Goal: Task Accomplishment & Management: Complete application form

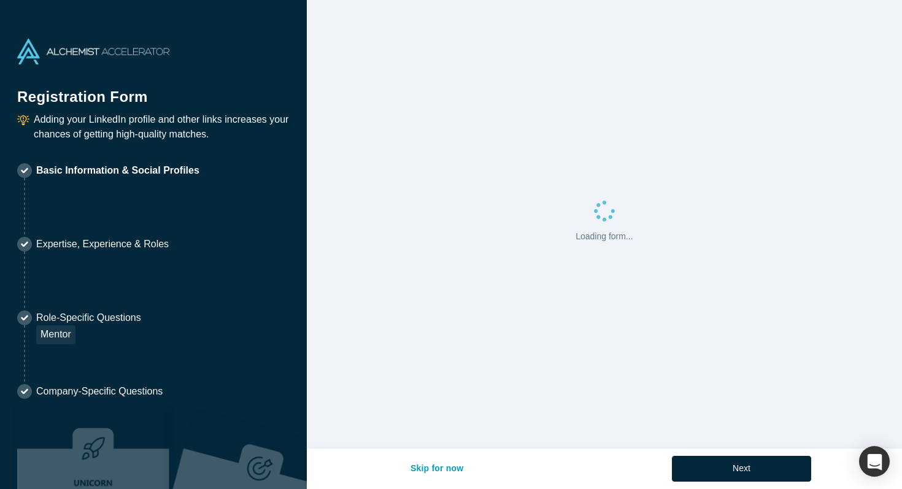
select select "US"
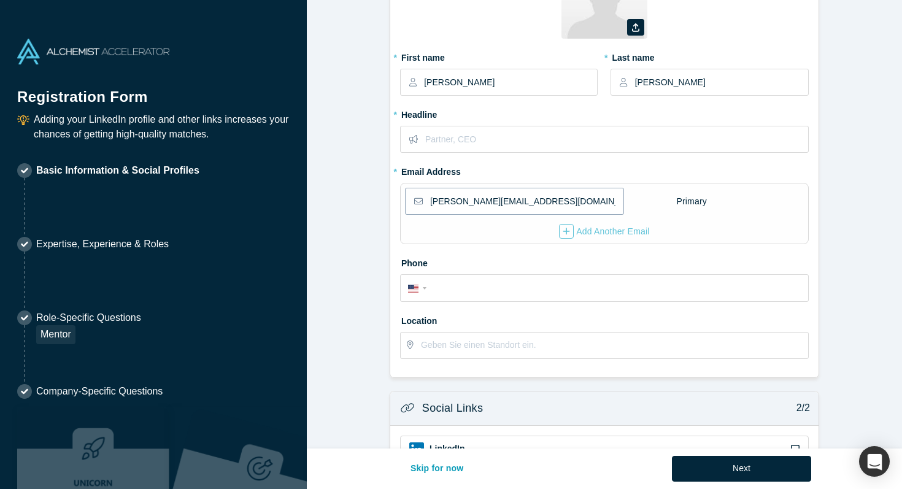
scroll to position [108, 0]
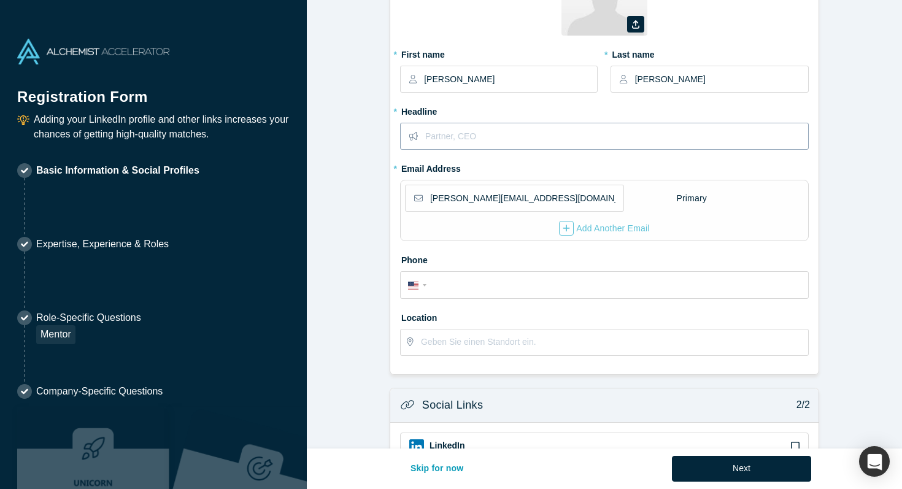
click at [431, 130] on input "text" at bounding box center [616, 136] width 382 height 26
type input "Community Strategist; Business Mentor and VC Advisor"
click at [571, 252] on label "Phone" at bounding box center [604, 258] width 409 height 17
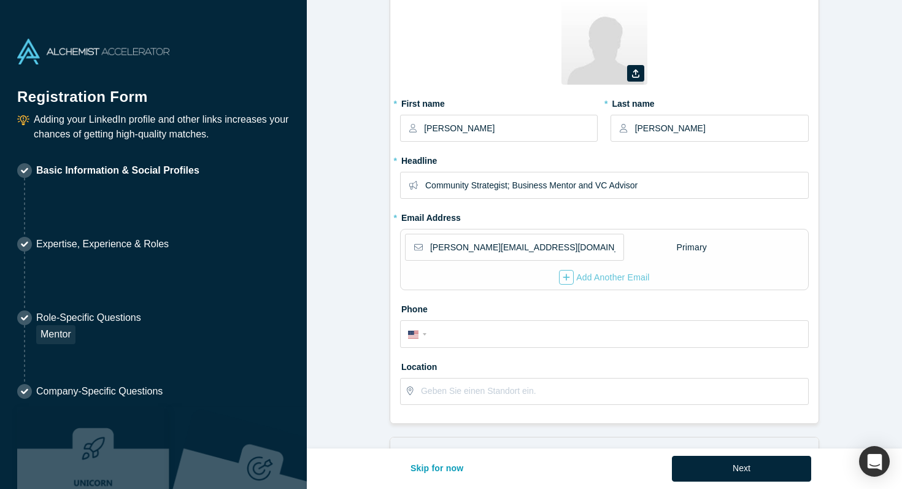
scroll to position [49, 0]
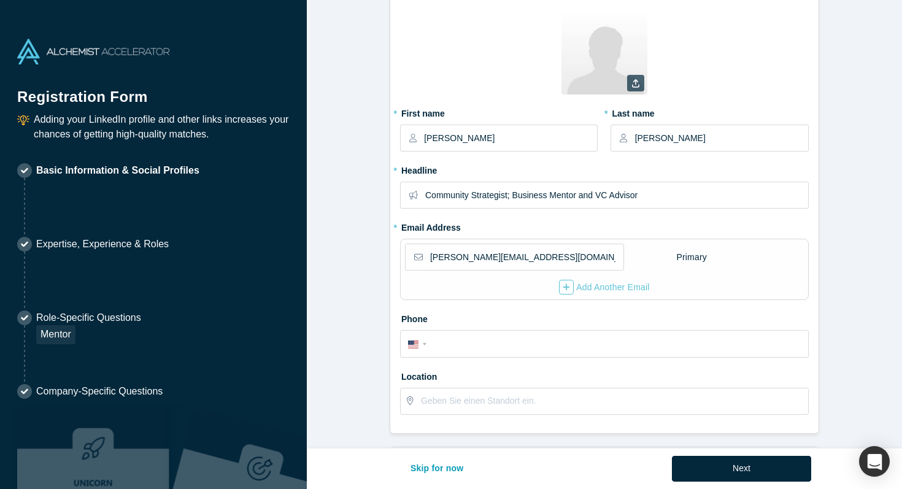
click at [641, 87] on label at bounding box center [635, 83] width 17 height 17
click at [0, 0] on input "file" at bounding box center [0, 0] width 0 height 0
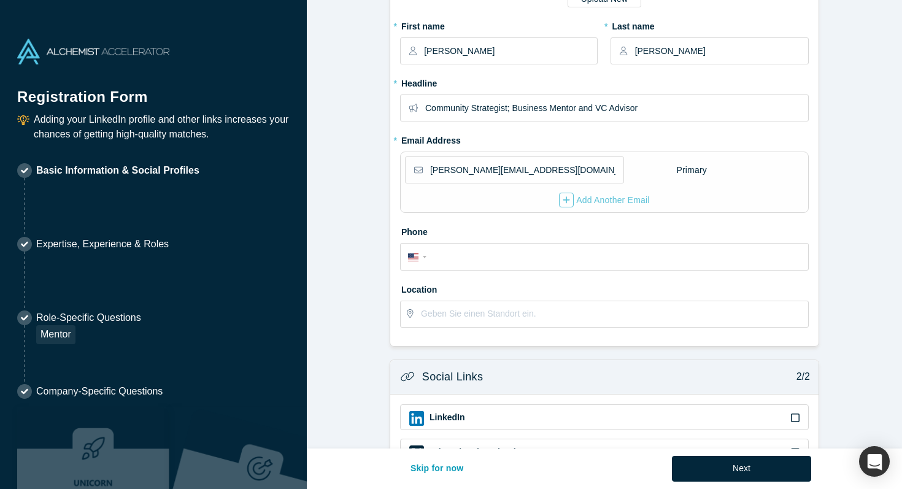
scroll to position [248, 0]
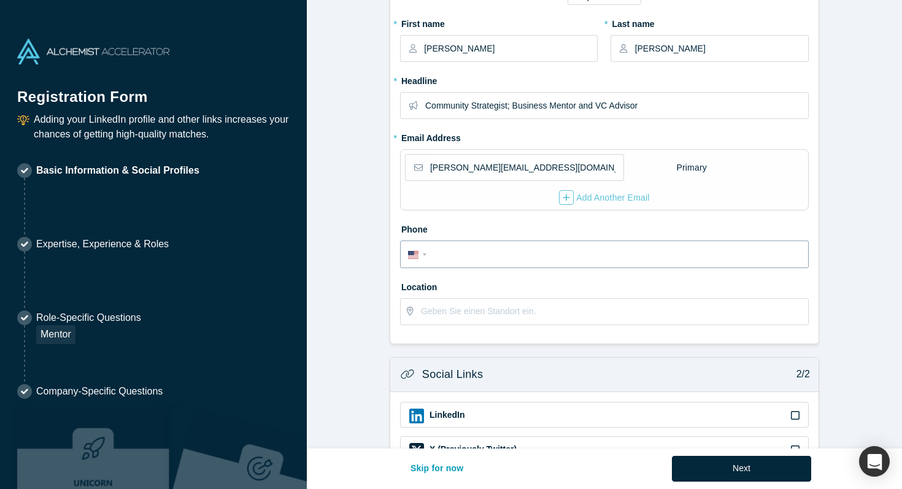
click at [420, 258] on div "International [GEOGRAPHIC_DATA] [GEOGRAPHIC_DATA] [GEOGRAPHIC_DATA] [GEOGRAPHIC…" at bounding box center [419, 254] width 22 height 18
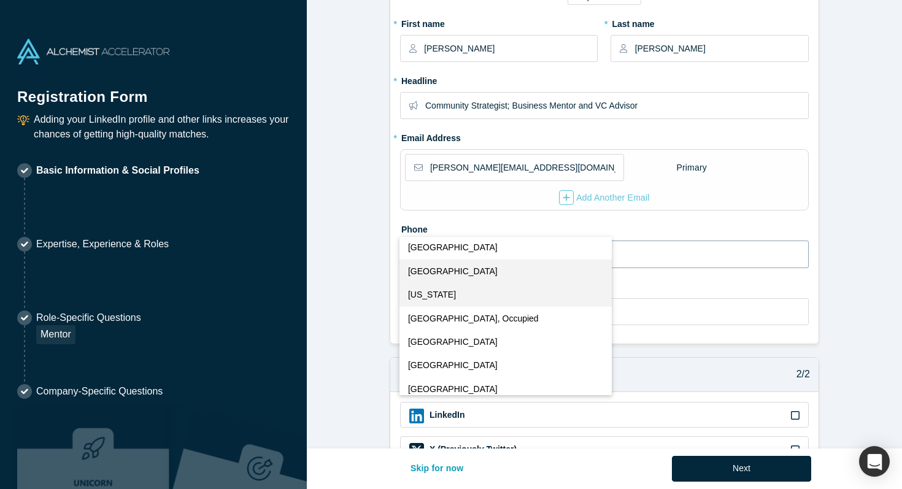
scroll to position [4039, 0]
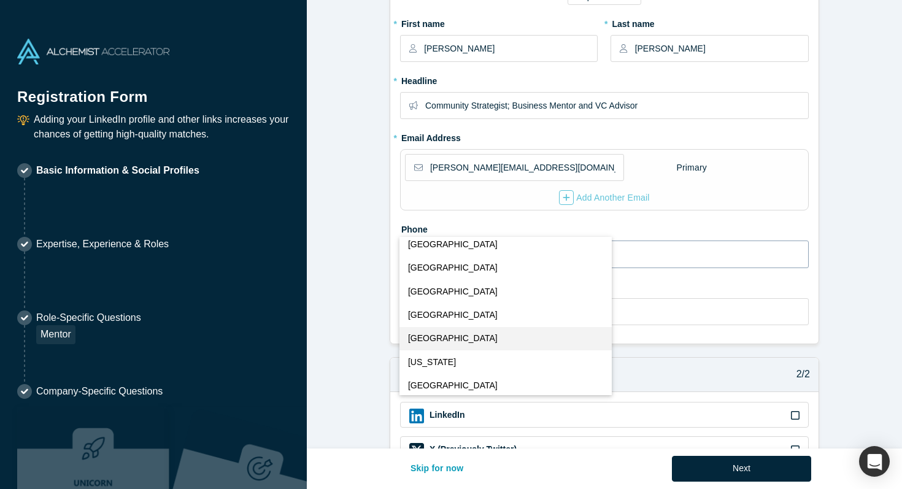
click at [449, 339] on button "[GEOGRAPHIC_DATA]" at bounding box center [506, 338] width 213 height 23
select select "PT"
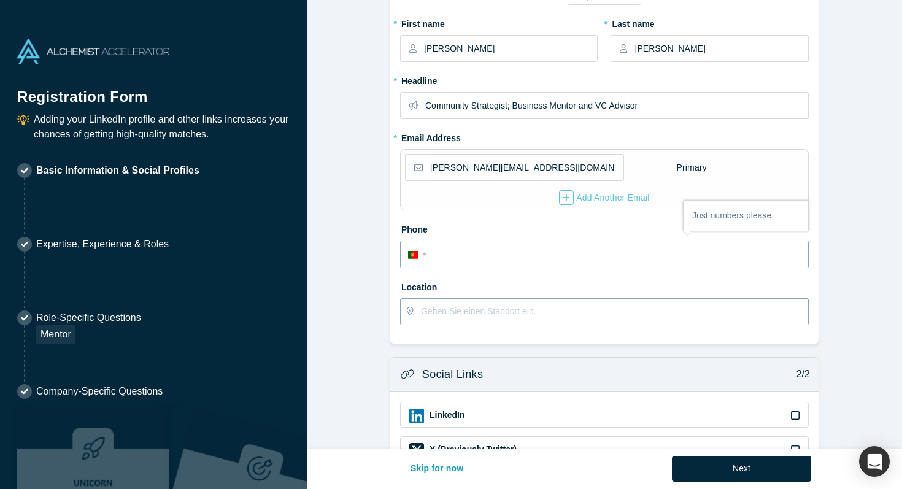
click at [444, 310] on input "text" at bounding box center [614, 312] width 387 height 26
click at [454, 250] on input "tel" at bounding box center [615, 255] width 371 height 18
type input "[PHONE_NUMBER]"
click at [487, 316] on input "text" at bounding box center [614, 312] width 387 height 26
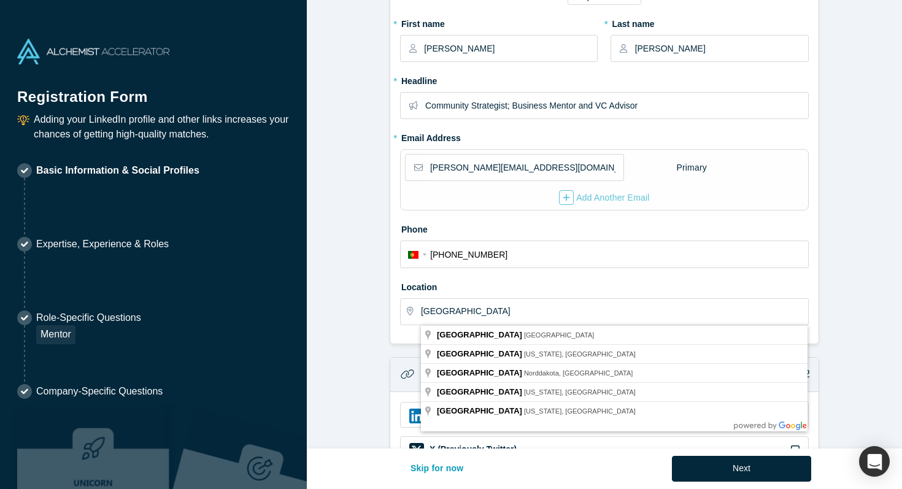
type input "[GEOGRAPHIC_DATA], [GEOGRAPHIC_DATA]"
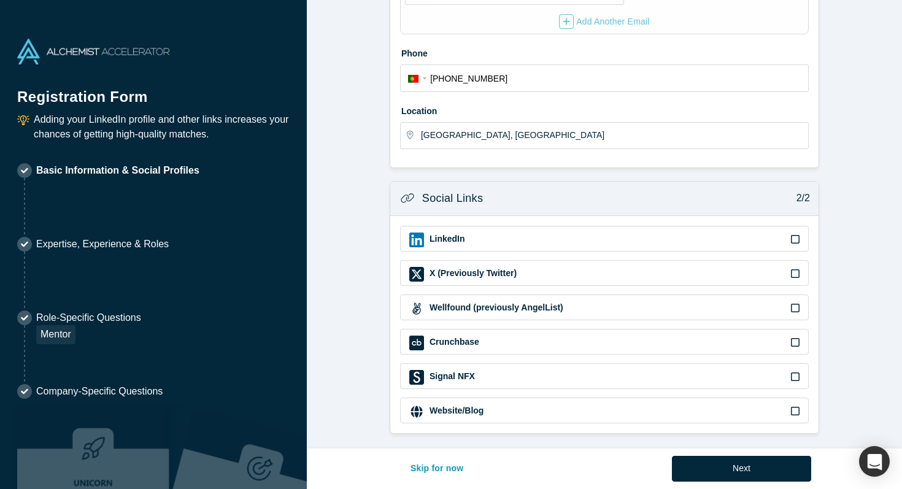
scroll to position [427, 0]
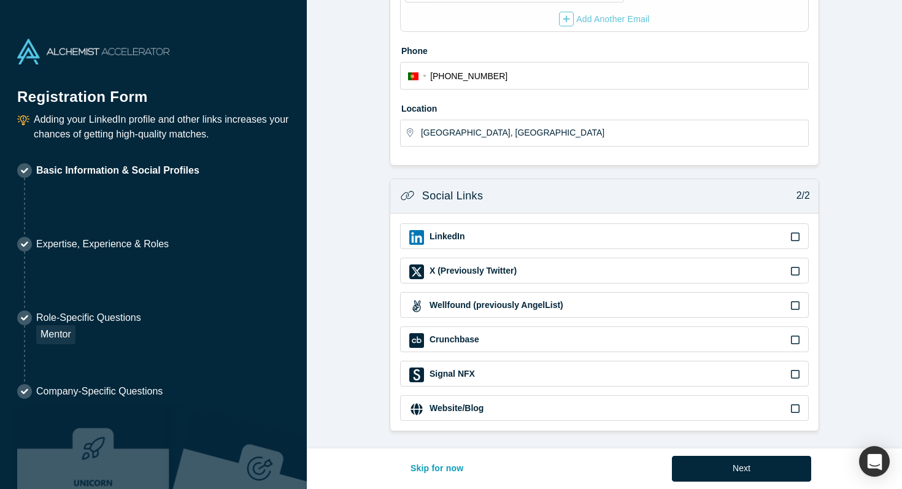
click at [520, 234] on div "LinkedIn" at bounding box center [604, 237] width 390 height 15
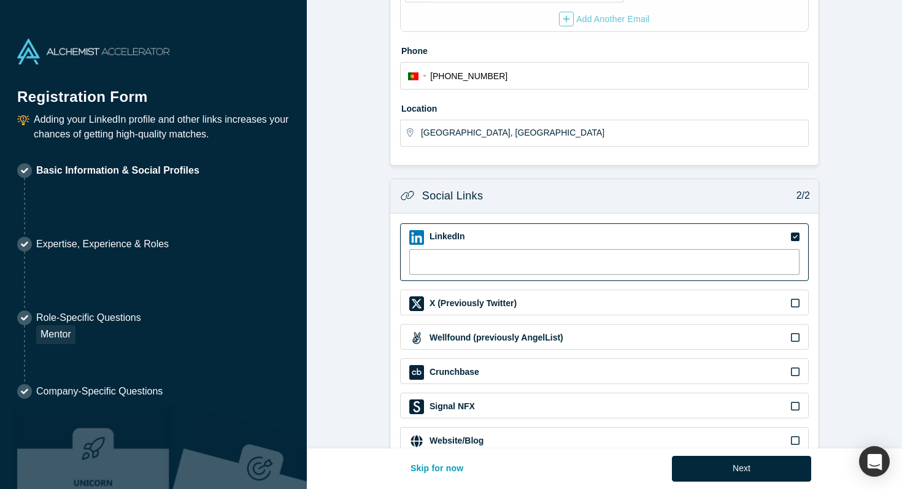
click at [508, 261] on input at bounding box center [604, 262] width 390 height 26
click at [453, 259] on input "pp3" at bounding box center [604, 262] width 390 height 26
type input "[URL][DOMAIN_NAME][PERSON_NAME]?"
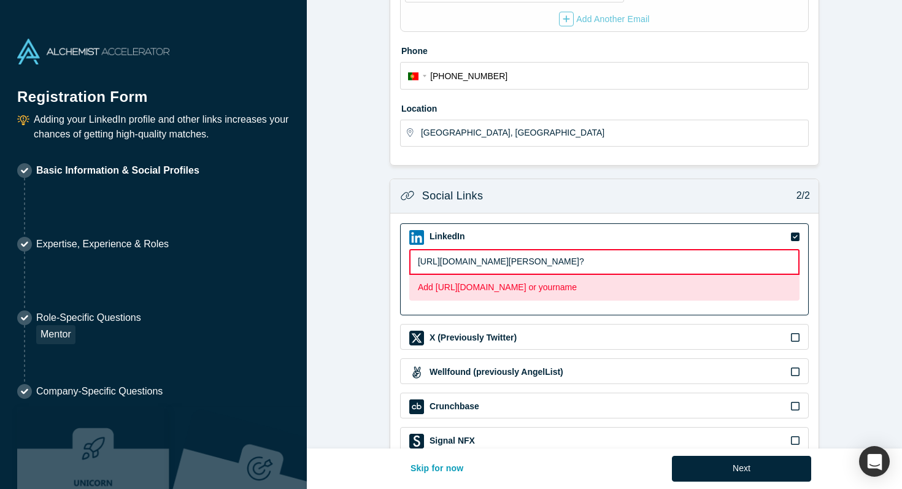
drag, startPoint x: 446, startPoint y: 261, endPoint x: 402, endPoint y: 258, distance: 44.3
click at [403, 258] on div "LinkedIn [URL][DOMAIN_NAME][PERSON_NAME]? Add [URL][DOMAIN_NAME] or yourname" at bounding box center [604, 269] width 409 height 93
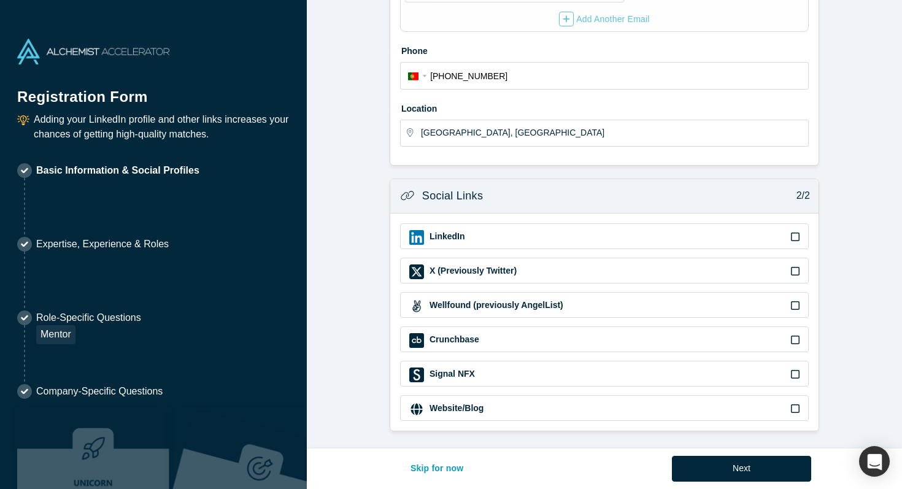
click at [450, 239] on label "LinkedIn" at bounding box center [446, 236] width 37 height 13
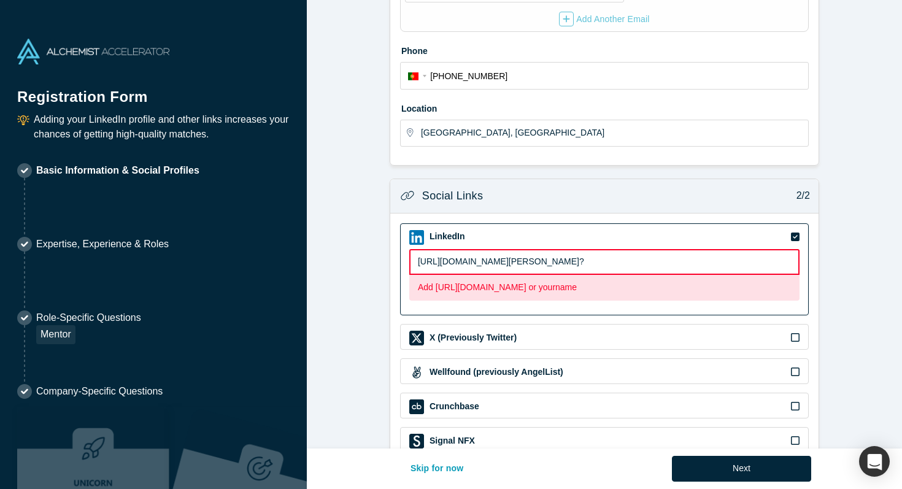
click at [639, 258] on input "[URL][DOMAIN_NAME][PERSON_NAME]?" at bounding box center [604, 262] width 390 height 26
drag, startPoint x: 582, startPoint y: 260, endPoint x: 640, endPoint y: 261, distance: 57.7
click at [640, 261] on input "[URL][DOMAIN_NAME][PERSON_NAME]?" at bounding box center [604, 262] width 390 height 26
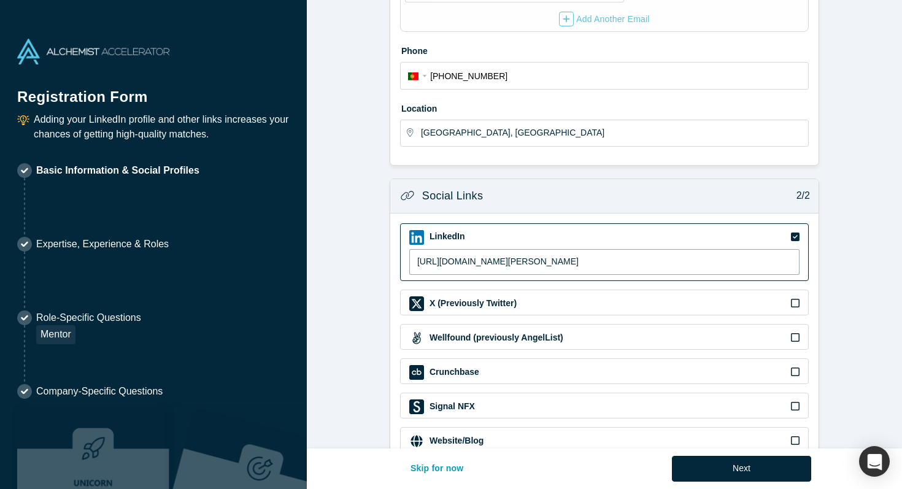
type input "[URL][DOMAIN_NAME][PERSON_NAME]"
click at [638, 280] on div "LinkedIn [URL][DOMAIN_NAME][PERSON_NAME]" at bounding box center [604, 252] width 409 height 58
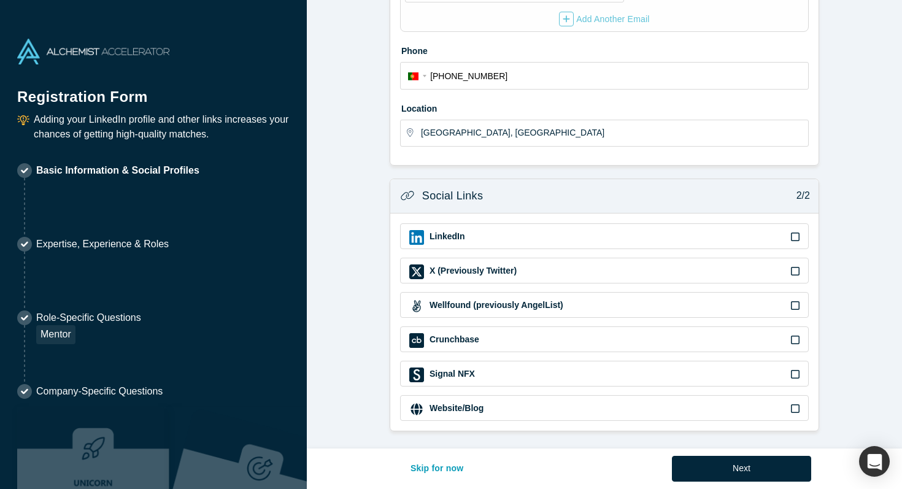
click at [616, 233] on div "LinkedIn" at bounding box center [604, 237] width 390 height 15
type input "[URL][DOMAIN_NAME][PERSON_NAME]"
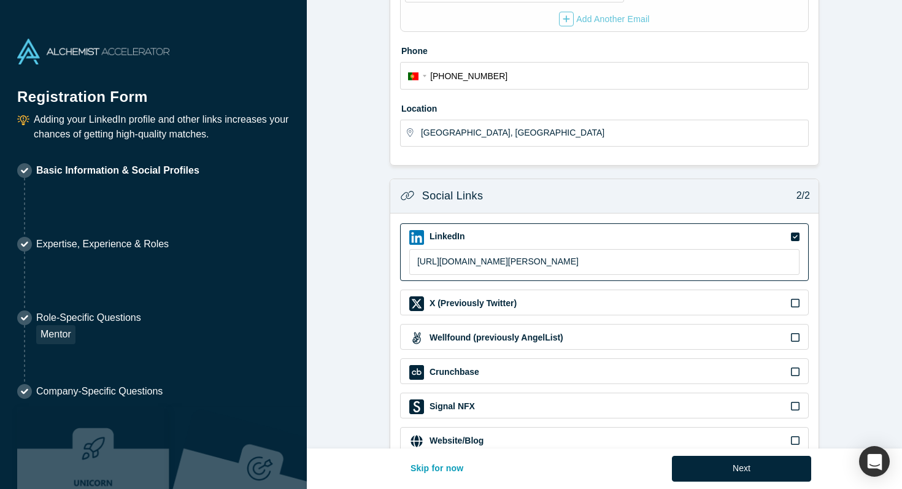
click at [390, 266] on div "LinkedIn [URL][DOMAIN_NAME][PERSON_NAME] X (Previously Twitter) Wellfound (prev…" at bounding box center [604, 339] width 428 height 250
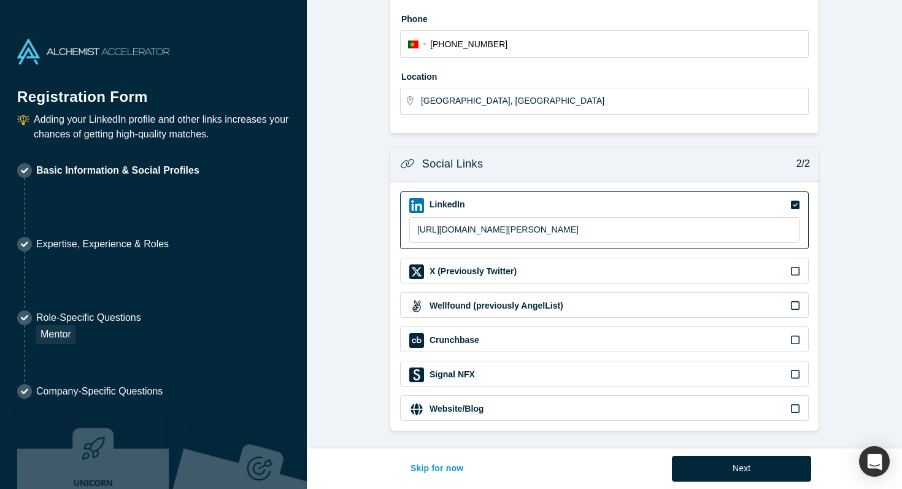
click at [795, 410] on icon at bounding box center [795, 409] width 9 height 10
click at [0, 0] on input "checkbox" at bounding box center [0, 0] width 0 height 0
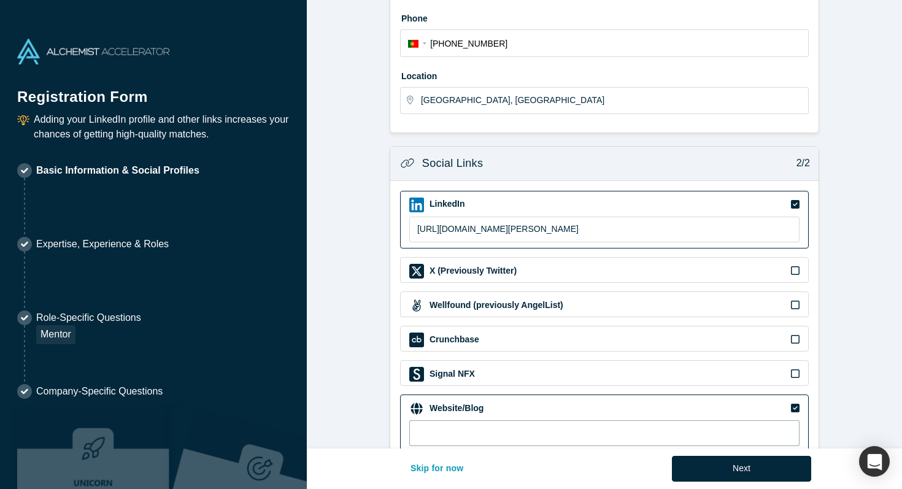
click at [646, 437] on input at bounding box center [604, 433] width 390 height 26
type input "[URL][DOMAIN_NAME]"
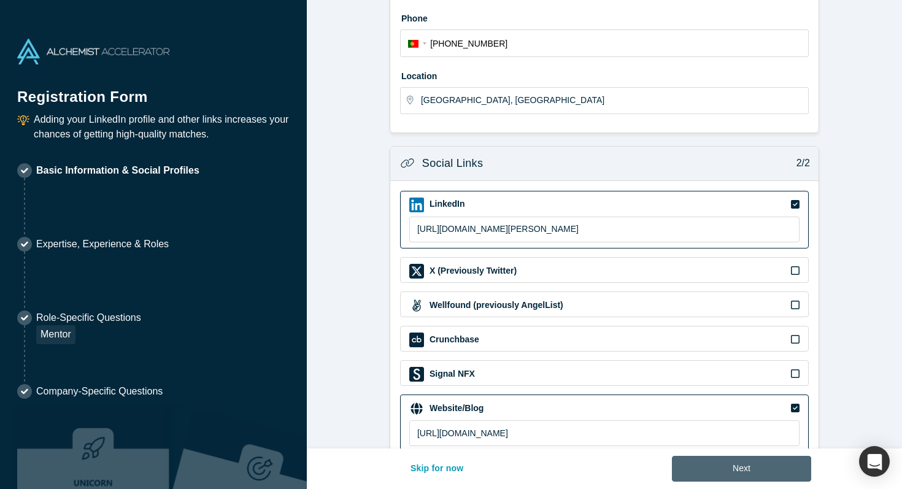
click at [728, 468] on button "Next" at bounding box center [741, 469] width 139 height 26
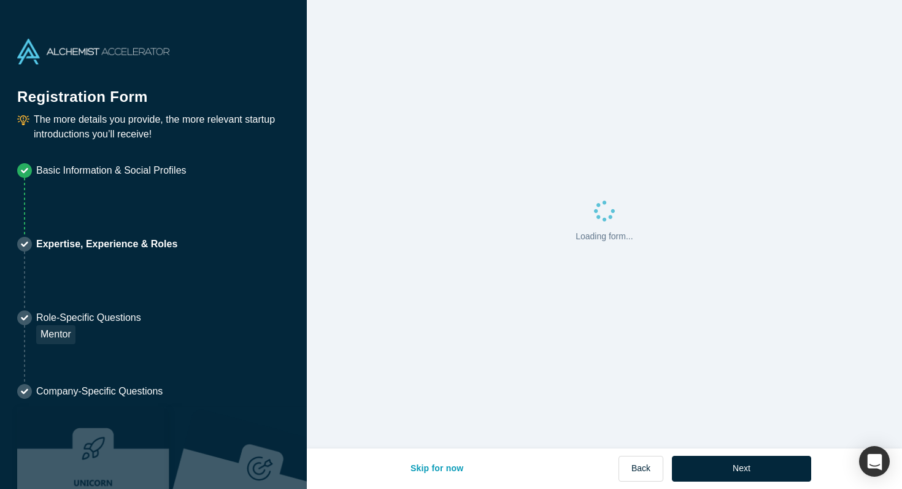
scroll to position [0, 0]
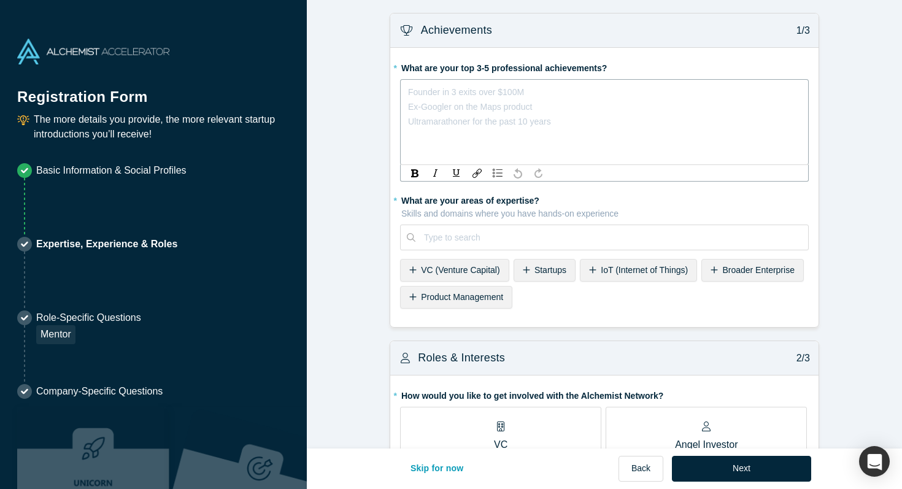
click at [500, 96] on div "rdw-editor" at bounding box center [605, 92] width 392 height 15
drag, startPoint x: 495, startPoint y: 98, endPoint x: 357, endPoint y: 95, distance: 138.1
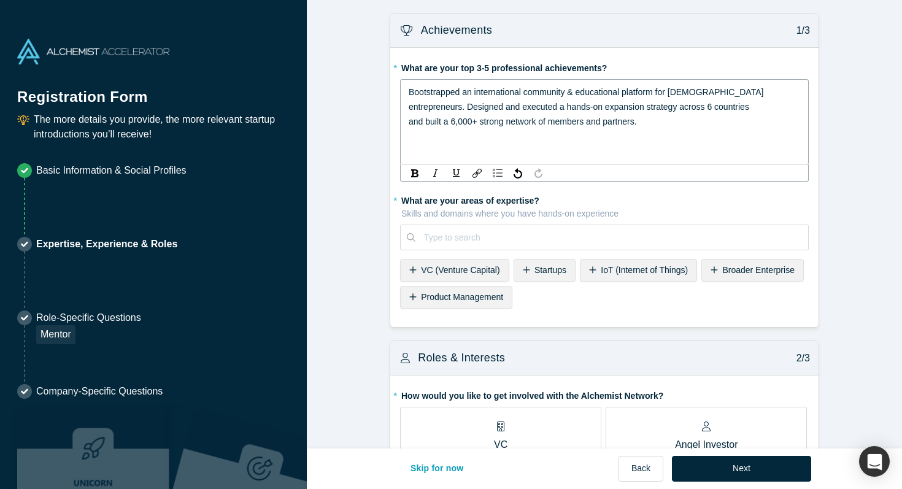
click at [406, 95] on div "Bootstrapped an international community & educational platform for [DEMOGRAPHIC…" at bounding box center [604, 122] width 409 height 86
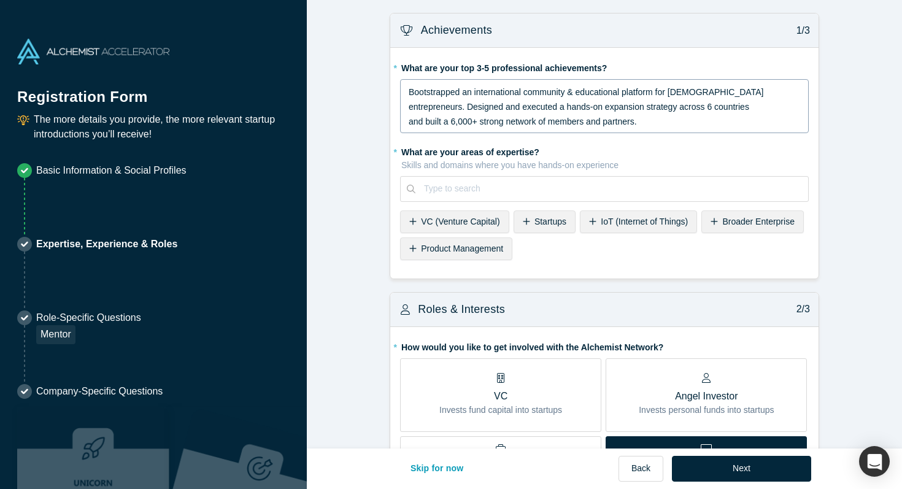
click at [406, 95] on div "Bootstrapped an international community & educational platform for [DEMOGRAPHIC…" at bounding box center [604, 106] width 409 height 54
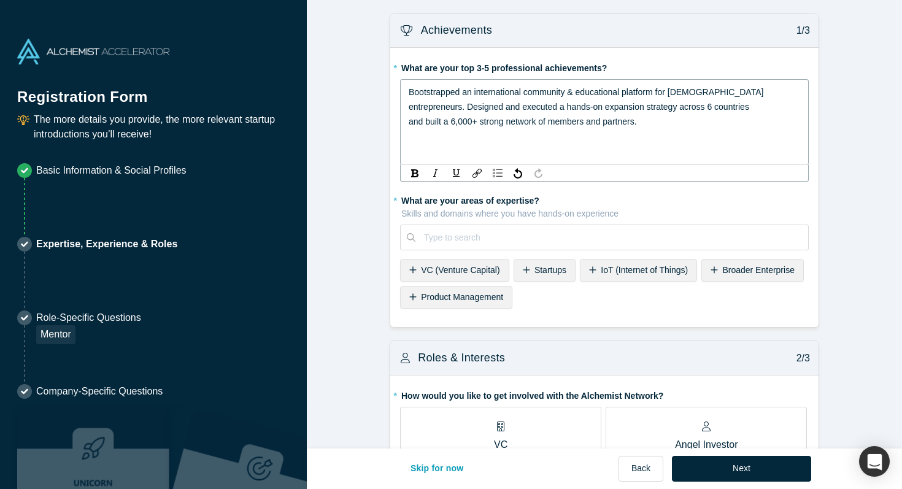
click at [409, 90] on span "Bootstrapped an international community & educational platform for [DEMOGRAPHIC…" at bounding box center [586, 92] width 355 height 10
click at [495, 172] on img "rdw-list-control" at bounding box center [498, 173] width 10 height 9
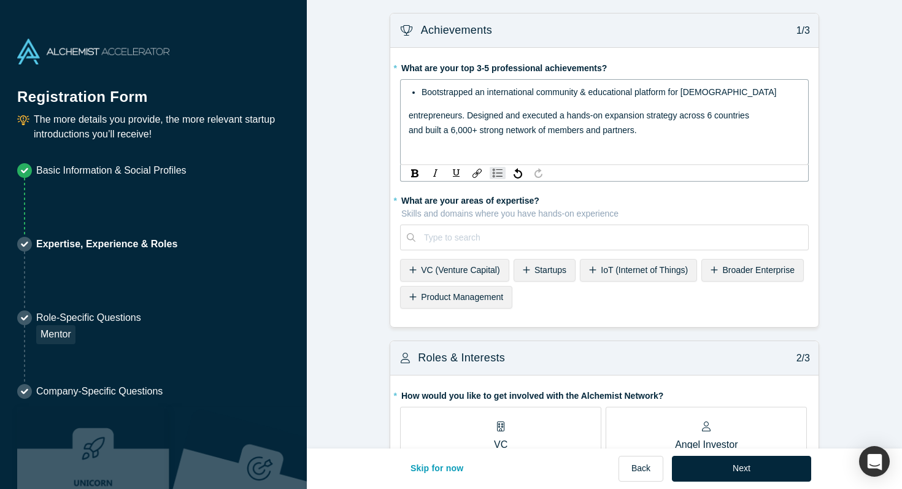
click at [409, 117] on span "entrepreneurs. Designed and executed a hands-on expansion strategy across 6 cou…" at bounding box center [579, 115] width 341 height 10
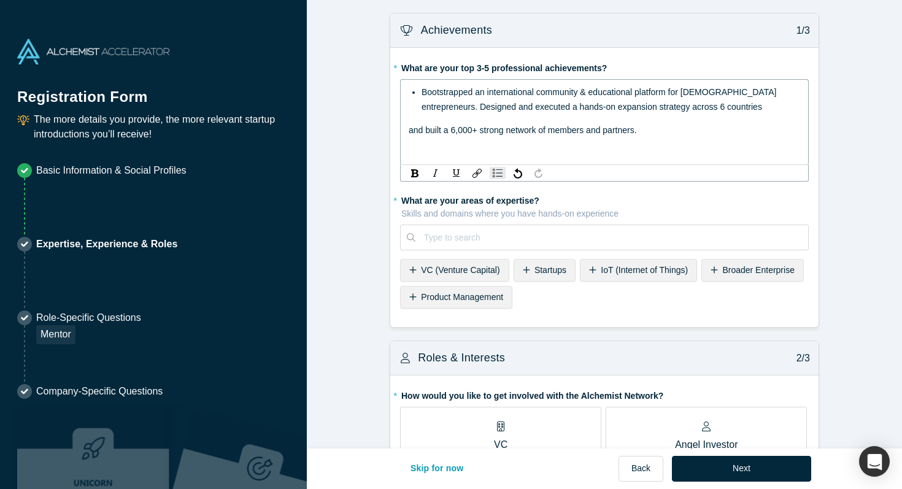
click at [422, 104] on span "Bootstrapped an international community & educational platform for [DEMOGRAPHIC…" at bounding box center [600, 99] width 357 height 25
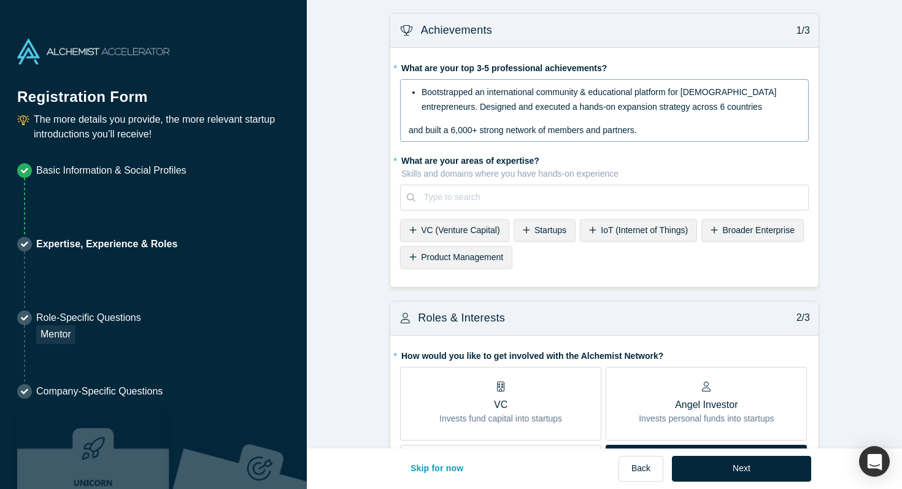
click at [406, 129] on div "Bootstrapped an international community & educational platform for [DEMOGRAPHIC…" at bounding box center [604, 110] width 409 height 63
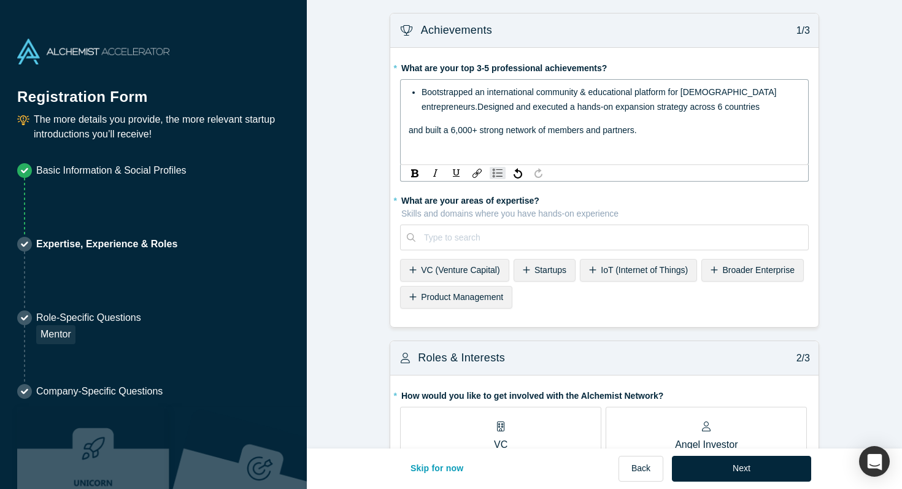
click at [406, 129] on div "Bootstrapped an international community & educational platform for [DEMOGRAPHIC…" at bounding box center [604, 122] width 409 height 86
click at [409, 133] on span "and built a 6,000+ strong network of members and partners." at bounding box center [523, 130] width 228 height 10
click at [616, 120] on div "Bootstrapped an international community & educational platform for [DEMOGRAPHIC…" at bounding box center [611, 107] width 379 height 44
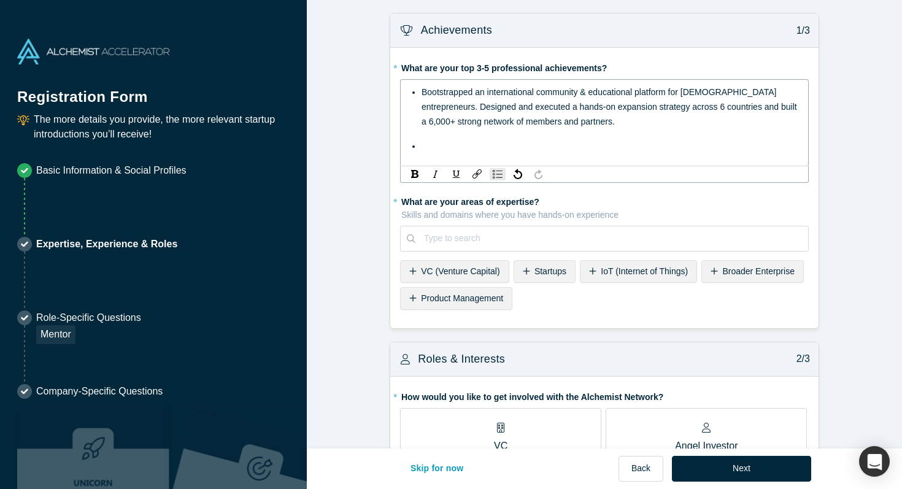
click at [778, 91] on div "Bootstrapped an international community & educational platform for [DEMOGRAPHIC…" at bounding box center [611, 107] width 379 height 44
click at [705, 133] on ul "Bootstrapped an international community & educational platform for [DEMOGRAPHIC…" at bounding box center [605, 119] width 392 height 69
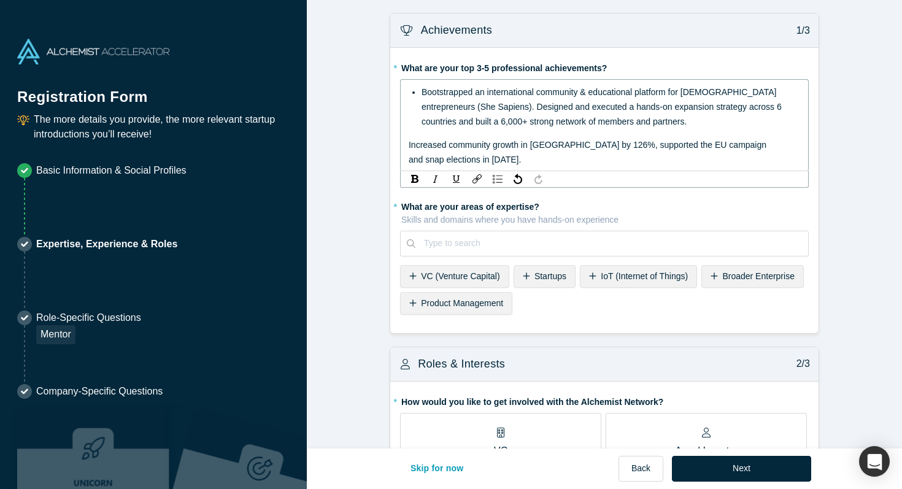
click at [407, 144] on div "Bootstrapped an international community & educational platform for [DEMOGRAPHIC…" at bounding box center [604, 125] width 409 height 92
click at [528, 160] on span "and snap elections in [DATE] for [DEMOGRAPHIC_DATA][GEOGRAPHIC_DATA]" at bounding box center [564, 160] width 311 height 10
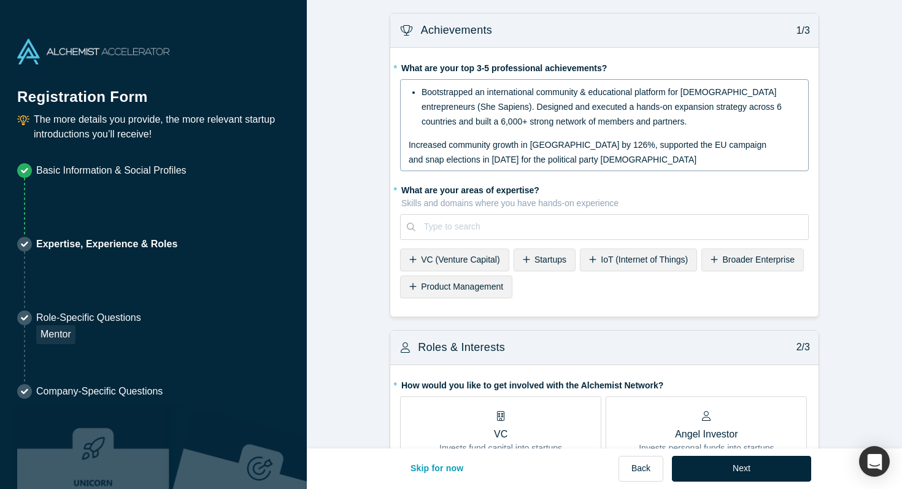
click at [407, 146] on div "Bootstrapped an international community & educational platform for [DEMOGRAPHIC…" at bounding box center [604, 125] width 409 height 92
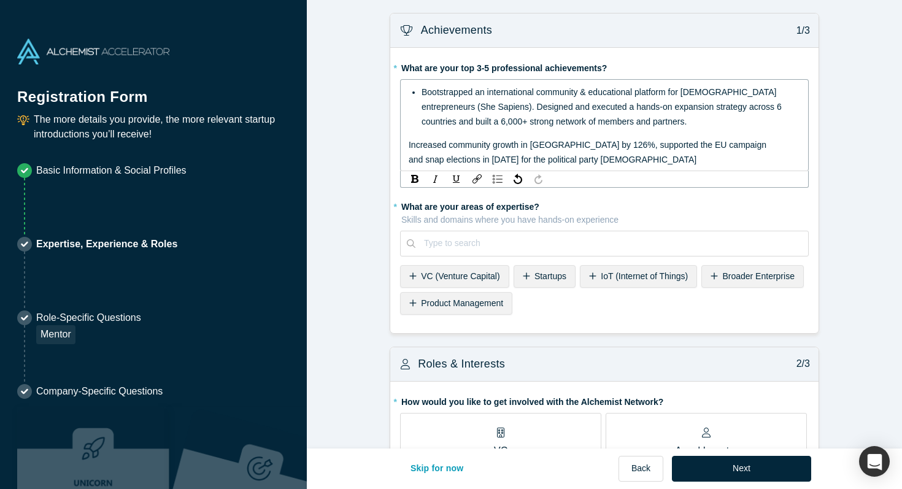
click at [409, 142] on span "Increased community growth in [GEOGRAPHIC_DATA] by 126%, supported the EU campa…" at bounding box center [588, 145] width 358 height 10
click at [498, 180] on img "rdw-list-control" at bounding box center [498, 179] width 10 height 9
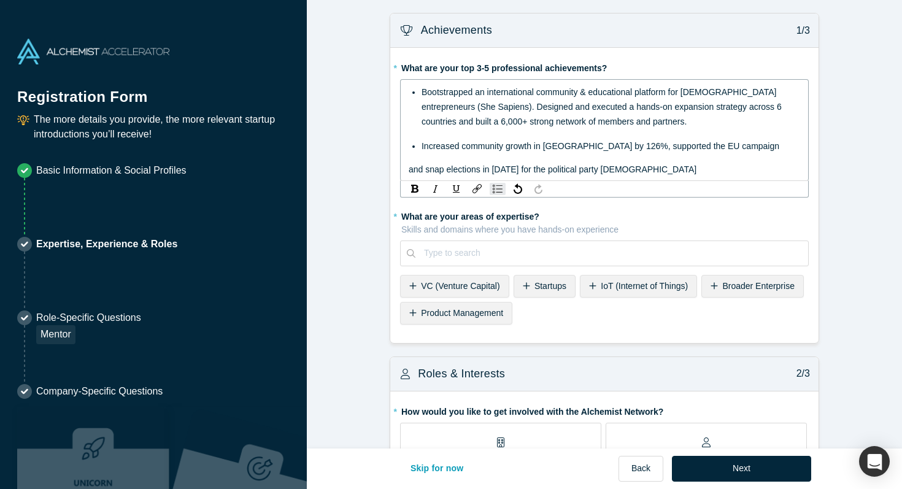
click at [409, 171] on span "and snap elections in [DATE] for the political party [DEMOGRAPHIC_DATA]" at bounding box center [553, 169] width 288 height 10
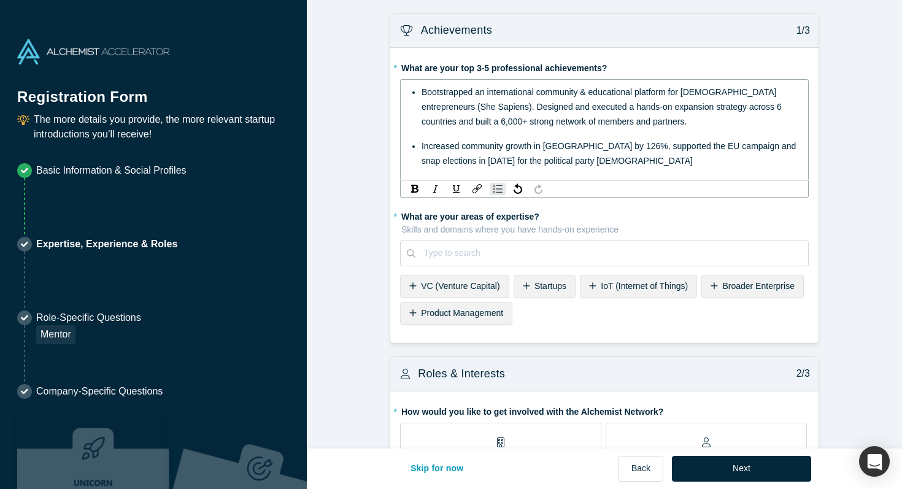
click at [655, 159] on div "Increased community growth in [GEOGRAPHIC_DATA] by 126%, supported the EU campa…" at bounding box center [611, 153] width 379 height 29
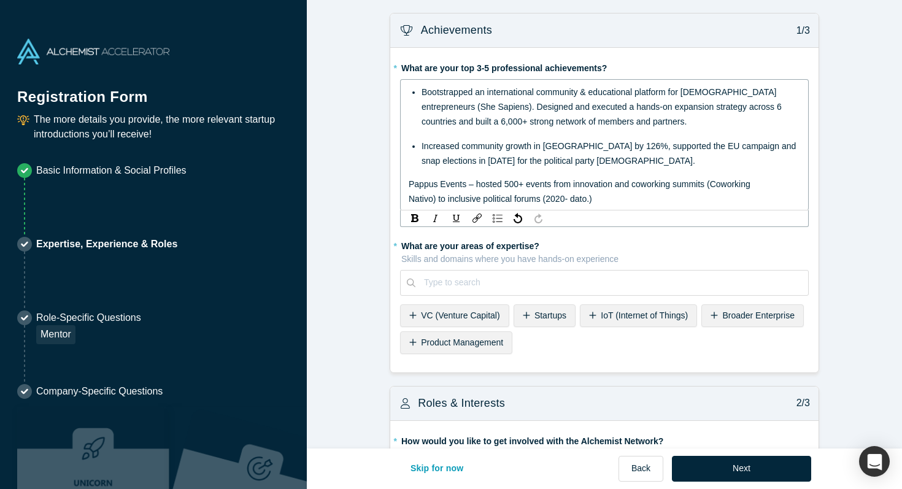
click at [410, 182] on span "Pappus Events – hosted 500+ events from innovation and coworking summits (Cowor…" at bounding box center [580, 184] width 342 height 10
click at [498, 215] on img "rdw-list-control" at bounding box center [498, 218] width 10 height 9
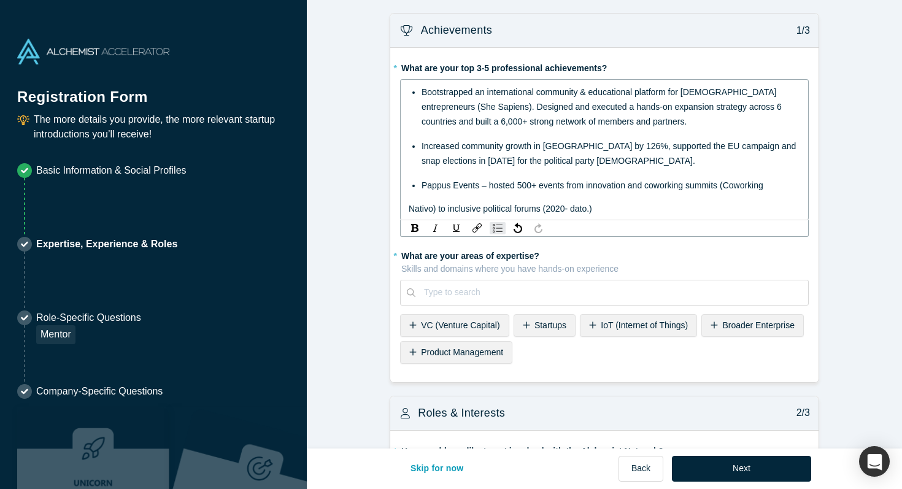
click at [409, 206] on span "Nativo) to inclusive political forums (2020- dato.)" at bounding box center [500, 209] width 183 height 10
click at [633, 198] on div "Pappus Events – hosted 500+ events from innovation and coworking summits (Cowor…" at bounding box center [611, 192] width 379 height 29
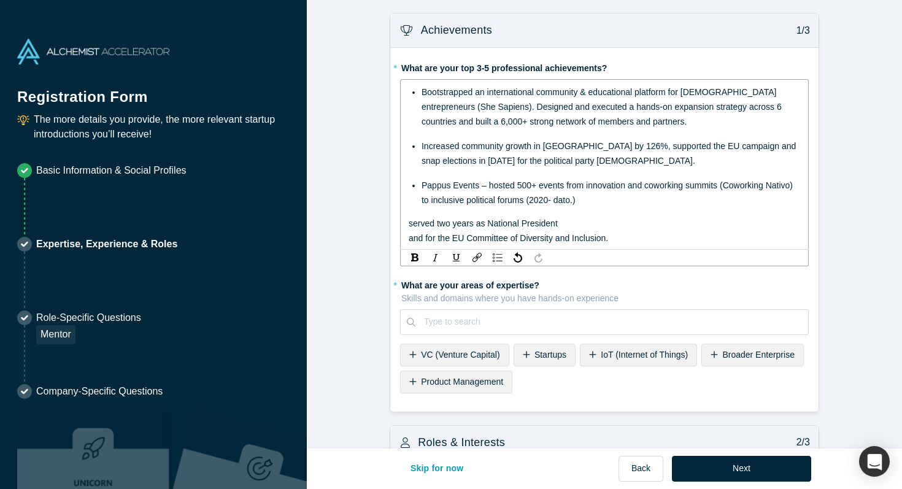
click at [406, 223] on div "Bootstrapped an international community & educational platform for [DEMOGRAPHIC…" at bounding box center [604, 164] width 409 height 171
click at [407, 223] on div "Bootstrapped an international community & educational platform for [DEMOGRAPHIC…" at bounding box center [604, 164] width 409 height 171
click at [411, 222] on span "served two years as National President" at bounding box center [483, 223] width 149 height 10
click at [495, 257] on img "rdw-list-control" at bounding box center [498, 257] width 10 height 9
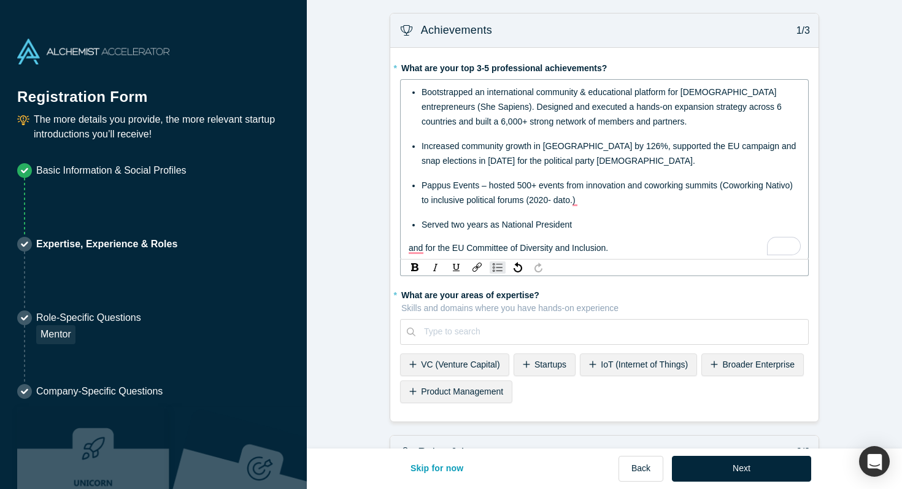
click at [470, 233] on div "Bootstrapped an international community & educational platform for [DEMOGRAPHIC…" at bounding box center [605, 170] width 392 height 171
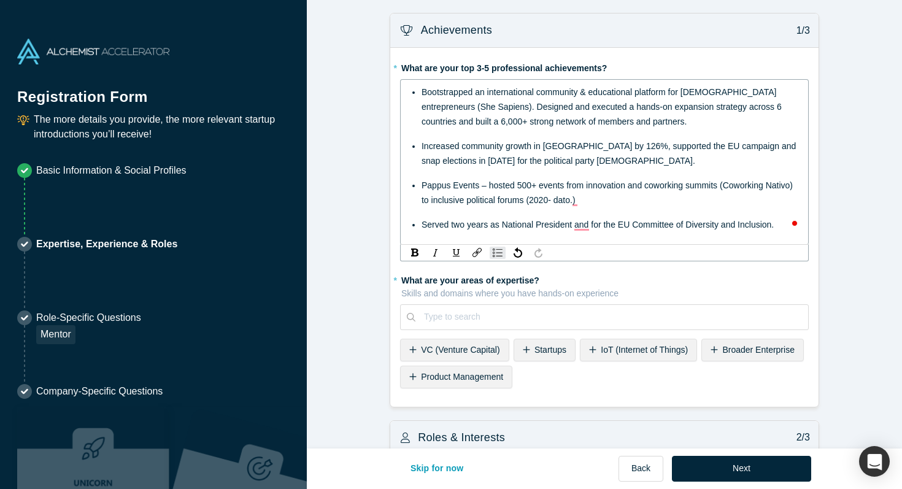
click at [780, 223] on div "Served two years as National President and for the EU Committee of Diversity an…" at bounding box center [611, 224] width 379 height 15
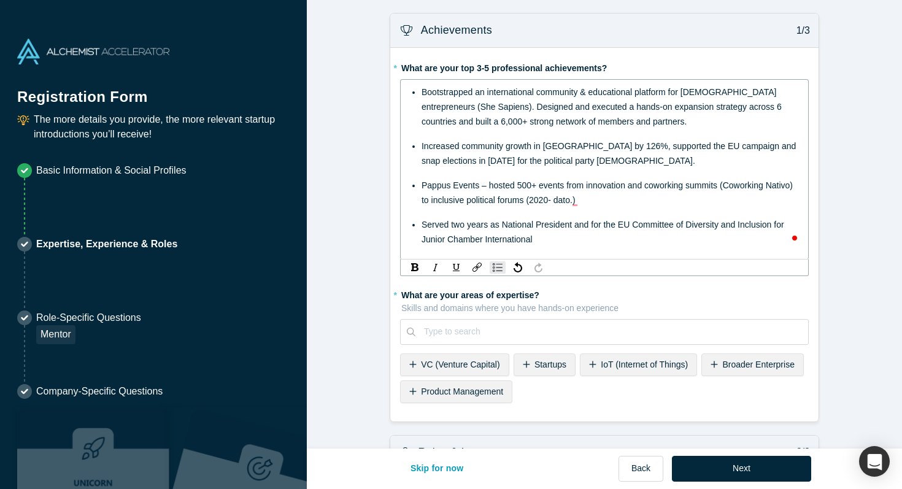
click at [789, 222] on div "Served two years as National President and for the EU Committee of Diversity an…" at bounding box center [611, 231] width 379 height 29
click at [620, 146] on span "Increased community growth in [GEOGRAPHIC_DATA] by 126%, supported the EU campa…" at bounding box center [610, 153] width 377 height 25
drag, startPoint x: 492, startPoint y: 183, endPoint x: 423, endPoint y: 189, distance: 69.6
click at [423, 189] on span "Pappus Events – hosted 500+ events from innovation and coworking summits (Cowor…" at bounding box center [609, 192] width 374 height 25
click at [528, 183] on span "Hosted 500+ events from innovation and coworking summits (Coworking Nativo) to …" at bounding box center [598, 192] width 353 height 25
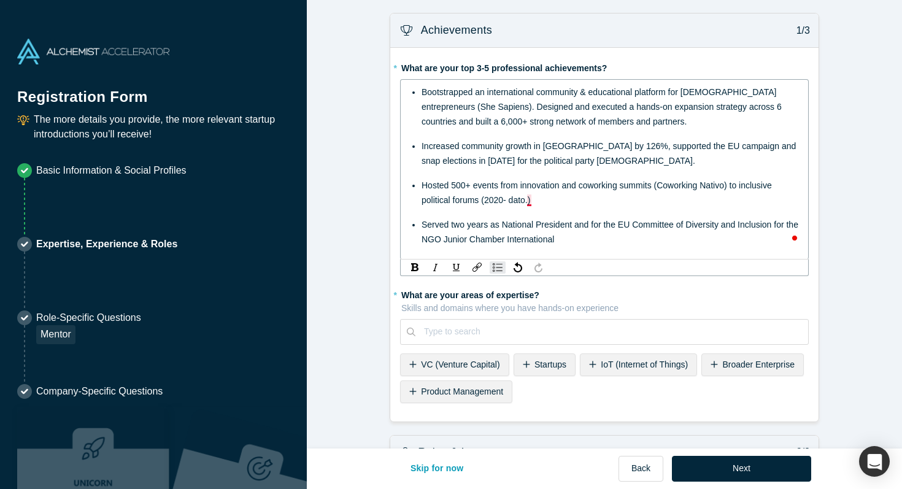
click at [541, 202] on div "Hosted 500+ events from innovation and coworking summits (Coworking Nativo) to …" at bounding box center [611, 192] width 379 height 29
click at [593, 239] on div "Served two years as National President and for the EU Committee of Diversity an…" at bounding box center [611, 231] width 379 height 29
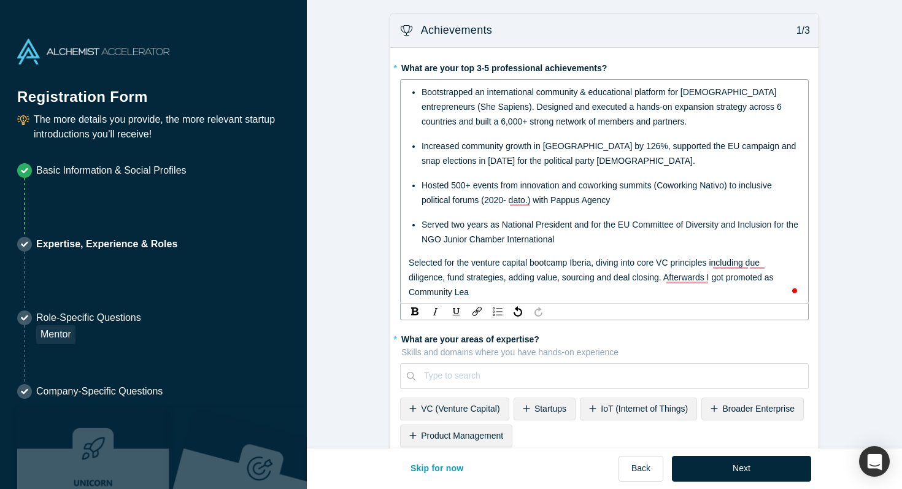
click at [411, 260] on span "Selected for the venture capital bootcamp Iberia, diving into core VC principle…" at bounding box center [584, 263] width 351 height 10
click at [496, 311] on img "rdw-list-control" at bounding box center [498, 311] width 10 height 9
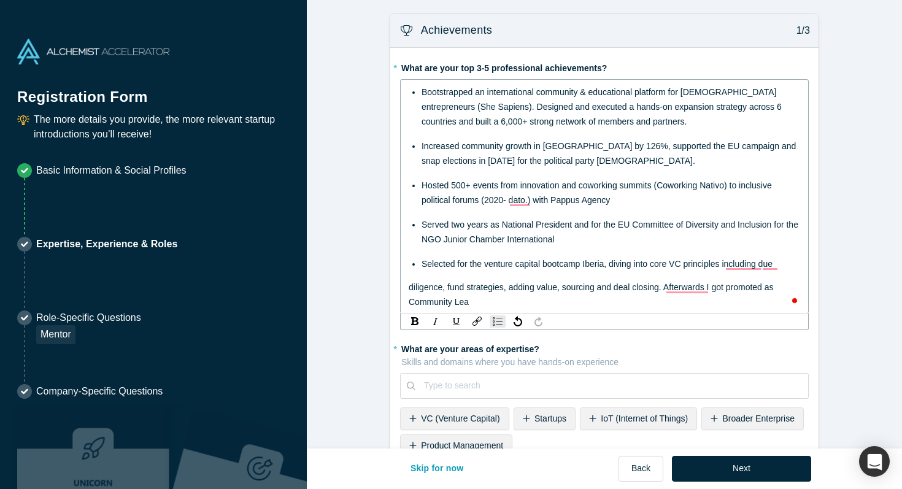
click at [409, 285] on span "diligence, fund strategies, adding value, sourcing and deal closing. Afterwards…" at bounding box center [591, 287] width 365 height 10
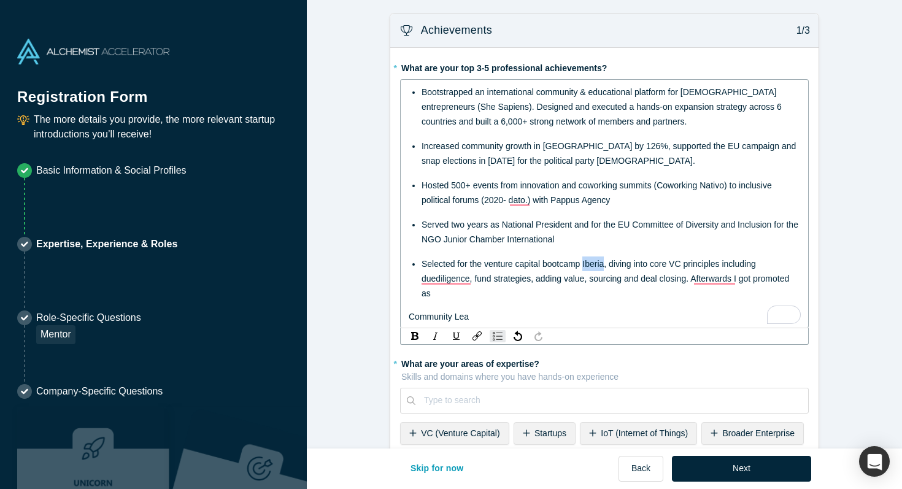
drag, startPoint x: 585, startPoint y: 261, endPoint x: 605, endPoint y: 262, distance: 19.6
click at [605, 262] on span "Selected for the venture capital bootcamp Iberia, diving into core VC principle…" at bounding box center [607, 278] width 370 height 39
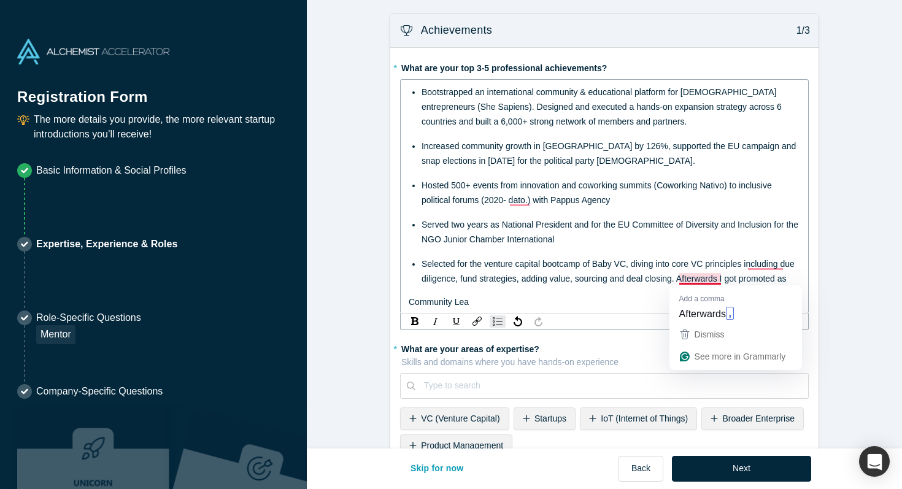
click at [703, 287] on div "Add a comma Afterwards ," at bounding box center [736, 304] width 133 height 38
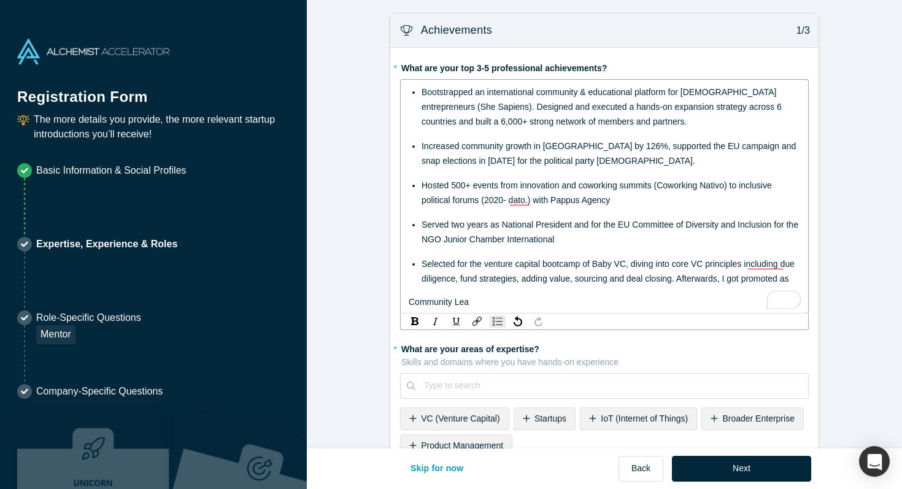
click at [407, 303] on div "Bootstrapped an international community & educational platform for [DEMOGRAPHIC…" at bounding box center [604, 196] width 409 height 234
click at [409, 301] on span "Community Lea" at bounding box center [439, 302] width 60 height 10
click at [487, 292] on div "Selected for the venture capital bootcamp of Baby VC, diving into core VC princ…" at bounding box center [611, 279] width 379 height 44
click at [591, 234] on div "Served two years as National President and for the EU Committee of Diversity an…" at bounding box center [611, 231] width 379 height 29
click at [508, 290] on div "Selected for the venture capital bootcamp of Baby VC, diving into core VC princ…" at bounding box center [611, 279] width 379 height 44
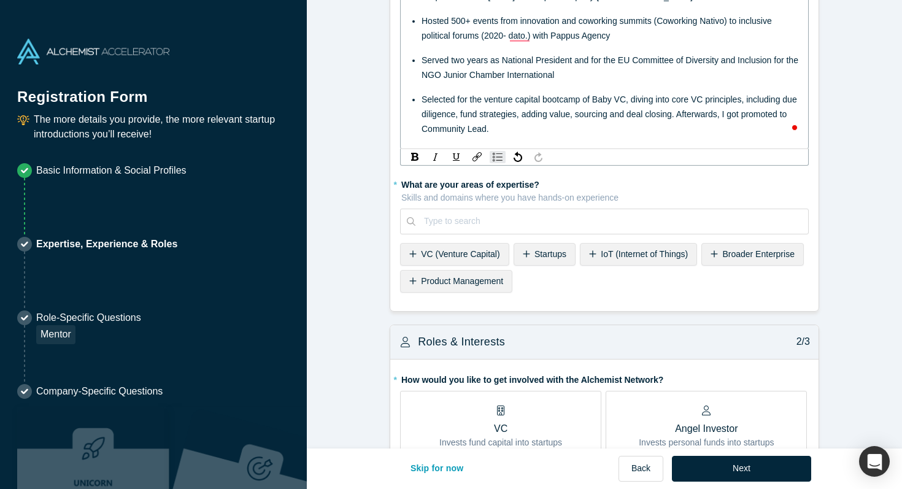
scroll to position [166, 0]
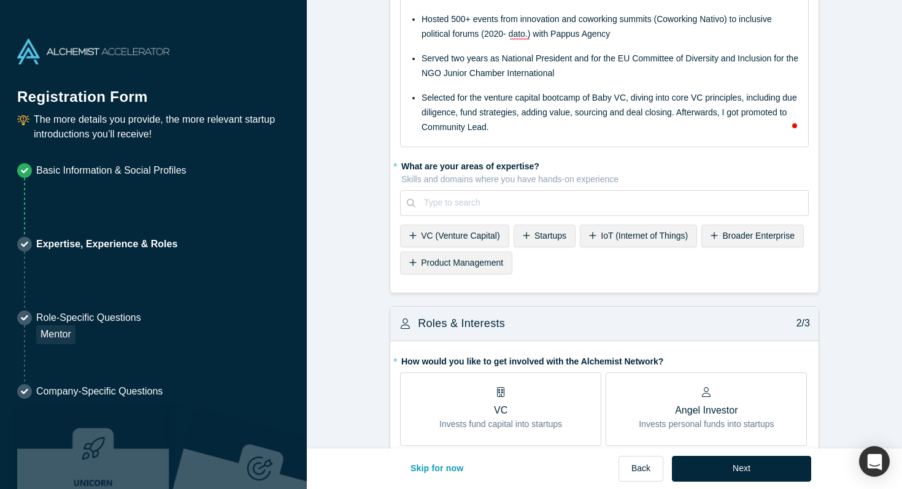
click at [476, 258] on div "* What are your areas of expertise? Skills and domains where you have hands-on …" at bounding box center [604, 217] width 409 height 123
click at [476, 236] on span "VC (Venture Capital)" at bounding box center [460, 236] width 79 height 10
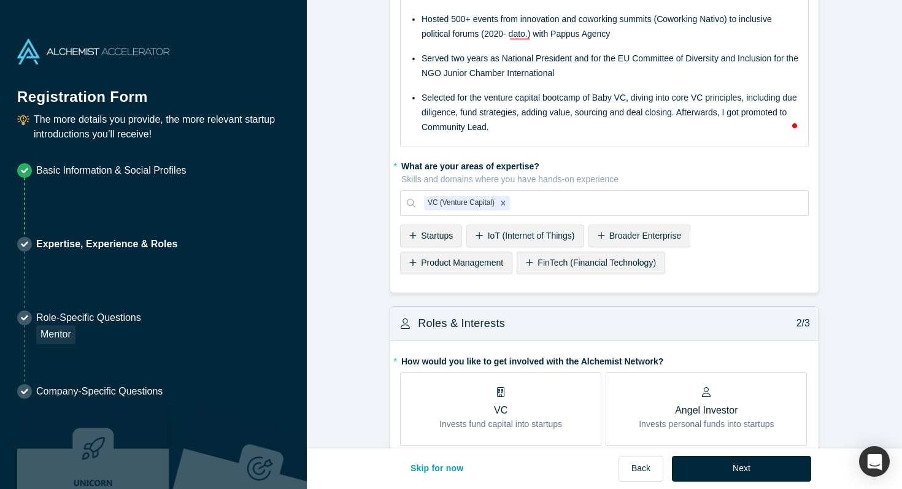
click at [427, 239] on span "Startups" at bounding box center [437, 236] width 32 height 10
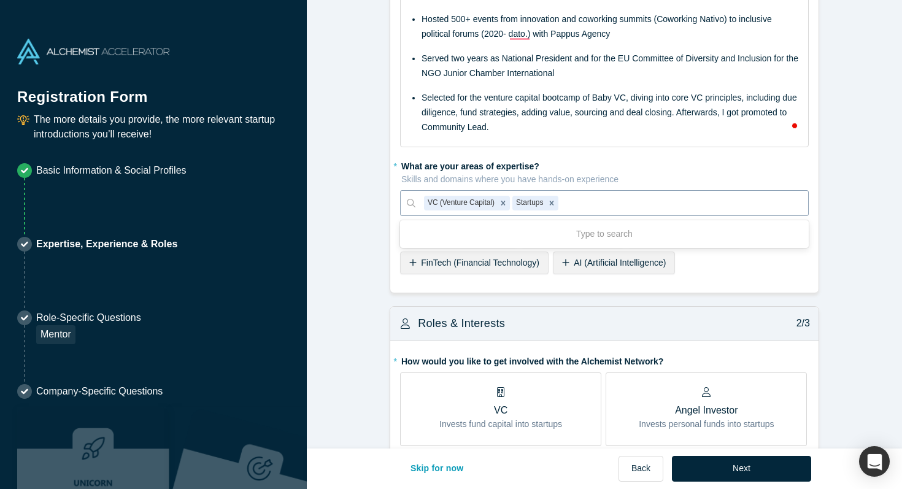
click at [640, 198] on div at bounding box center [680, 202] width 238 height 15
type input "Community"
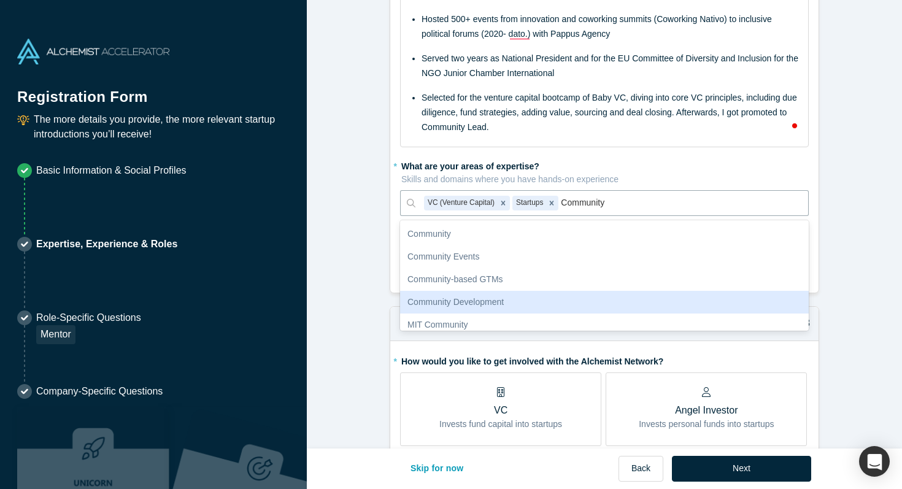
click at [519, 301] on div "Community Development" at bounding box center [604, 302] width 409 height 23
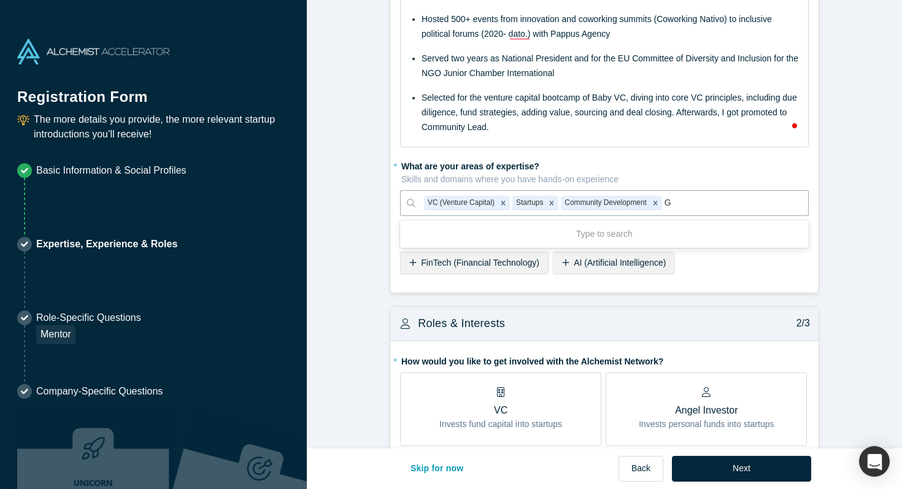
type input "Go"
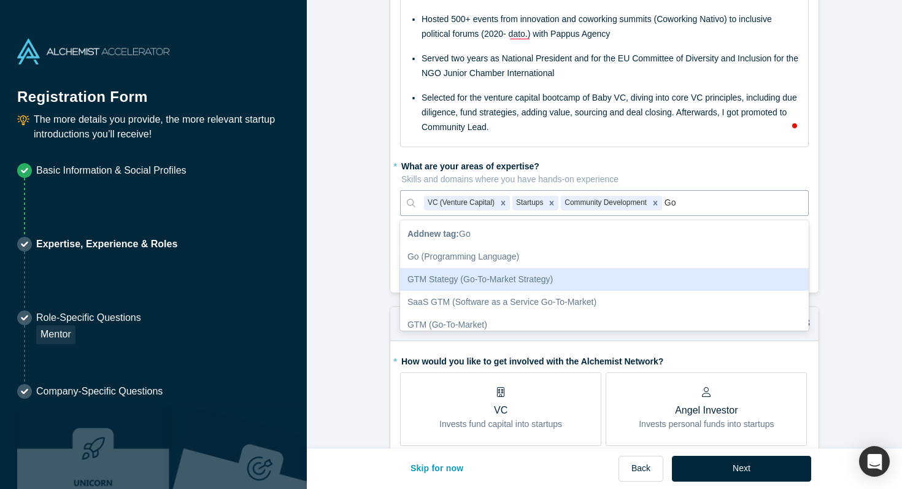
click at [462, 288] on div "GTM Stategy (Go-To-Market Strategy)" at bounding box center [604, 279] width 409 height 23
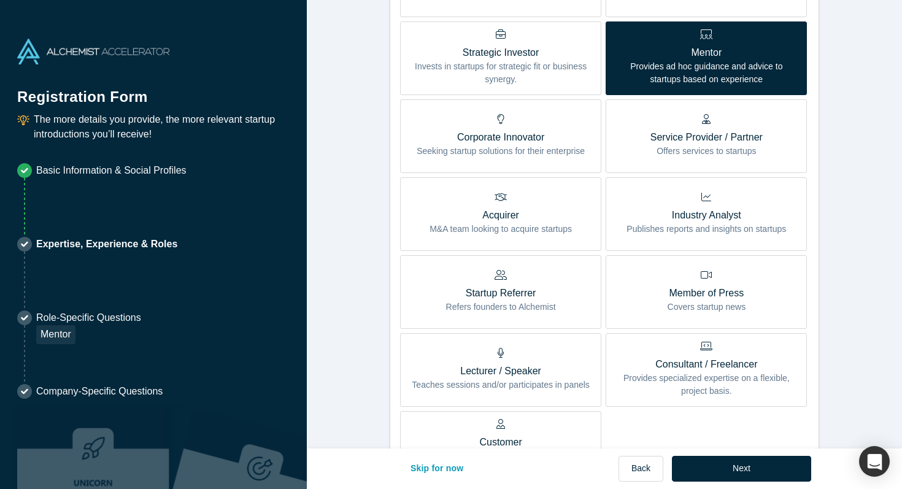
scroll to position [612, 0]
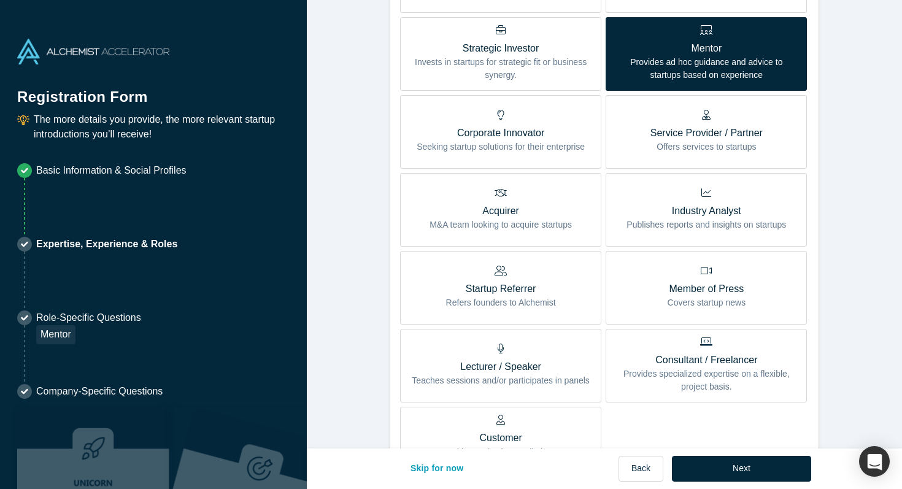
click at [648, 358] on p "Consultant / Freelancer" at bounding box center [706, 360] width 183 height 15
click at [0, 0] on input "Consultant / Freelancer Provides specialized expertise on a flexible, project b…" at bounding box center [0, 0] width 0 height 0
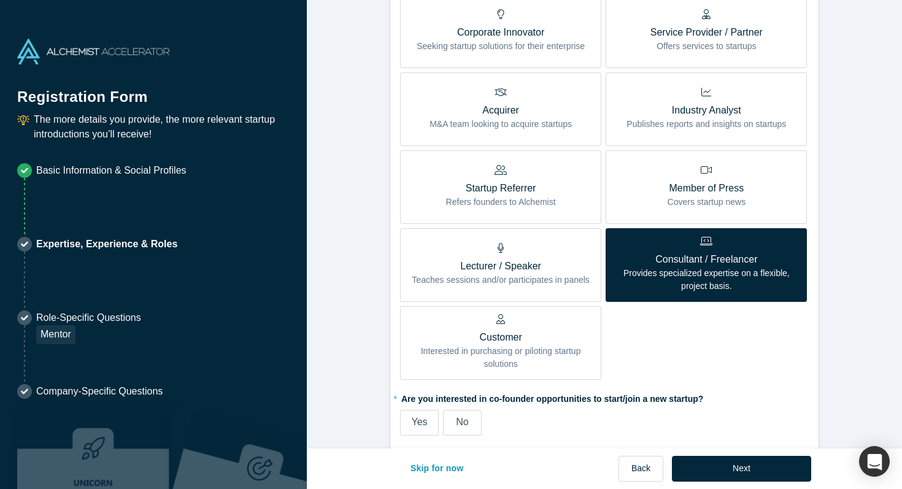
scroll to position [717, 0]
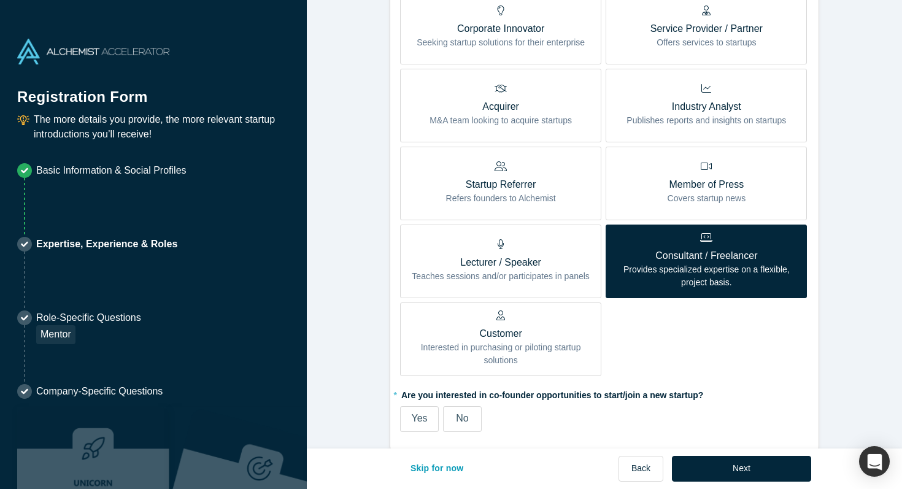
click at [527, 273] on p "Teaches sessions and/or participates in panels" at bounding box center [501, 276] width 178 height 13
click at [0, 0] on input "Lecturer / Speaker Teaches sessions and/or participates in panels" at bounding box center [0, 0] width 0 height 0
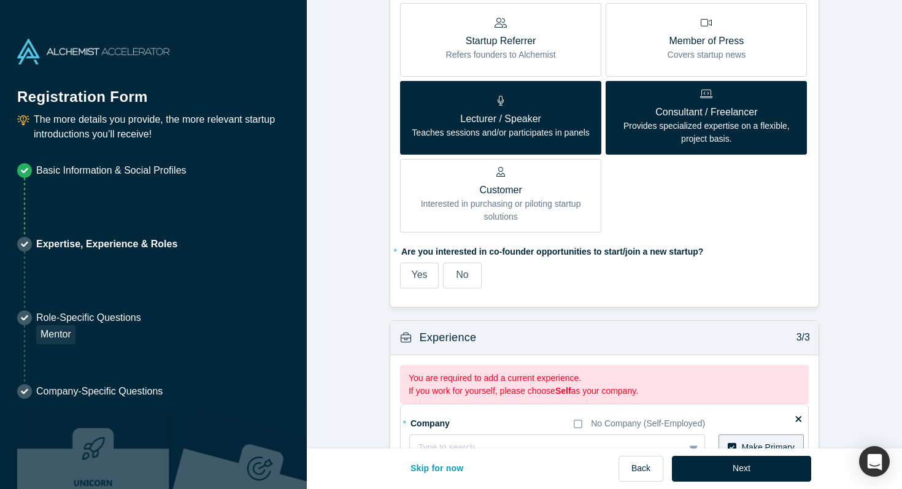
scroll to position [868, 0]
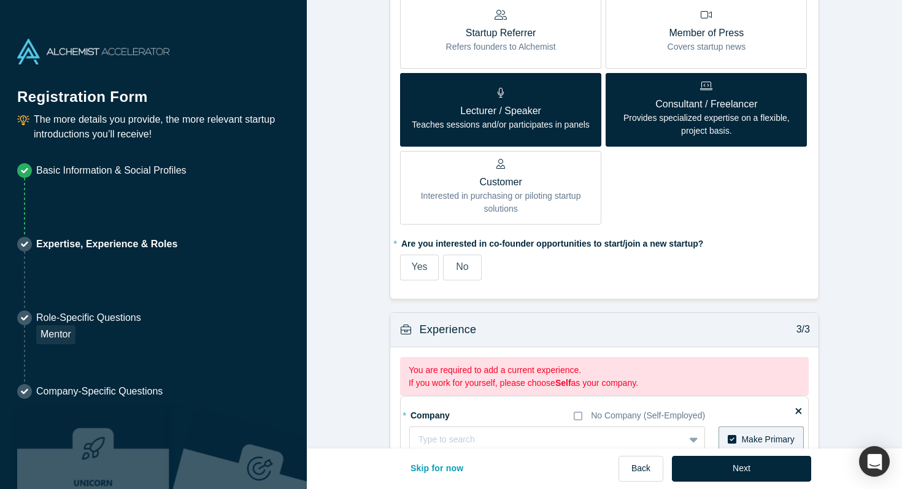
click at [460, 269] on span "No" at bounding box center [462, 266] width 12 height 10
click at [0, 0] on input "No" at bounding box center [0, 0] width 0 height 0
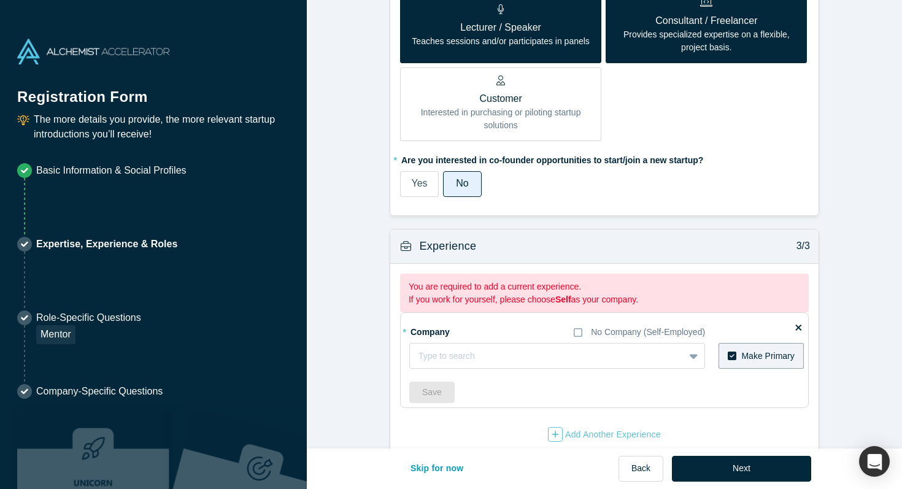
scroll to position [973, 0]
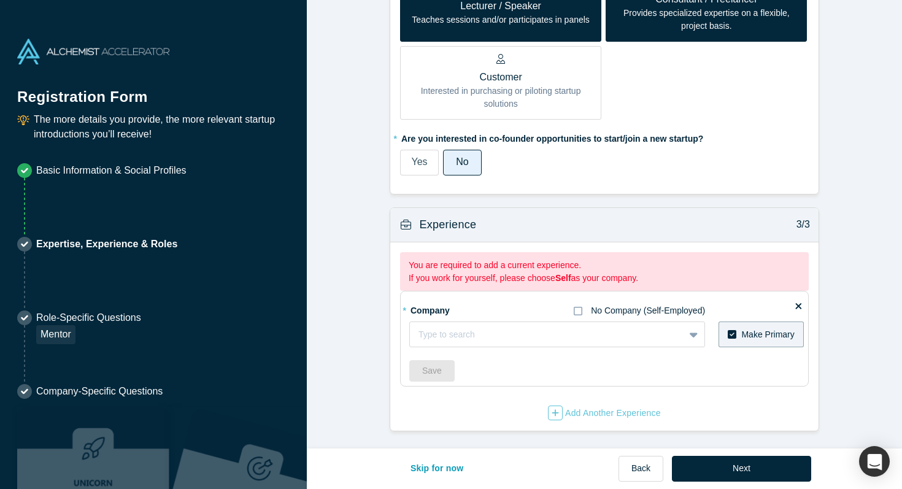
click at [581, 309] on icon at bounding box center [578, 311] width 9 height 10
click at [0, 0] on input "No Company (Self-Employed)" at bounding box center [0, 0] width 0 height 0
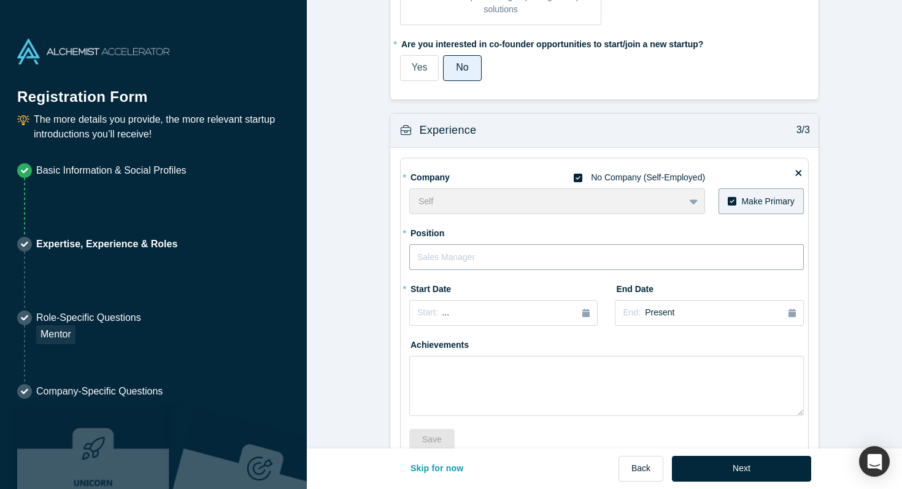
scroll to position [1078, 0]
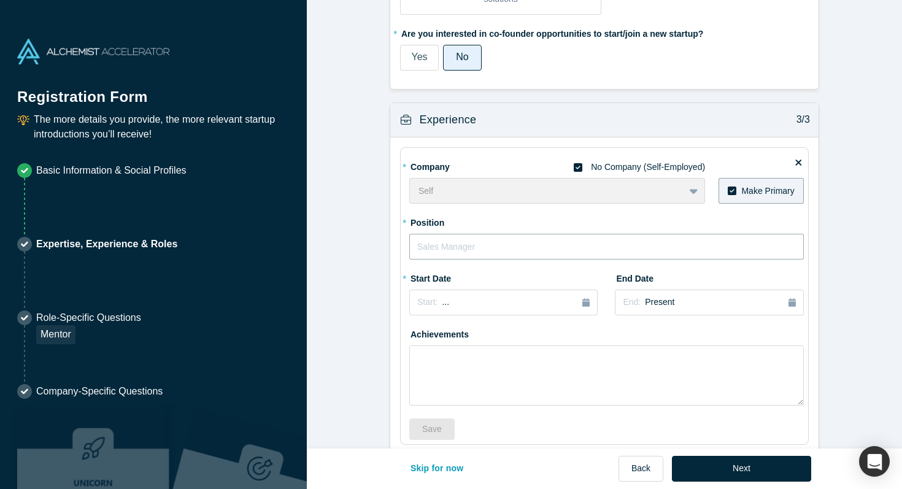
click at [543, 247] on input "text" at bounding box center [606, 247] width 395 height 26
type input "C"
type input "Founder & Senior Community Strategist"
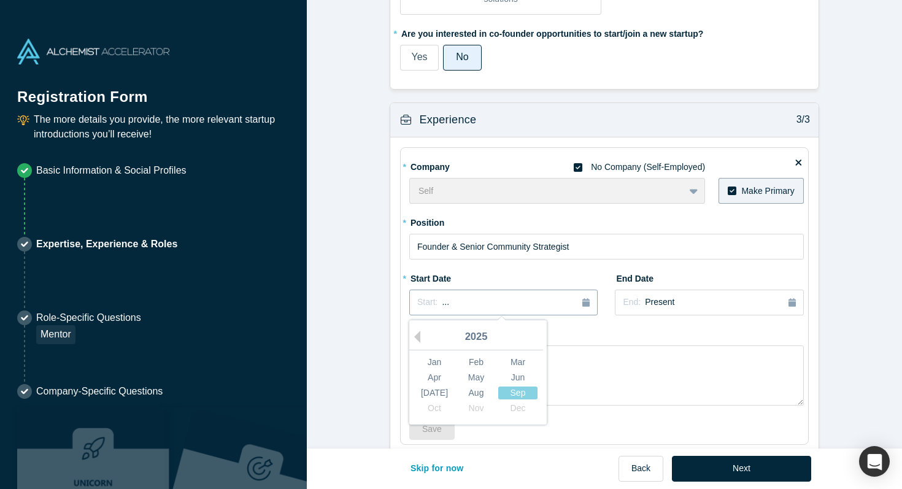
click at [517, 297] on div "Start: ..." at bounding box center [503, 303] width 172 height 14
click at [419, 335] on button "Previous Year" at bounding box center [414, 337] width 12 height 12
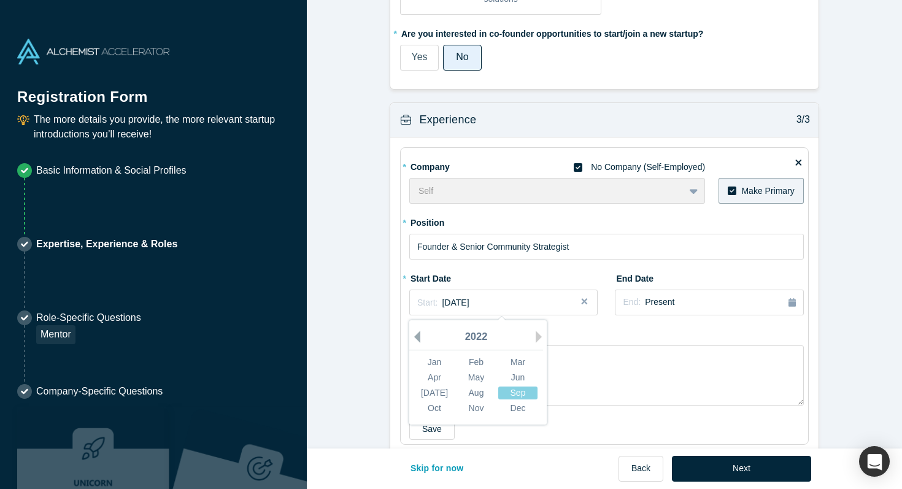
click at [419, 335] on button "Previous Year" at bounding box center [414, 337] width 12 height 12
click at [432, 366] on div "Jan" at bounding box center [434, 362] width 39 height 13
click at [469, 302] on span "[DATE]" at bounding box center [455, 303] width 27 height 10
click at [484, 360] on div "Feb" at bounding box center [476, 362] width 39 height 13
click at [506, 376] on textarea at bounding box center [606, 376] width 395 height 60
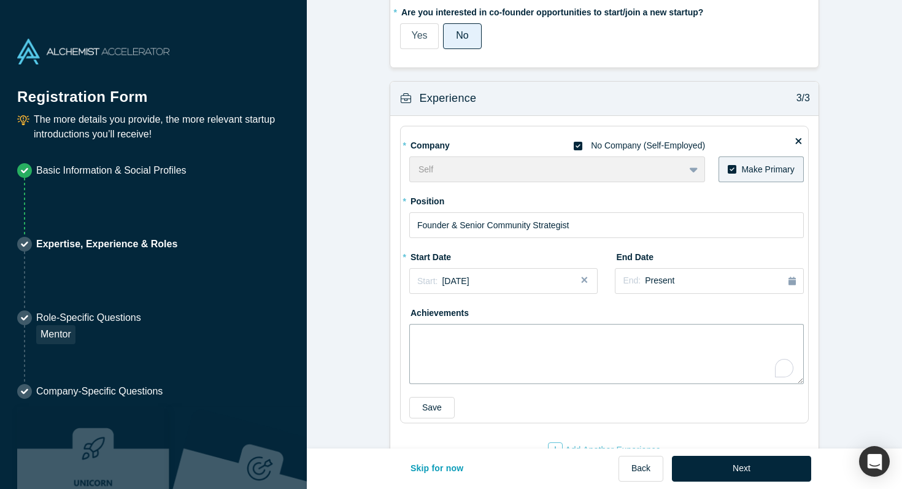
scroll to position [1137, 0]
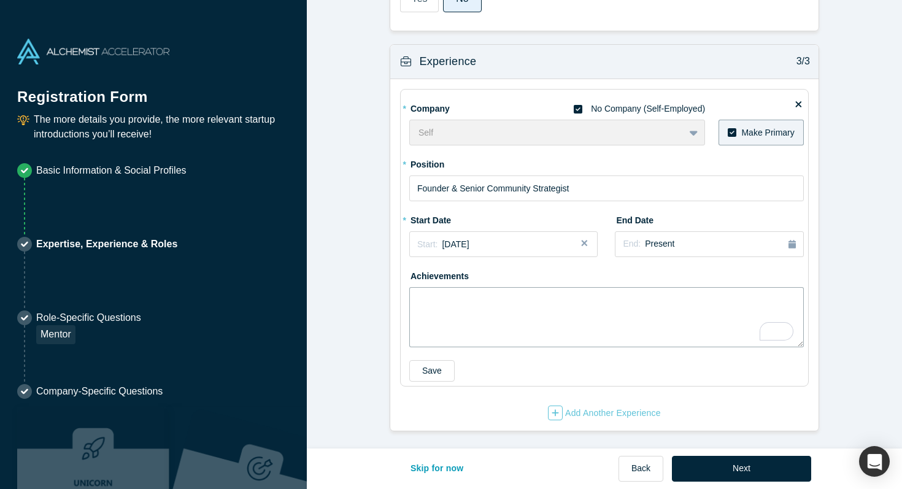
paste textarea "Developing business expansion strategies that increase ROI by deepening custome…"
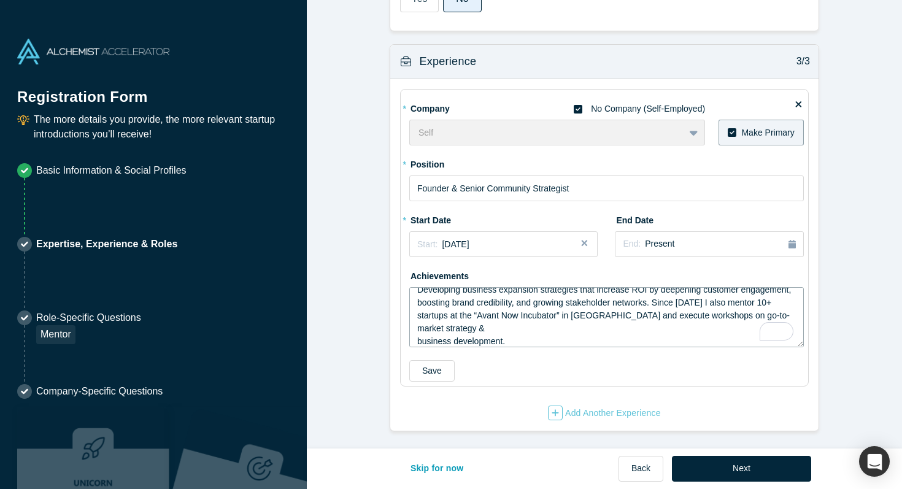
scroll to position [8, 0]
click at [417, 339] on textarea "Developing business expansion strategies that increase ROI by deepening custome…" at bounding box center [606, 317] width 395 height 60
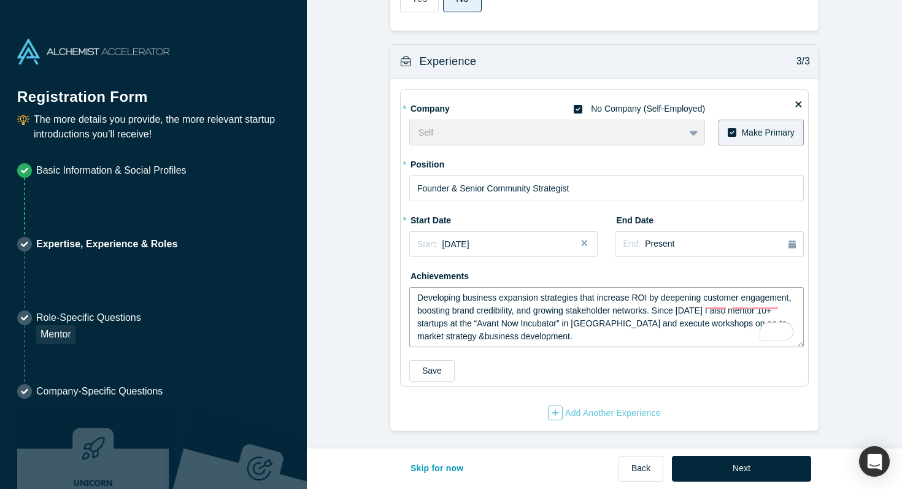
scroll to position [0, 0]
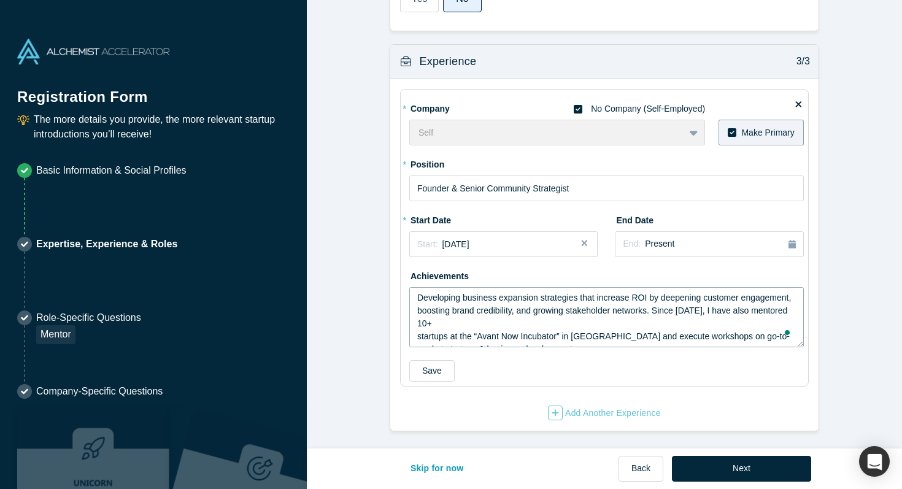
click at [416, 338] on textarea "Developing business expansion strategies that increase ROI by deepening custome…" at bounding box center [606, 317] width 395 height 60
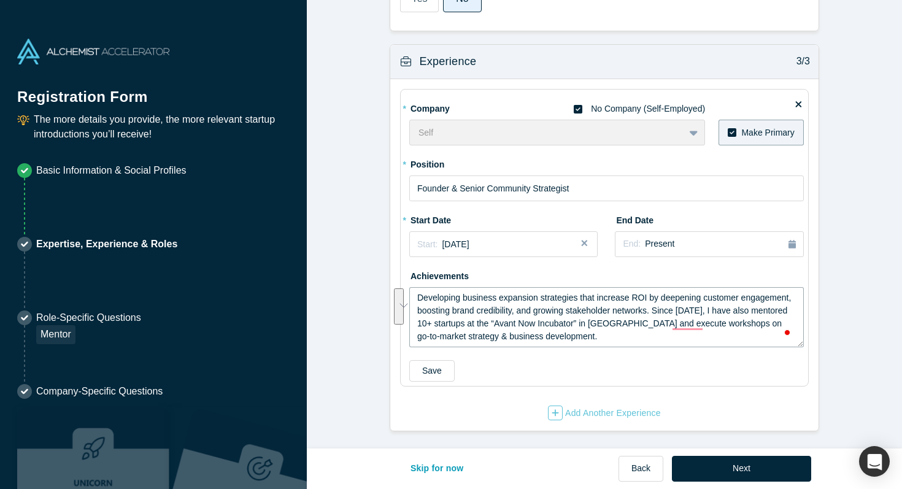
drag, startPoint x: 655, startPoint y: 311, endPoint x: 659, endPoint y: 345, distance: 34.0
click at [659, 345] on textarea "Developing business expansion strategies that increase ROI by deepening custome…" at bounding box center [606, 317] width 395 height 60
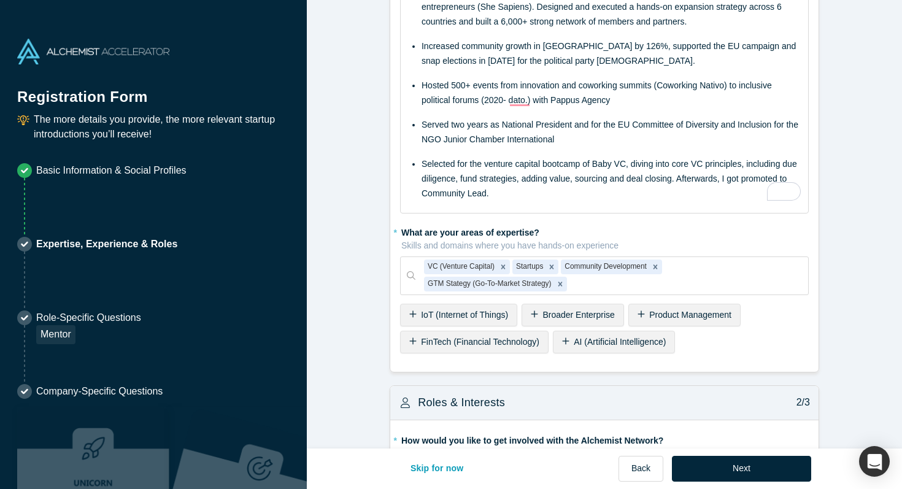
scroll to position [96, 0]
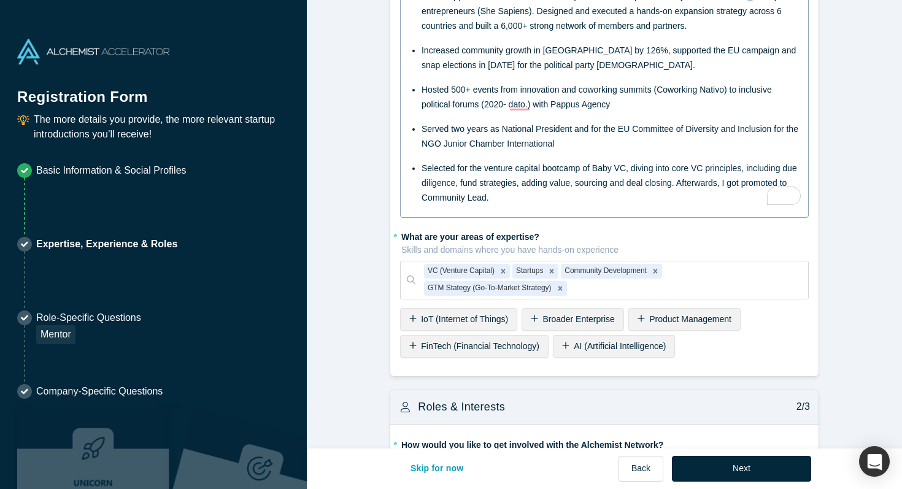
type textarea "Developing business expansion strategies that increase ROI by deepening custome…"
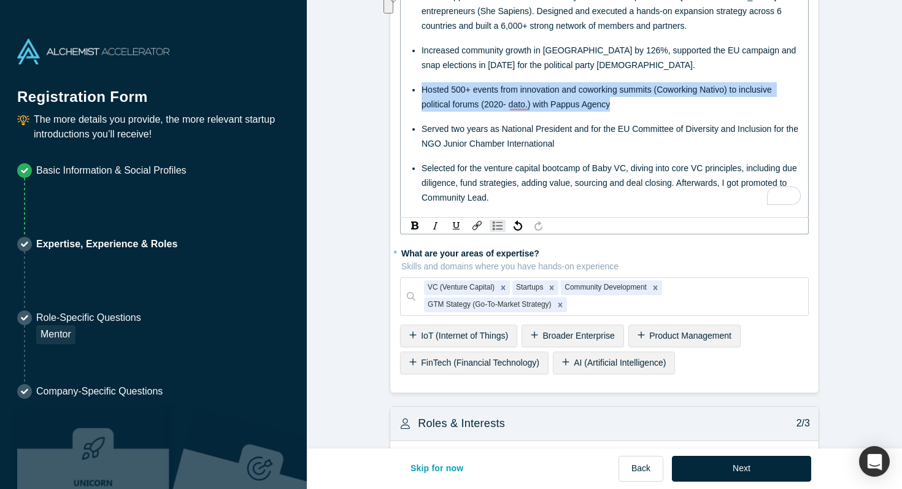
drag, startPoint x: 622, startPoint y: 106, endPoint x: 419, endPoint y: 75, distance: 204.7
click at [419, 75] on ul "Bootstrapped an international community & educational platform for [DEMOGRAPHIC…" at bounding box center [605, 97] width 392 height 216
copy span "Hosted 500+ events from innovation and coworking summits (Coworking Nativo) to …"
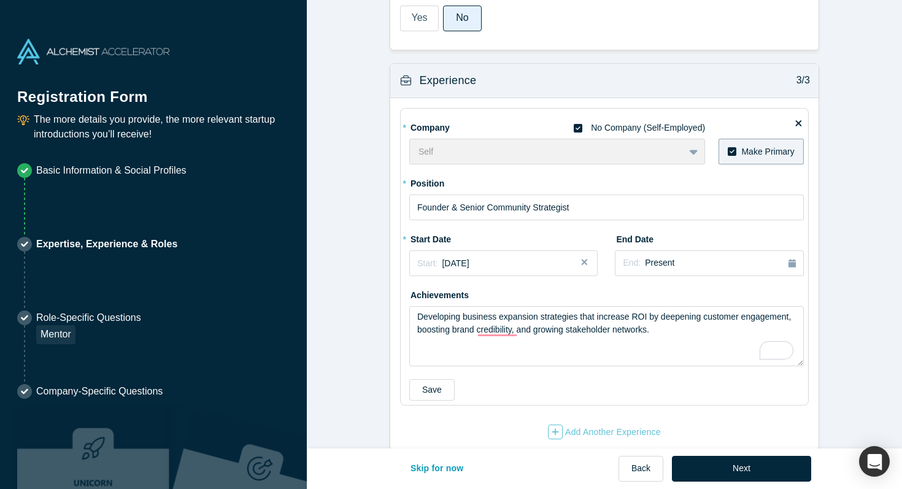
scroll to position [1114, 0]
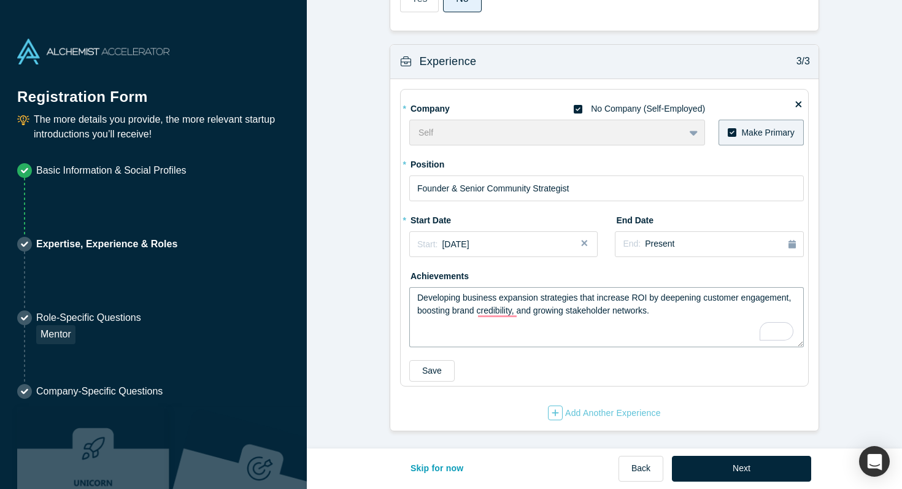
click at [674, 314] on textarea "Developing business expansion strategies that increase ROI by deepening custome…" at bounding box center [606, 317] width 395 height 60
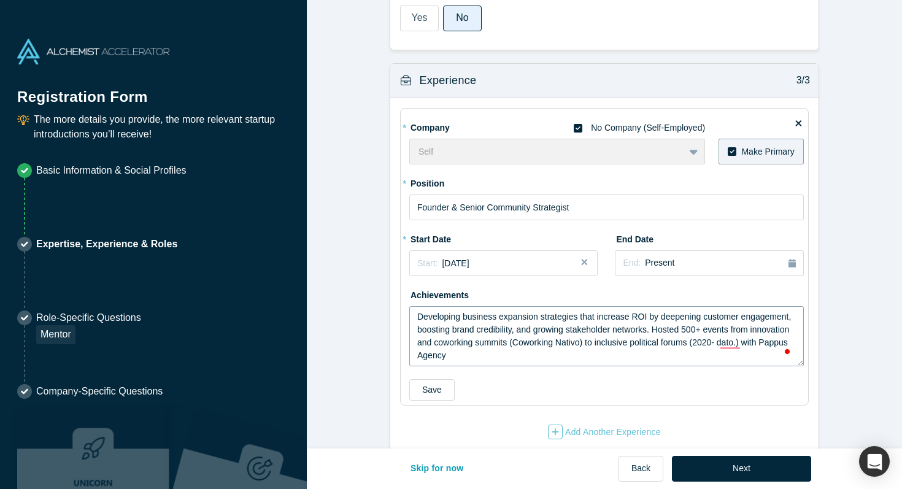
scroll to position [1097, 0]
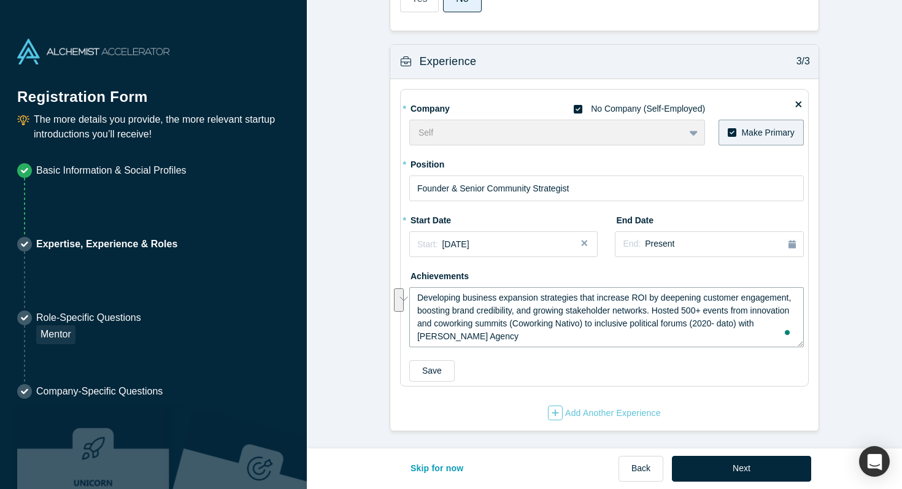
drag, startPoint x: 743, startPoint y: 323, endPoint x: 763, endPoint y: 334, distance: 22.8
click at [763, 334] on textarea "Developing business expansion strategies that increase ROI by deepening custome…" at bounding box center [606, 317] width 395 height 60
click at [422, 293] on textarea "Developing business expansion strategies that increase ROI by deepening custome…" at bounding box center [606, 317] width 395 height 60
paste textarea "with Pappus Agency"
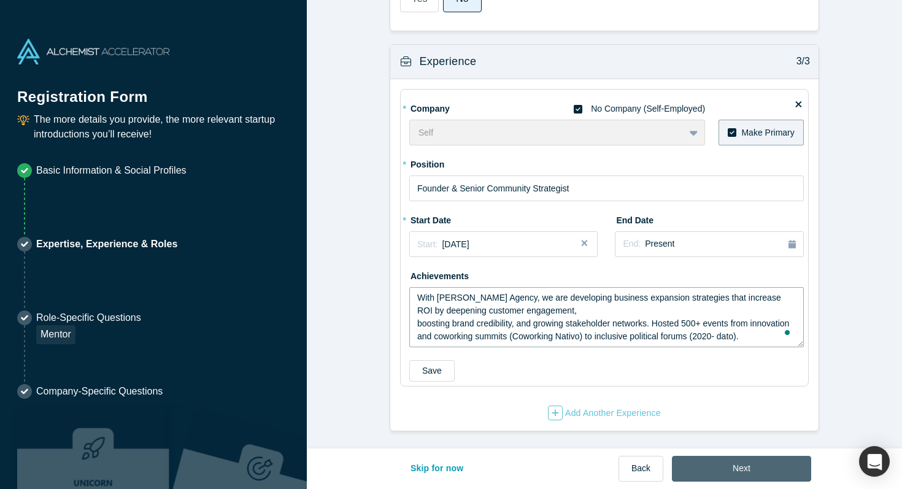
type textarea "With Pappus Agency, we are developing business expansion strategies that increa…"
click at [778, 466] on button "Next" at bounding box center [741, 469] width 139 height 26
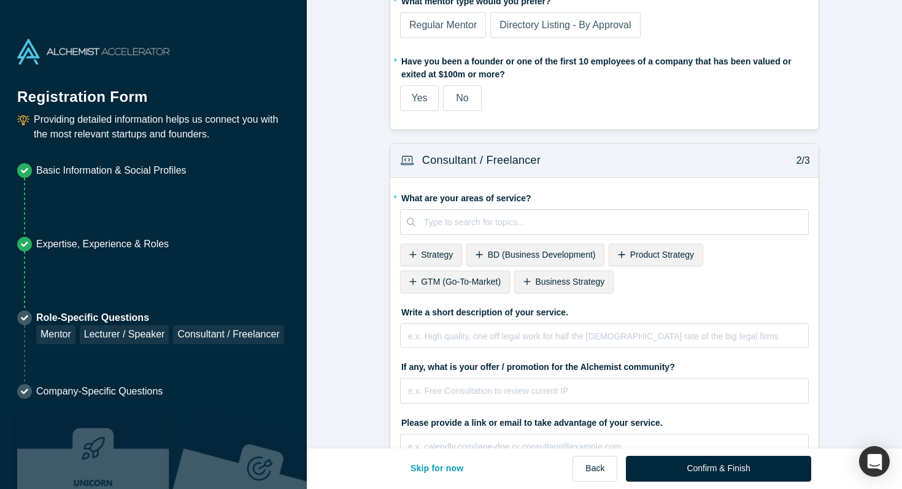
scroll to position [0, 0]
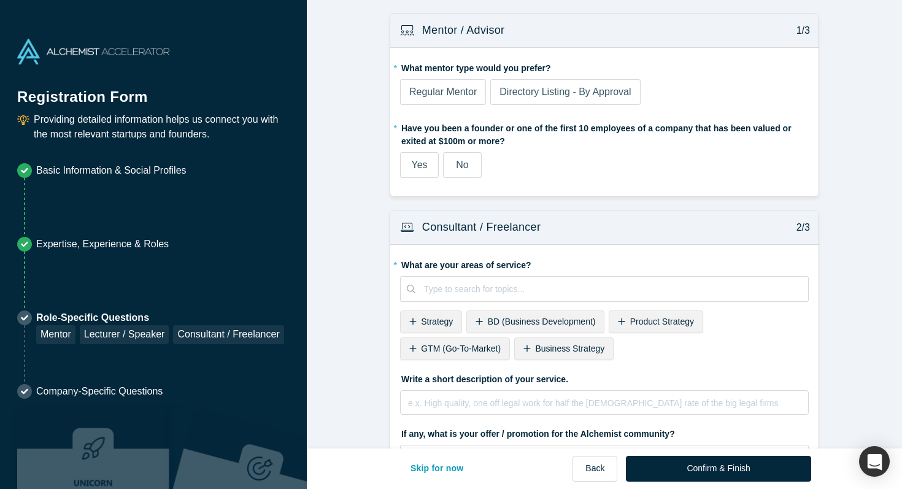
click at [463, 91] on span "Regular Mentor" at bounding box center [443, 92] width 68 height 10
click at [0, 0] on input "Regular Mentor" at bounding box center [0, 0] width 0 height 0
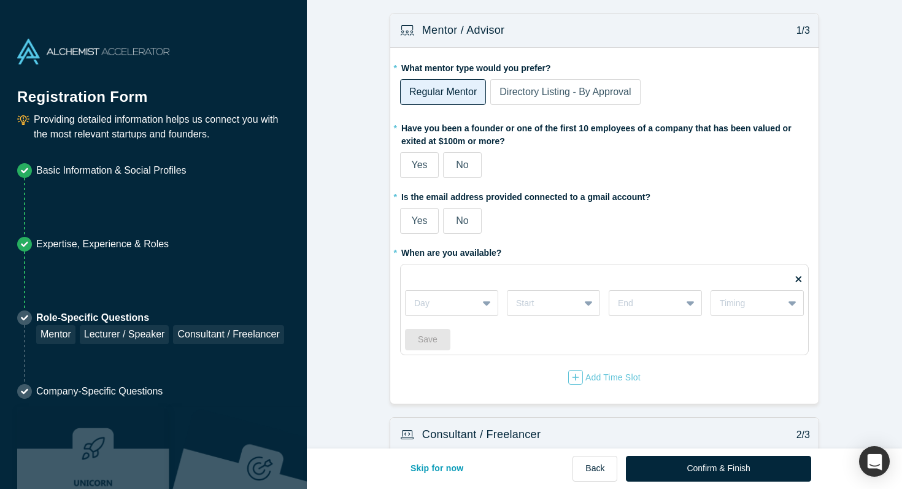
click at [468, 164] on span "No" at bounding box center [462, 165] width 12 height 10
click at [0, 0] on input "No" at bounding box center [0, 0] width 0 height 0
click at [421, 222] on span "Yes" at bounding box center [419, 220] width 16 height 10
click at [0, 0] on input "Yes" at bounding box center [0, 0] width 0 height 0
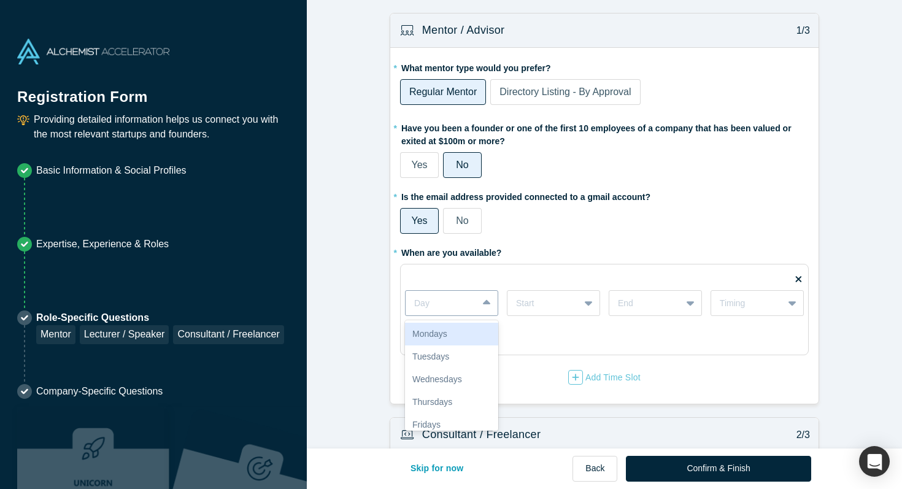
click at [473, 312] on div "Day" at bounding box center [442, 303] width 72 height 20
click at [462, 360] on div "Tuesdays" at bounding box center [451, 357] width 93 height 23
click at [555, 299] on div at bounding box center [543, 303] width 55 height 15
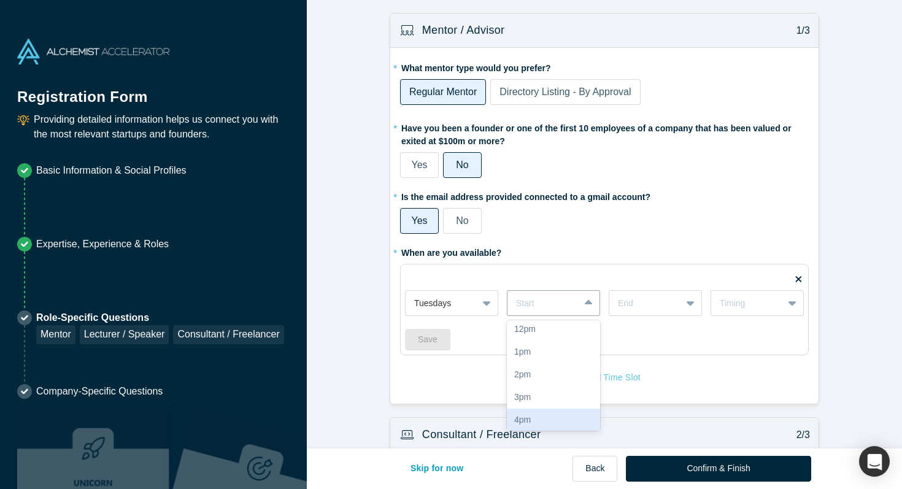
scroll to position [138, 0]
click at [557, 368] on div "2pm" at bounding box center [553, 377] width 93 height 23
click at [644, 305] on div at bounding box center [645, 303] width 55 height 15
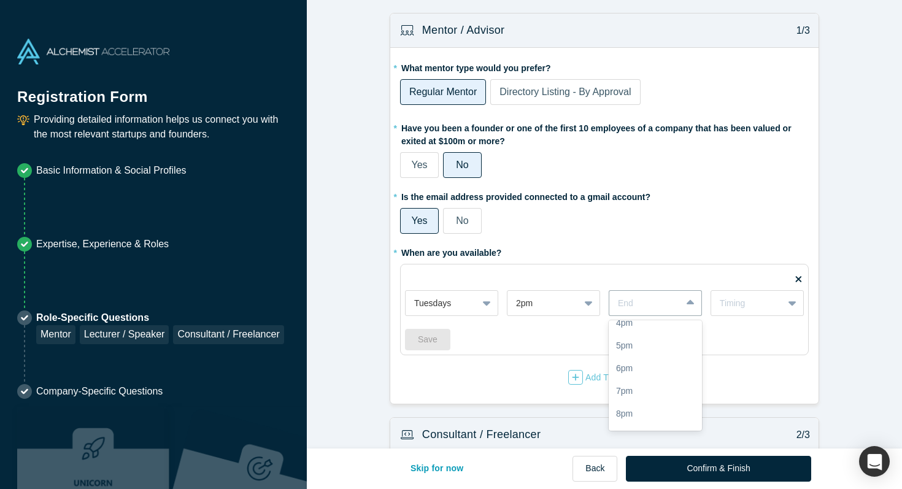
scroll to position [242, 0]
click at [631, 375] on div "6pm" at bounding box center [655, 364] width 93 height 23
click at [741, 304] on div "Timing" at bounding box center [747, 303] width 55 height 13
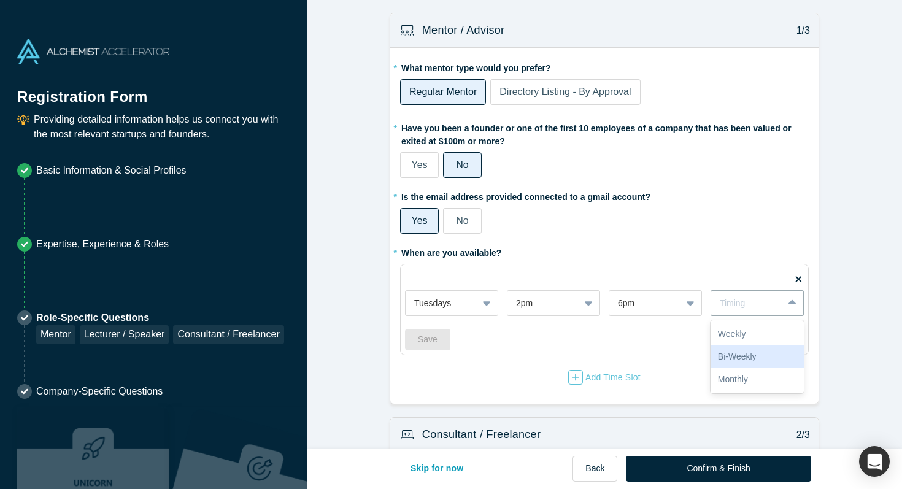
click at [739, 351] on div "Bi-Weekly" at bounding box center [757, 357] width 93 height 23
click at [742, 303] on div "Bi-Weekly" at bounding box center [747, 303] width 55 height 13
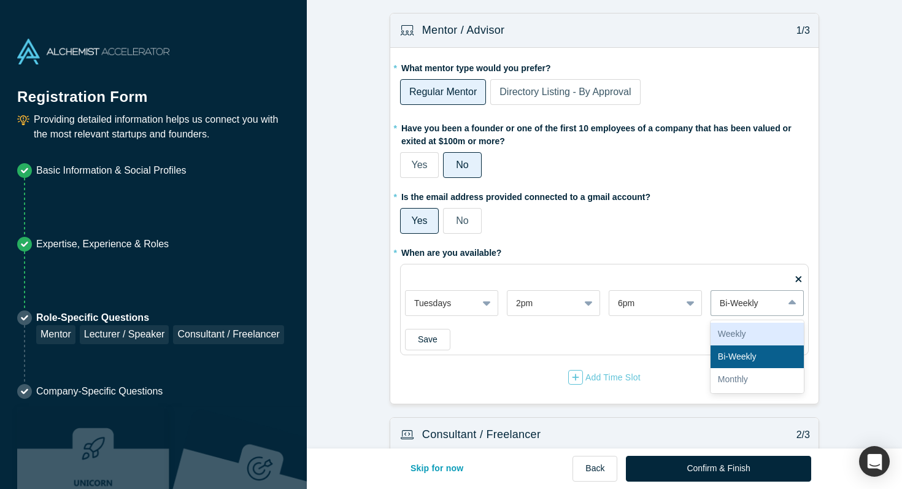
click at [557, 331] on div "Save" at bounding box center [604, 339] width 399 height 21
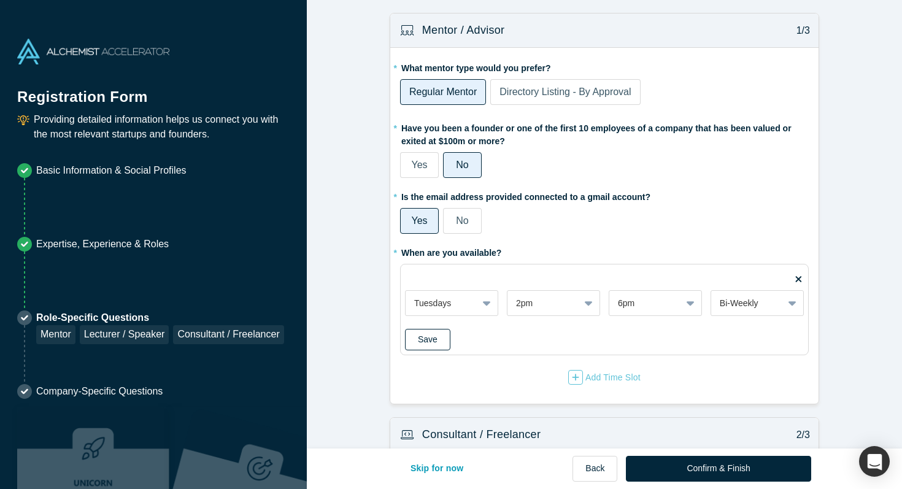
click at [440, 333] on button "Save" at bounding box center [427, 339] width 45 height 21
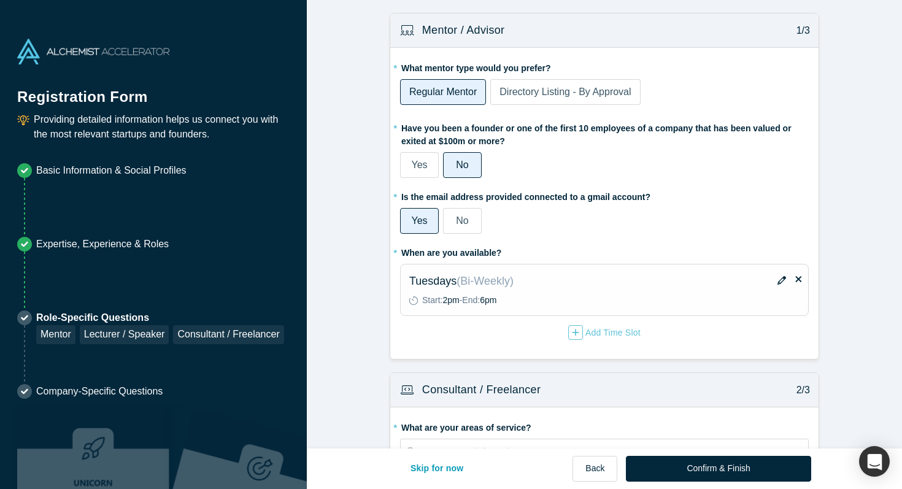
click at [566, 330] on div "Add Time Slot" at bounding box center [604, 333] width 409 height 16
click at [573, 334] on icon "button" at bounding box center [575, 332] width 7 height 9
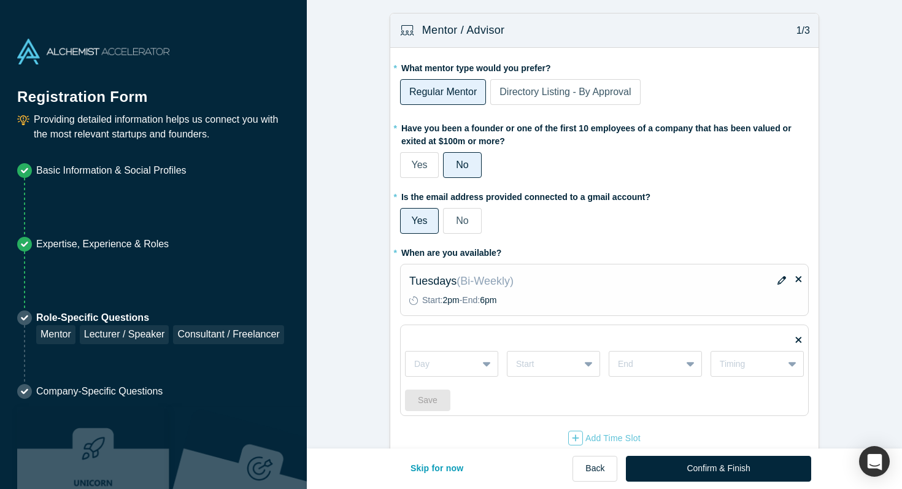
click at [781, 284] on icon "button" at bounding box center [782, 280] width 9 height 9
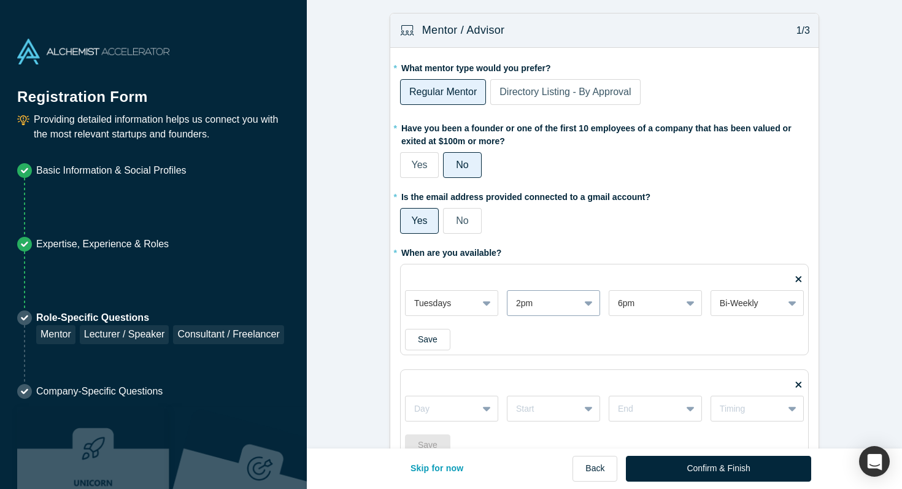
click at [574, 304] on div "2pm" at bounding box center [544, 303] width 72 height 20
click at [622, 342] on div "Save" at bounding box center [604, 339] width 399 height 21
click at [433, 337] on button "Save" at bounding box center [427, 339] width 45 height 21
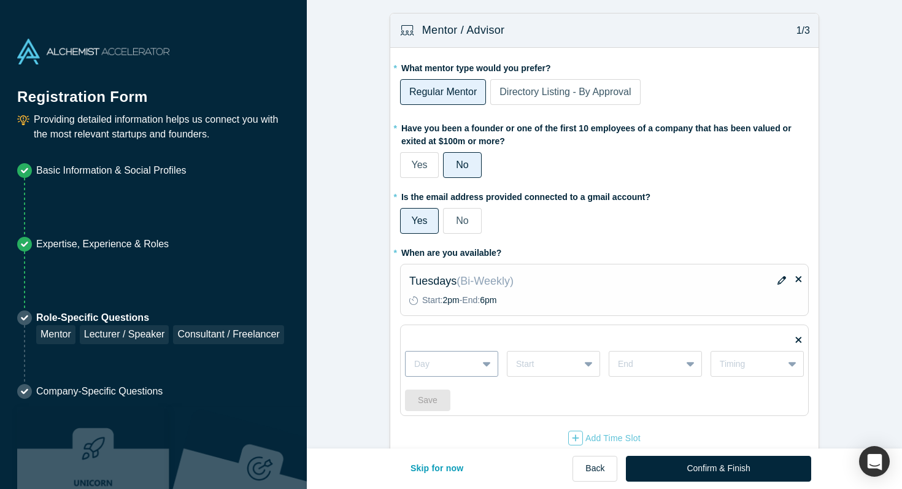
scroll to position [48, 0]
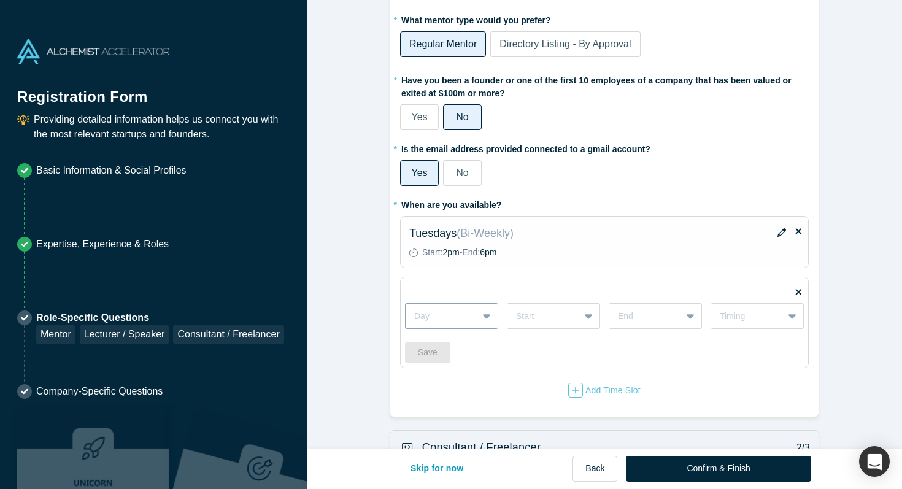
click at [444, 329] on div "Day" at bounding box center [451, 316] width 93 height 26
click at [442, 390] on div "Wednesdays" at bounding box center [451, 392] width 93 height 23
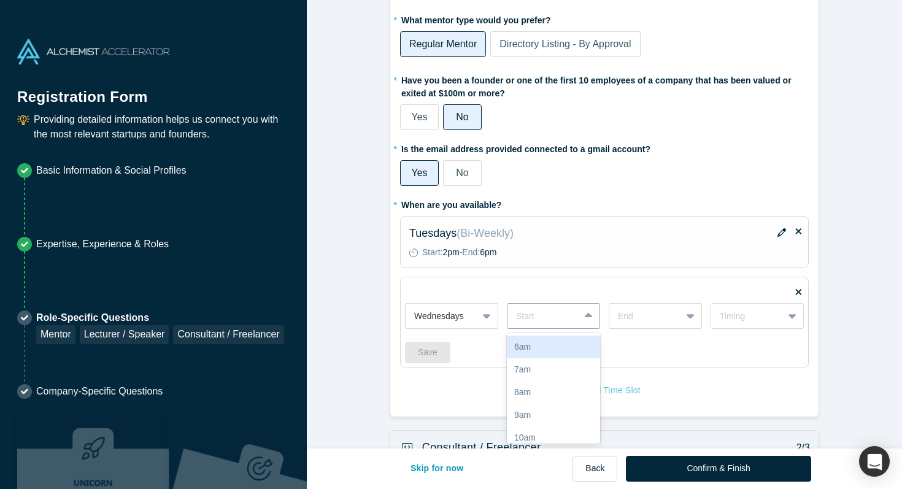
click at [534, 325] on div "Start" at bounding box center [544, 316] width 72 height 20
click at [541, 411] on div "4pm" at bounding box center [553, 412] width 93 height 23
click at [651, 318] on div at bounding box center [645, 316] width 55 height 15
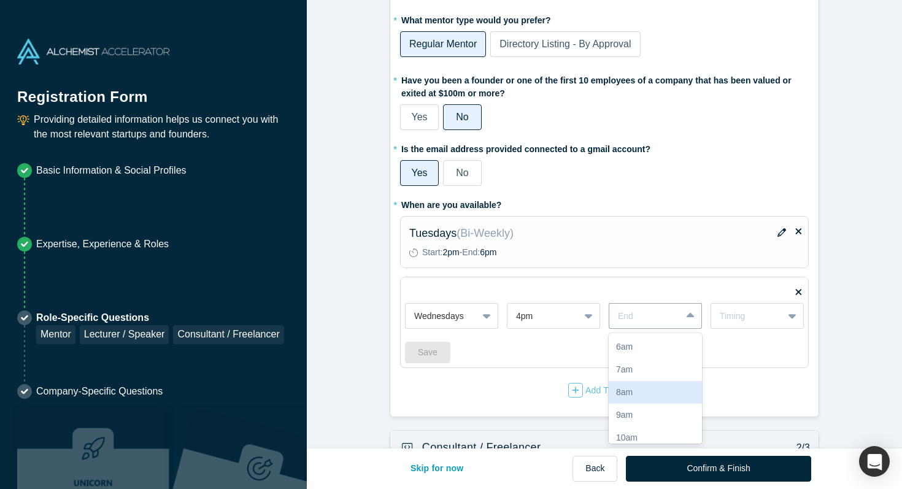
scroll to position [280, 0]
click at [643, 343] on div "6pm" at bounding box center [655, 339] width 93 height 23
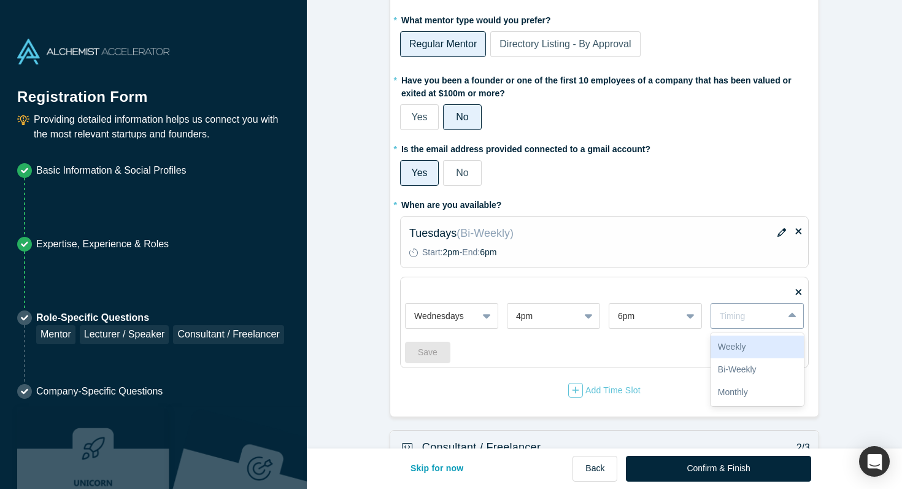
click at [757, 309] on div "Timing" at bounding box center [747, 316] width 72 height 15
click at [746, 365] on div "Bi-Weekly" at bounding box center [757, 369] width 93 height 23
click at [431, 357] on button "Save" at bounding box center [427, 352] width 45 height 21
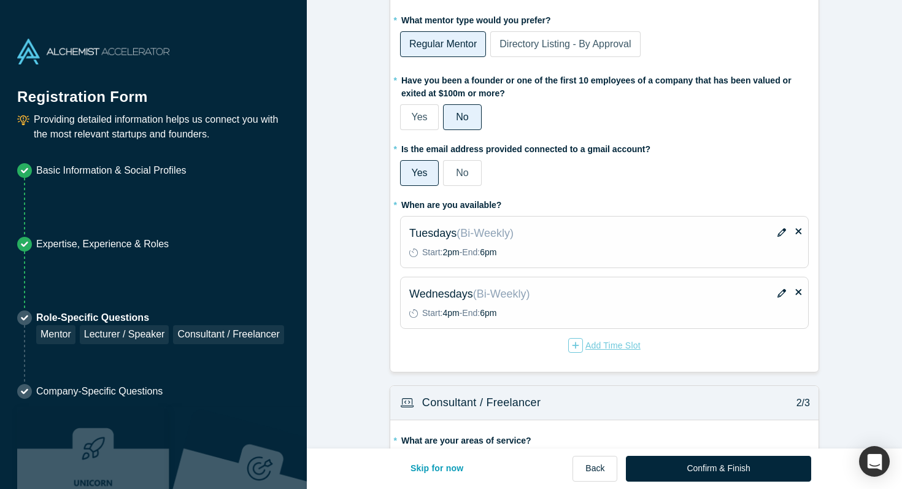
click at [604, 348] on div "Add Time Slot" at bounding box center [604, 345] width 72 height 15
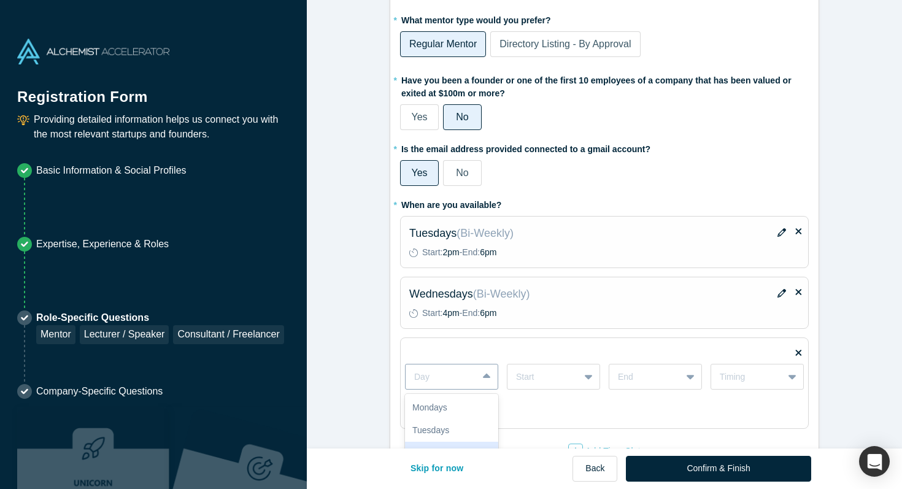
click at [462, 382] on div "Wednesdays, 3 of 7. 7 results available. Use Up and Down to choose options, pre…" at bounding box center [451, 377] width 93 height 26
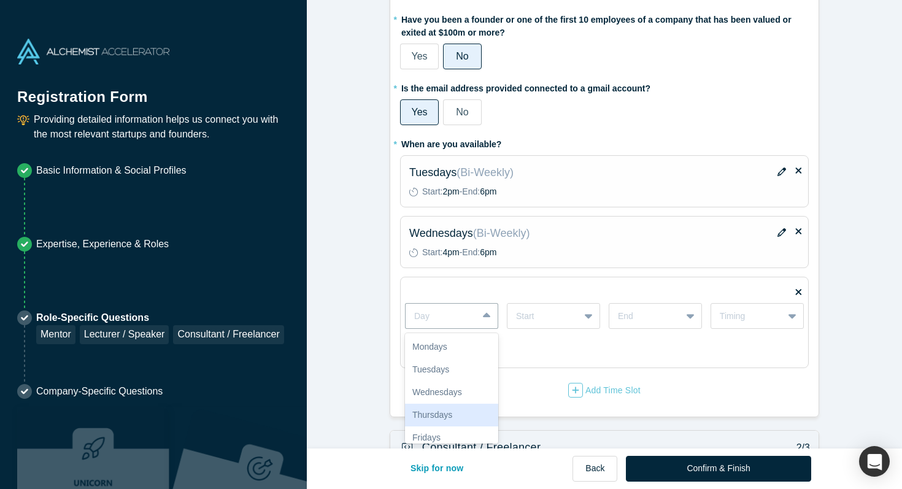
click at [461, 407] on div "Thursdays" at bounding box center [451, 415] width 93 height 23
click at [562, 317] on div at bounding box center [543, 316] width 55 height 15
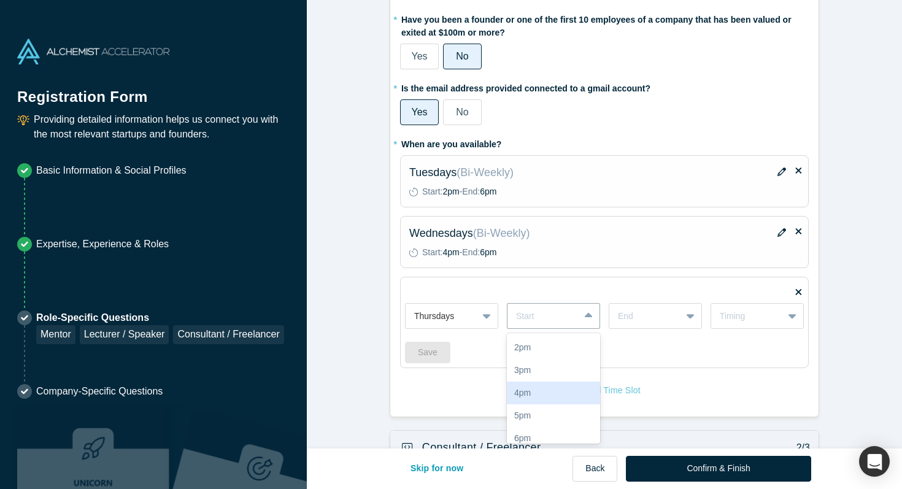
scroll to position [177, 0]
click at [550, 356] on div "2pm" at bounding box center [553, 351] width 93 height 23
click at [633, 328] on div "End" at bounding box center [655, 316] width 93 height 26
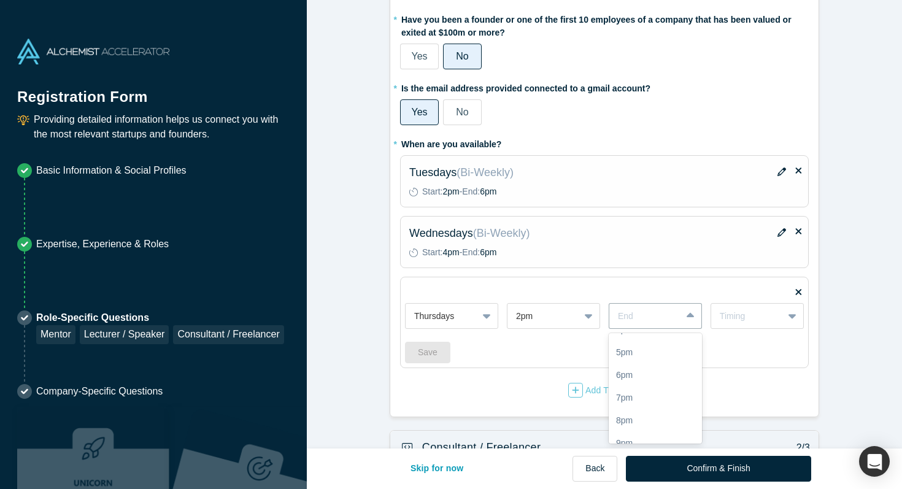
scroll to position [247, 0]
click at [635, 373] on div "6pm" at bounding box center [655, 372] width 93 height 23
click at [762, 312] on div "Timing" at bounding box center [747, 316] width 55 height 13
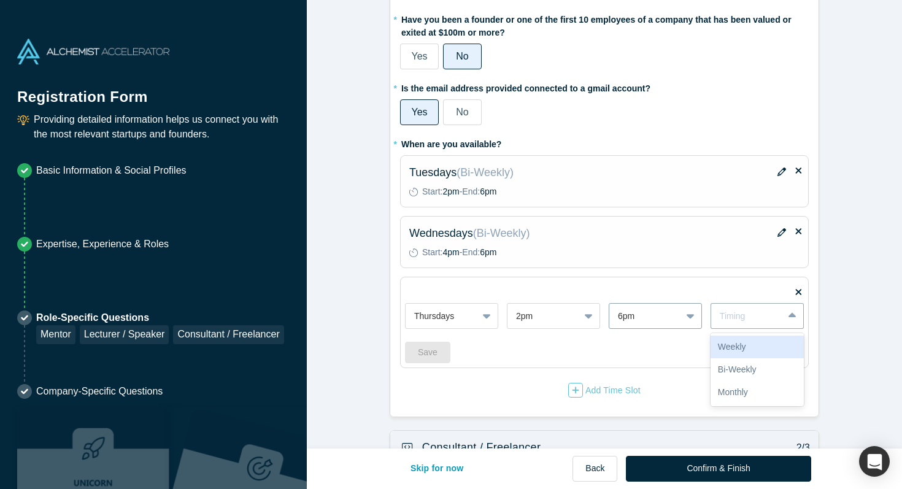
click at [666, 319] on div at bounding box center [645, 316] width 55 height 15
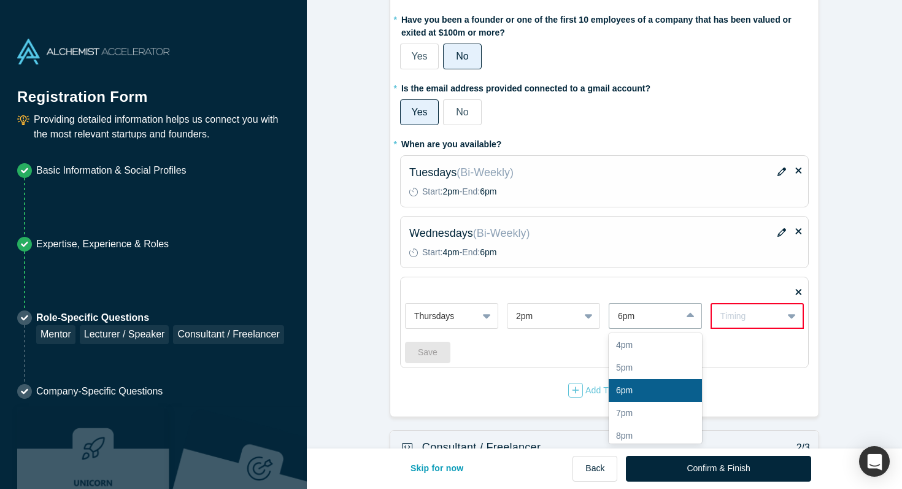
scroll to position [238, 0]
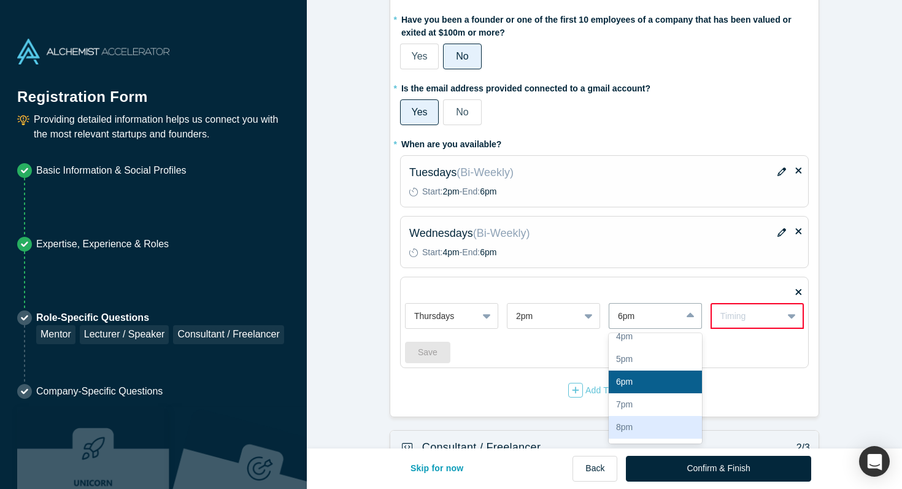
click at [627, 419] on div "8pm" at bounding box center [655, 427] width 93 height 23
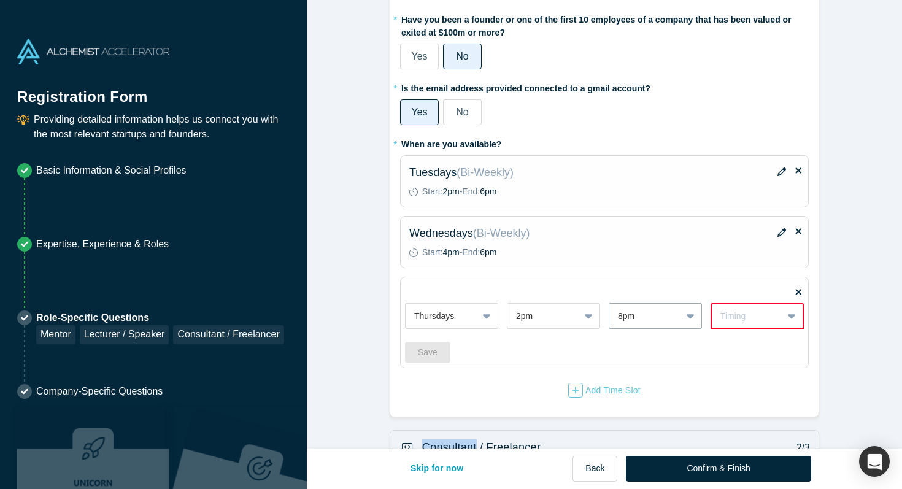
click at [627, 419] on form "Mentor / Advisor 1/3 * What mentor type would you prefer? Regular Mentor Direct…" at bounding box center [604, 423] width 595 height 1039
click at [745, 317] on div "Timing" at bounding box center [746, 316] width 53 height 13
click at [733, 374] on div "Bi-Weekly" at bounding box center [757, 369] width 93 height 23
click at [604, 387] on div "Add Time Slot" at bounding box center [604, 390] width 72 height 15
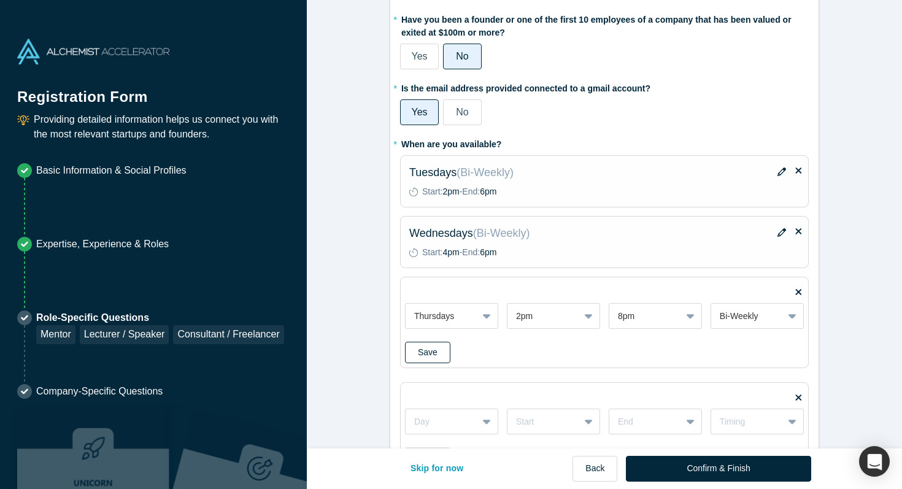
click at [443, 358] on button "Save" at bounding box center [427, 352] width 45 height 21
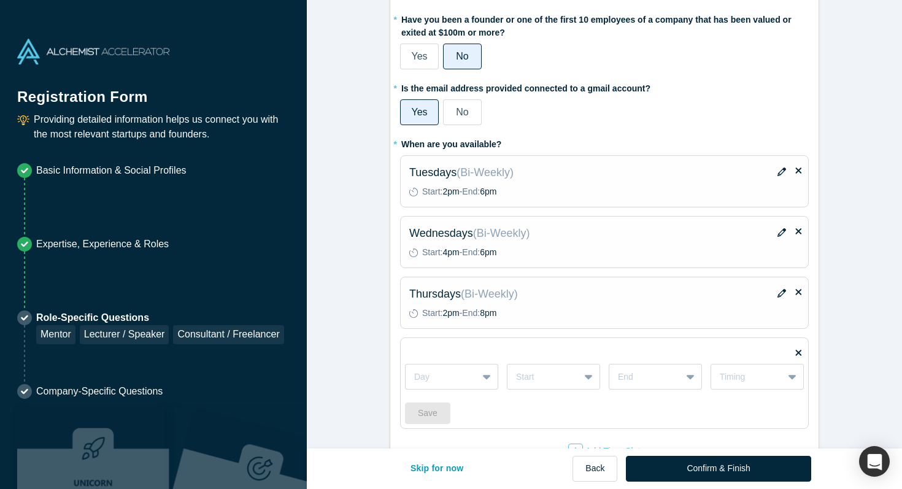
click at [781, 172] on icon "button" at bounding box center [782, 172] width 9 height 9
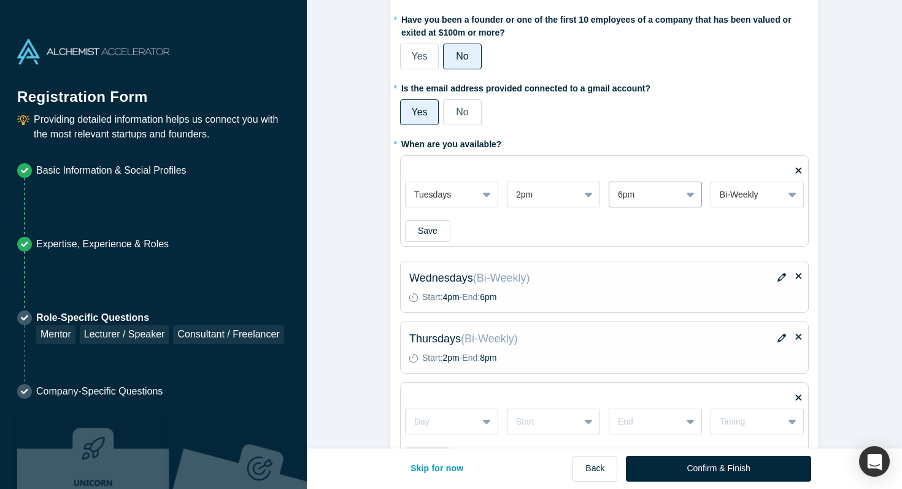
click at [639, 198] on div at bounding box center [645, 194] width 55 height 15
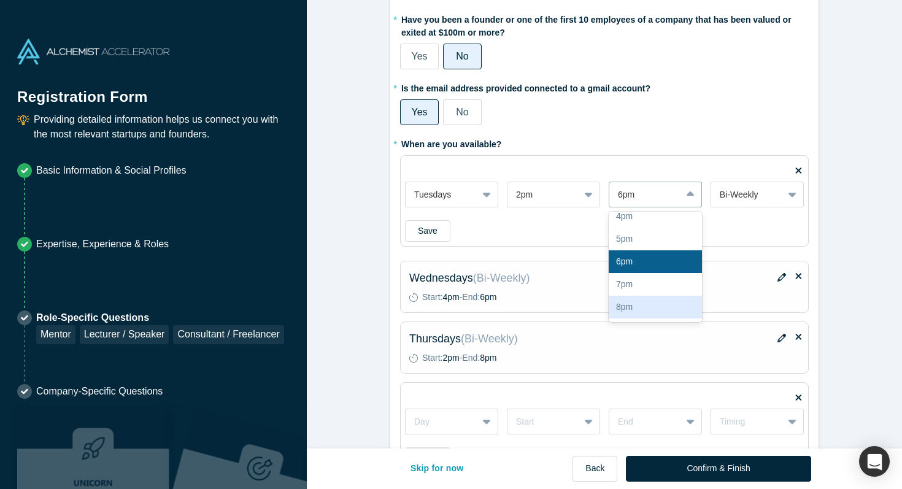
click at [643, 312] on div "8pm" at bounding box center [655, 307] width 93 height 23
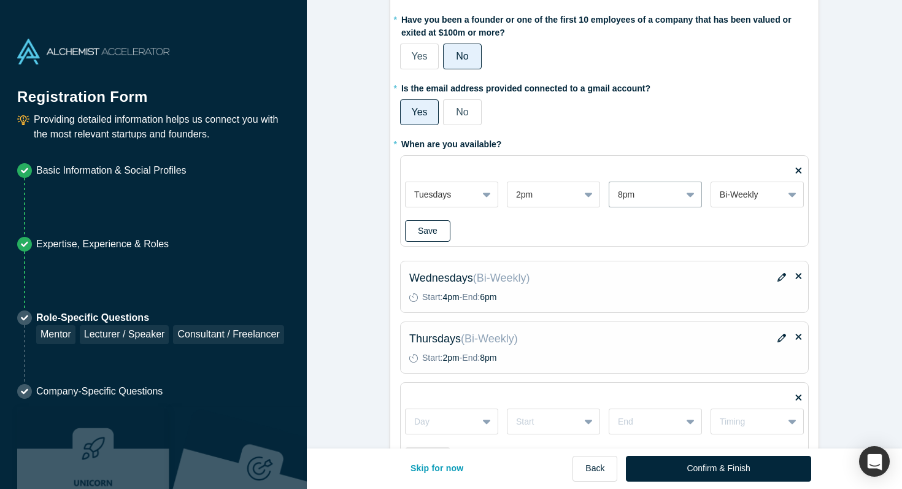
click at [429, 232] on button "Save" at bounding box center [427, 230] width 45 height 21
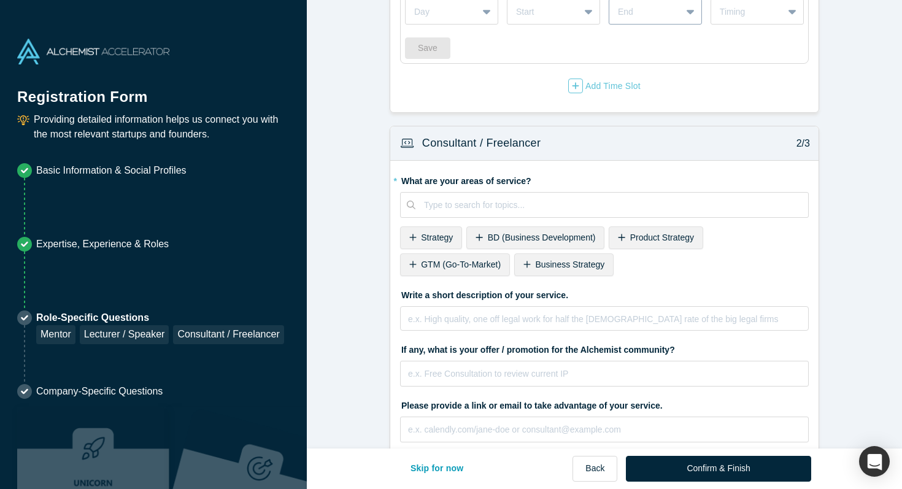
scroll to position [481, 0]
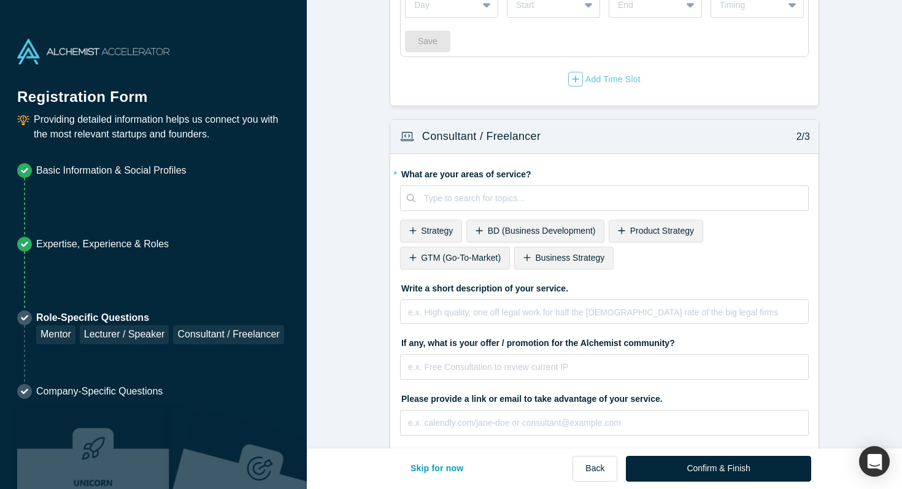
click at [538, 231] on span "BD (Business Development)" at bounding box center [542, 231] width 108 height 10
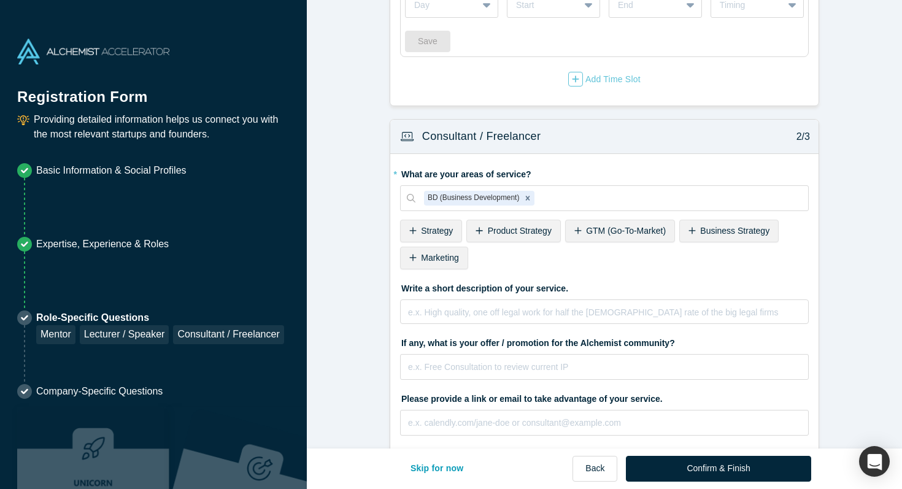
click at [659, 229] on span "GTM (Go-To-Market)" at bounding box center [626, 231] width 80 height 10
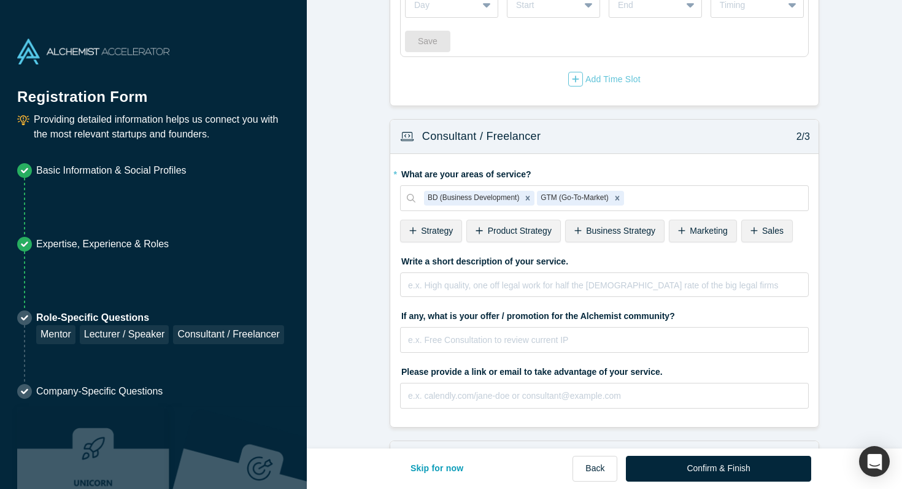
click at [636, 221] on div "Business Strategy" at bounding box center [614, 231] width 99 height 23
click at [616, 227] on span "Marketing" at bounding box center [604, 231] width 37 height 10
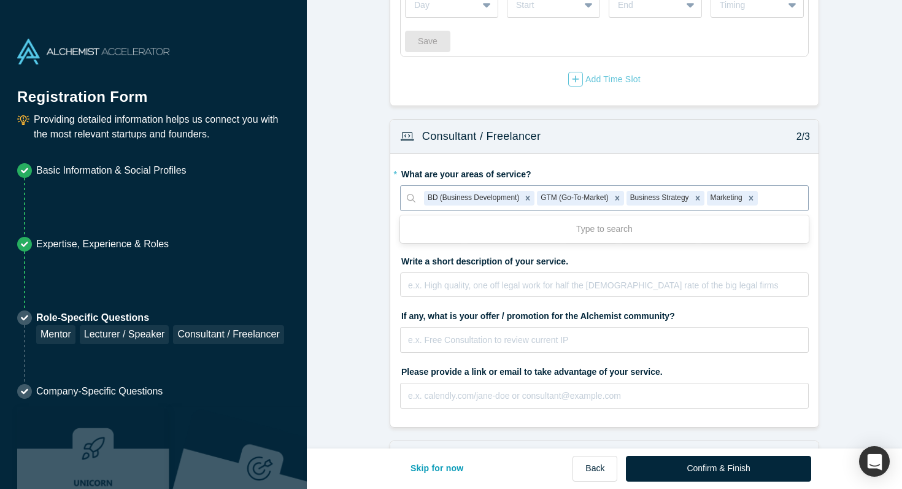
click at [786, 203] on div at bounding box center [779, 198] width 39 height 15
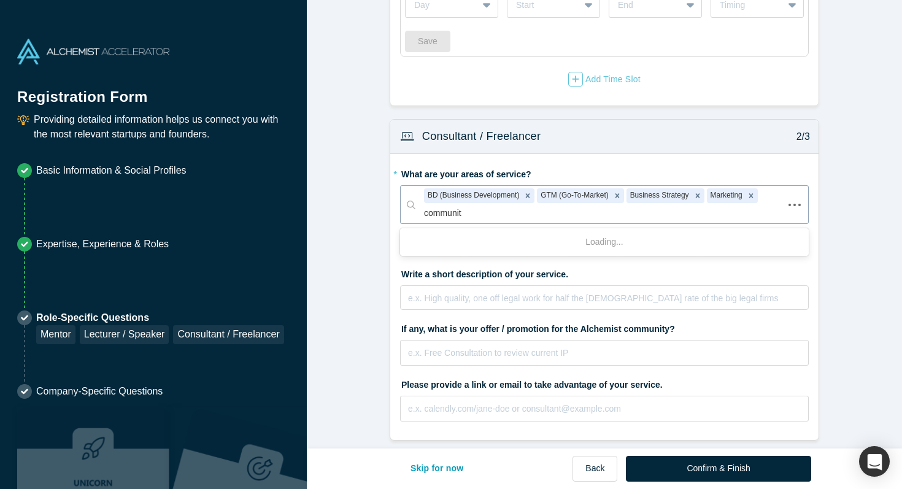
type input "community"
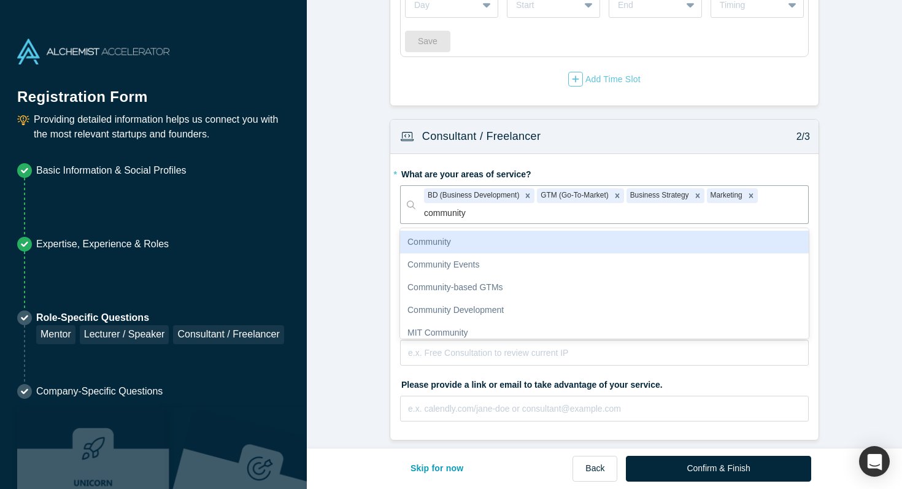
click at [679, 239] on div "Community" at bounding box center [604, 242] width 409 height 23
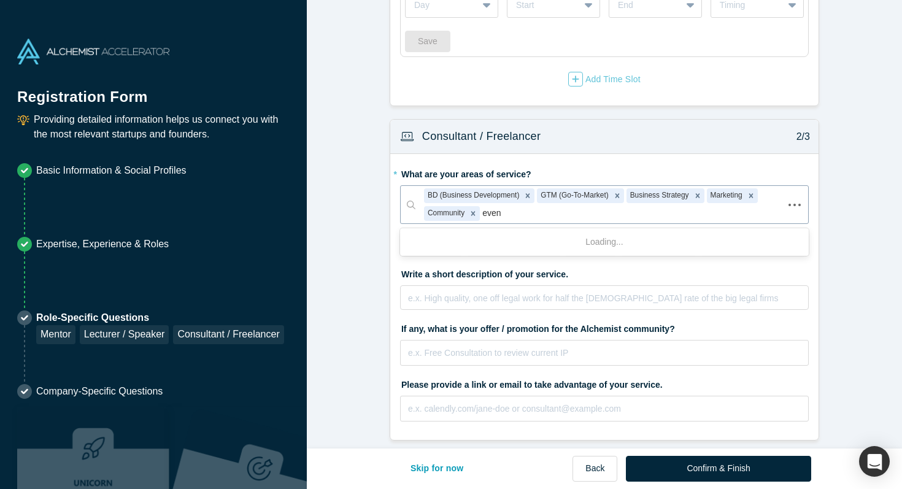
type input "event"
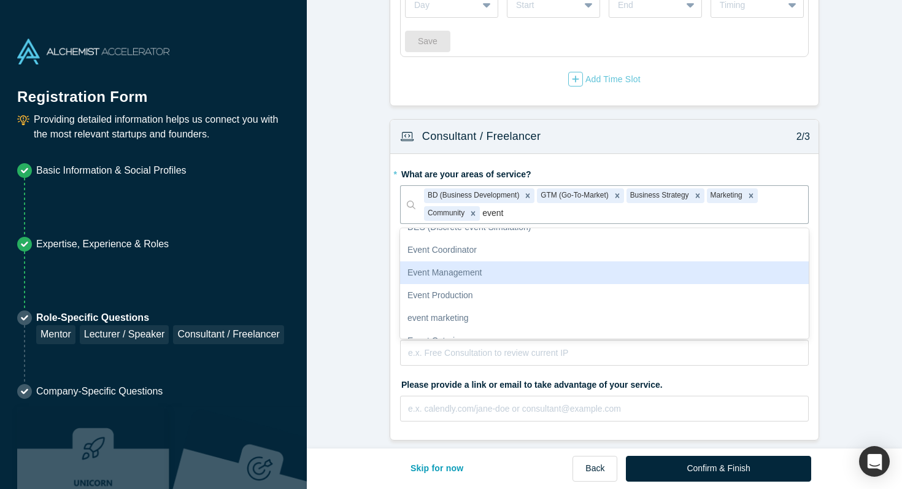
scroll to position [64, 0]
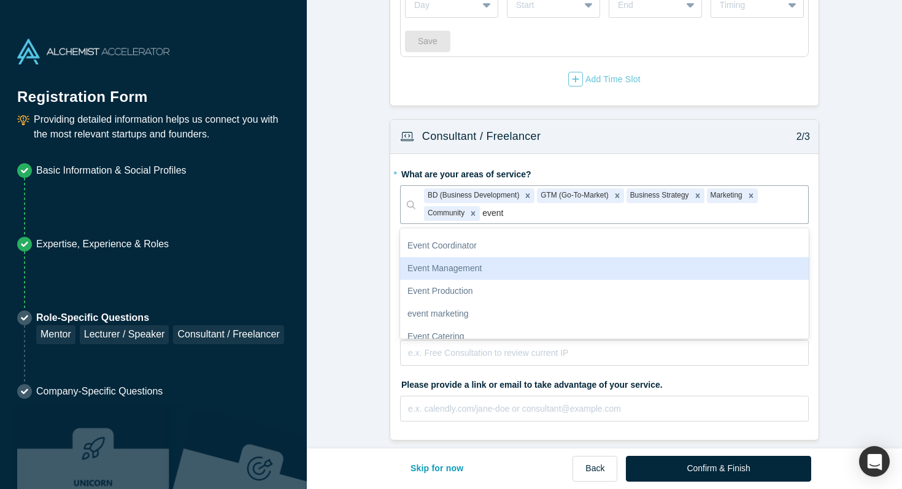
click at [497, 266] on div "Event Management" at bounding box center [604, 268] width 409 height 23
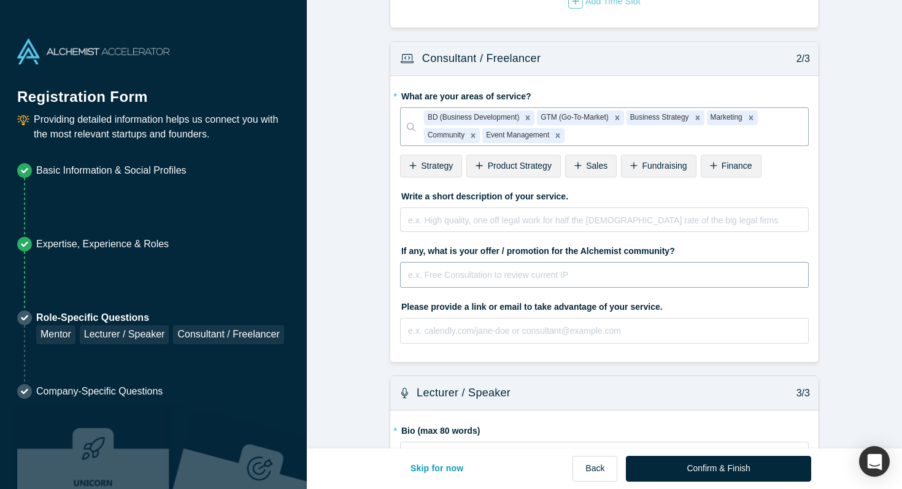
scroll to position [555, 0]
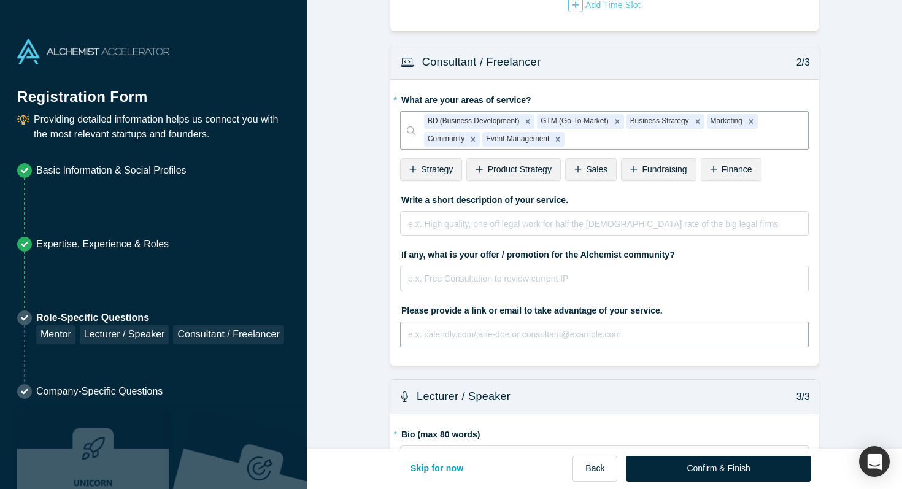
click at [551, 335] on input "text" at bounding box center [604, 335] width 409 height 26
type input "https://pappus.agency/"
click at [561, 278] on input "text" at bounding box center [604, 279] width 409 height 26
type input "Free Founders Assessment"
click at [570, 332] on input "https://pappus.agency/" at bounding box center [604, 335] width 409 height 26
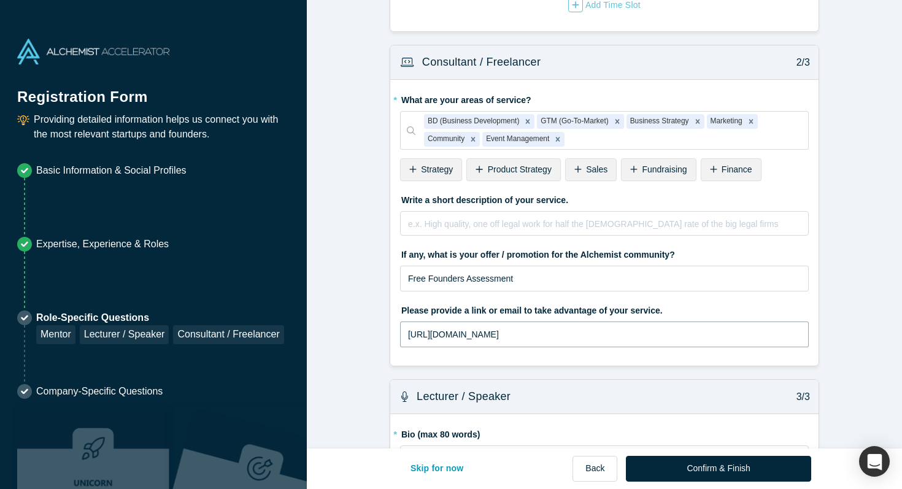
drag, startPoint x: 514, startPoint y: 333, endPoint x: 369, endPoint y: 331, distance: 144.9
click at [369, 331] on form "Mentor / Advisor 1/3 * What mentor type would you prefer? Regular Mentor Direct…" at bounding box center [604, 1] width 595 height 1086
click at [538, 281] on input "Free Founders Assessment" at bounding box center [604, 279] width 409 height 26
type input "Free Founders Assessment Call"
click at [515, 339] on input "text" at bounding box center [604, 335] width 409 height 26
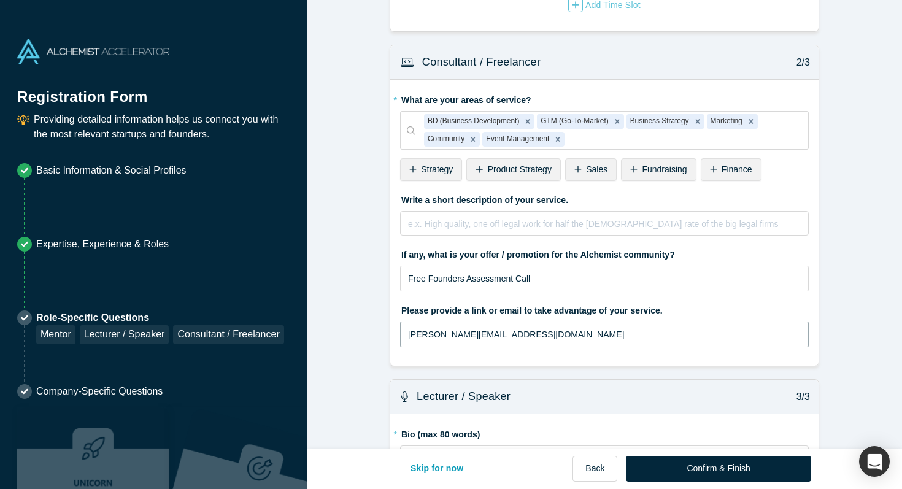
type input "[PERSON_NAME][EMAIL_ADDRESS][DOMAIN_NAME]"
drag, startPoint x: 522, startPoint y: 331, endPoint x: 382, endPoint y: 331, distance: 139.9
click at [382, 331] on form "Mentor / Advisor 1/3 * What mentor type would you prefer? Regular Mentor Direct…" at bounding box center [604, 1] width 595 height 1086
paste input "https://calendly.com/simonefranke"
type input "https://calendly.com/simonefranke"
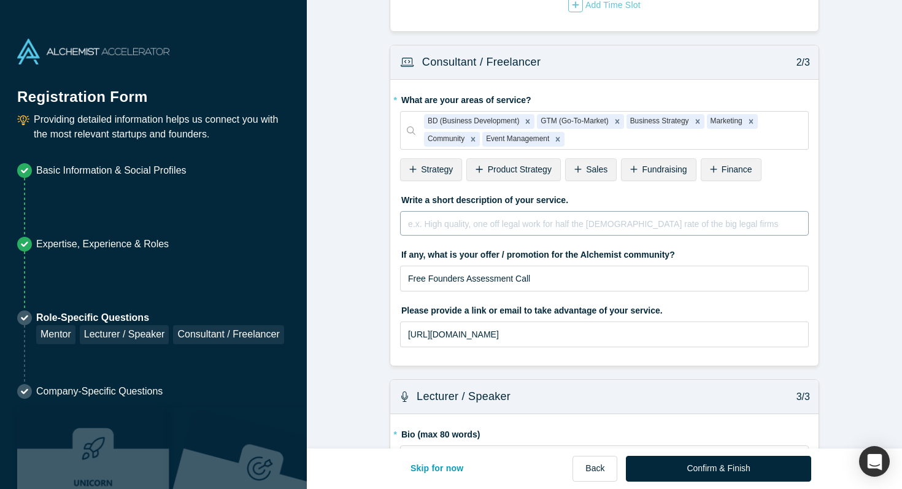
click at [427, 222] on div "rdw-editor" at bounding box center [605, 224] width 392 height 15
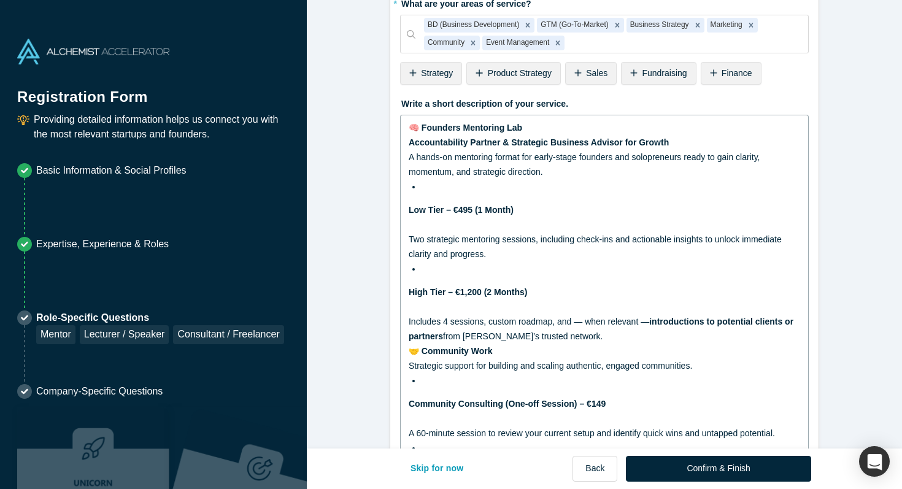
scroll to position [647, 0]
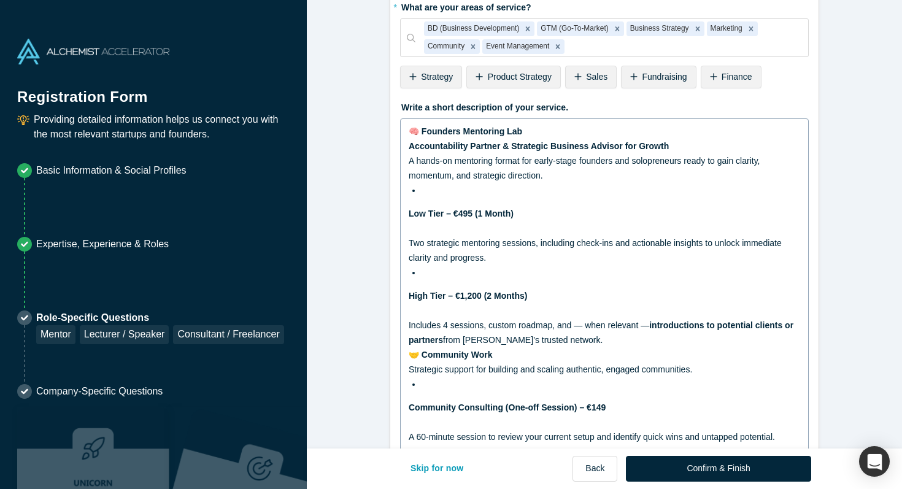
click at [407, 145] on div "🧠 Founders Mentoring Lab Accountability Partner & Strategic Business Advisor fo…" at bounding box center [604, 365] width 409 height 495
click at [420, 131] on span "🧠 Founders Mentoring Lab" at bounding box center [466, 131] width 114 height 10
click at [409, 150] on span "Accountability Partner & Strategic Business Advisor for Growth" at bounding box center [539, 146] width 260 height 10
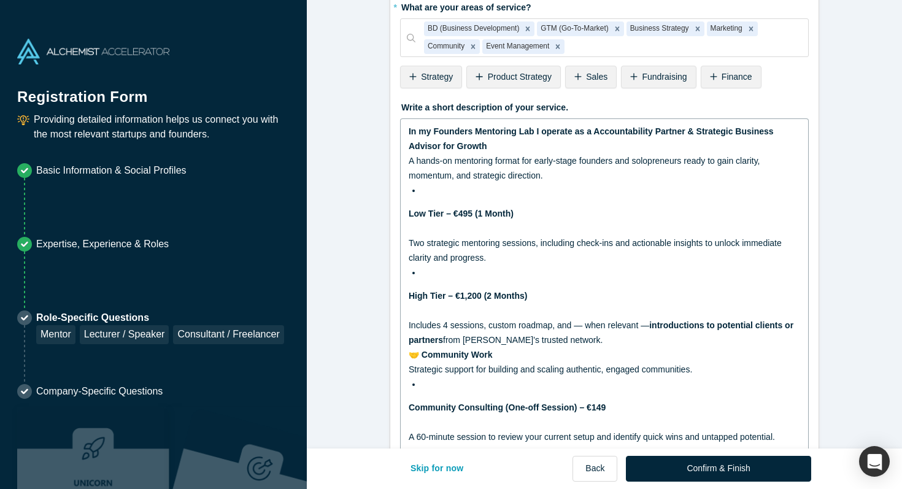
click at [506, 140] on div "In my Founders Mentoring Lab I operate as a Accountability Partner & Strategic …" at bounding box center [605, 138] width 392 height 29
click at [437, 199] on div "In my Founders Mentoring Lab I operate as a Accountability Partner & Strategic …" at bounding box center [605, 366] width 392 height 485
drag, startPoint x: 407, startPoint y: 192, endPoint x: 476, endPoint y: 325, distance: 149.3
click at [476, 325] on div "In my Founders Mentoring Lab I operate as a Accountability Partner & Strategic …" at bounding box center [604, 365] width 409 height 495
drag, startPoint x: 576, startPoint y: 346, endPoint x: 567, endPoint y: 342, distance: 9.3
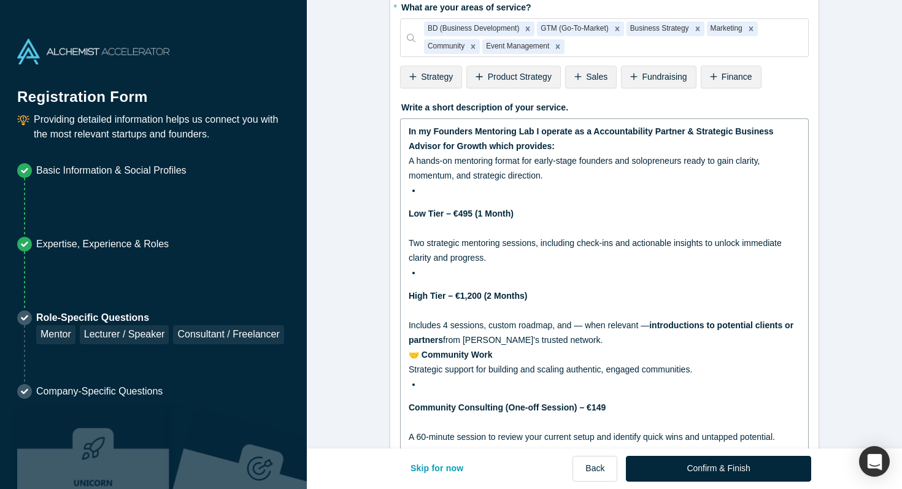
click at [567, 342] on div "Includes 4 sessions, custom roadmap, and — when relevant — introductions to pot…" at bounding box center [605, 332] width 392 height 29
drag, startPoint x: 425, startPoint y: 241, endPoint x: 410, endPoint y: 198, distance: 45.4
click at [410, 198] on div "In my Founders Mentoring Lab I operate as a Accountability Partner & Strategic …" at bounding box center [605, 366] width 392 height 485
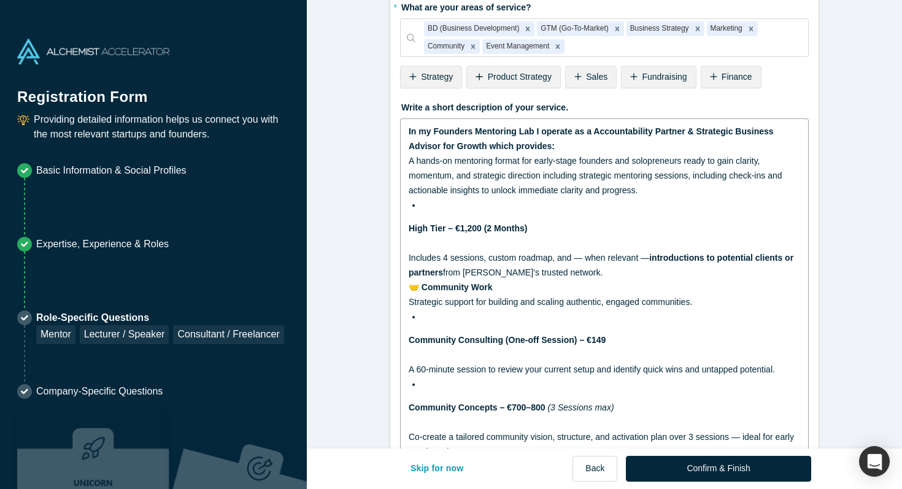
click at [478, 190] on span "A hands-on mentoring format for early-stage founders and solopreneurs ready to …" at bounding box center [597, 175] width 376 height 39
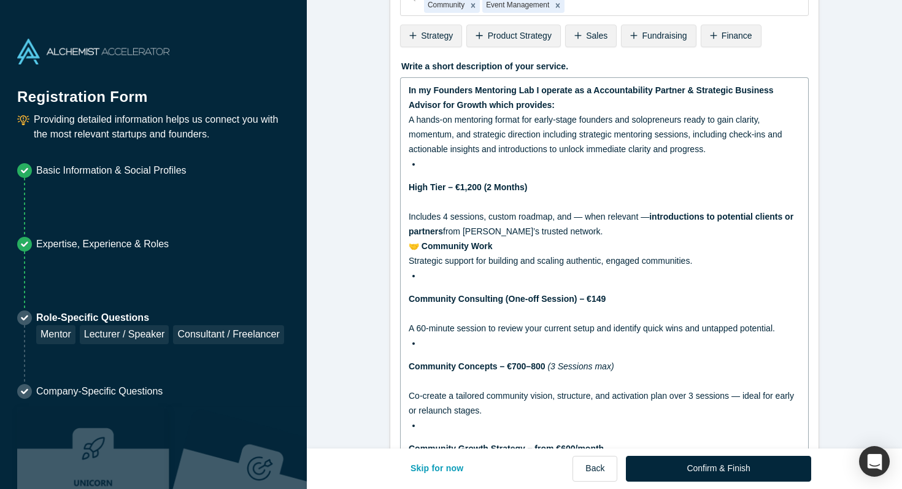
scroll to position [701, 0]
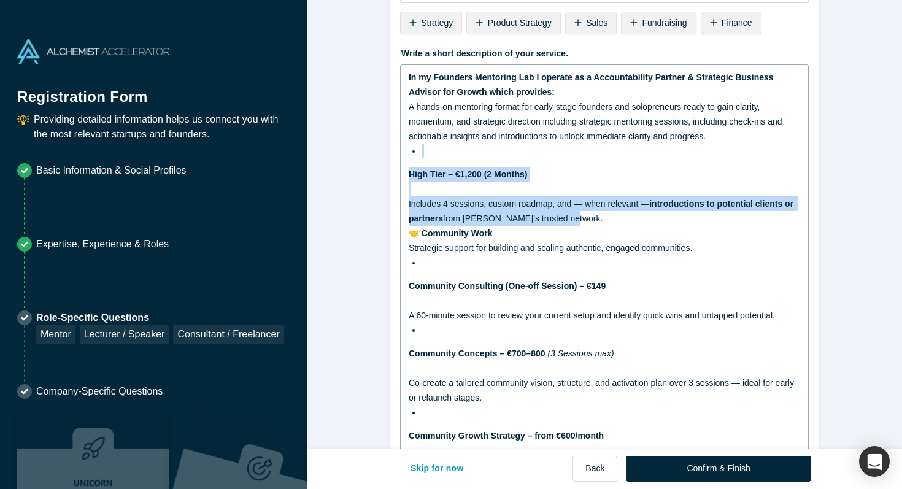
drag, startPoint x: 574, startPoint y: 223, endPoint x: 404, endPoint y: 149, distance: 184.9
click at [404, 149] on div "In my Founders Mentoring Lab I operate as a Accountability Partner & Strategic …" at bounding box center [604, 277] width 409 height 427
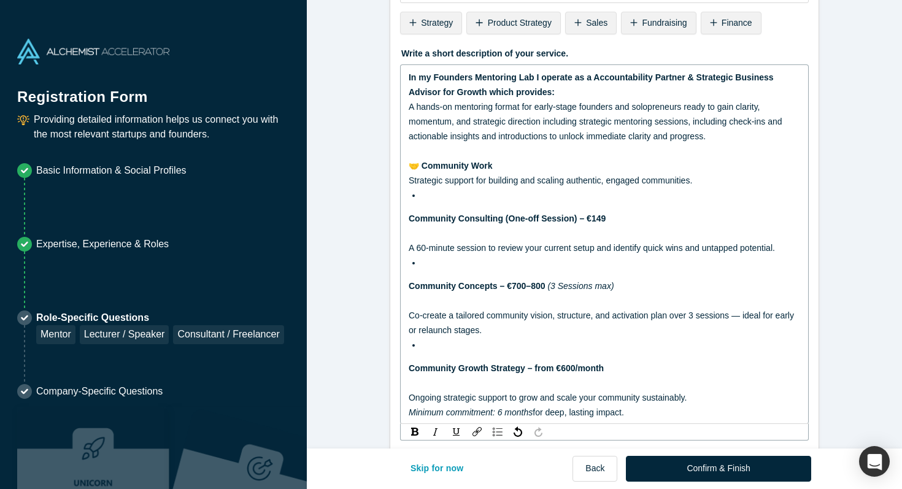
click at [422, 164] on span "🤝 Community Work" at bounding box center [451, 166] width 84 height 10
drag, startPoint x: 520, startPoint y: 161, endPoint x: 552, endPoint y: 161, distance: 31.3
click at [552, 161] on div "In my role as a Community Work" at bounding box center [605, 165] width 392 height 15
drag, startPoint x: 489, startPoint y: 90, endPoint x: 550, endPoint y: 87, distance: 62.1
click at [550, 87] on span "In my Founders Mentoring Lab I operate as a Accountability Partner & Strategic …" at bounding box center [592, 84] width 367 height 25
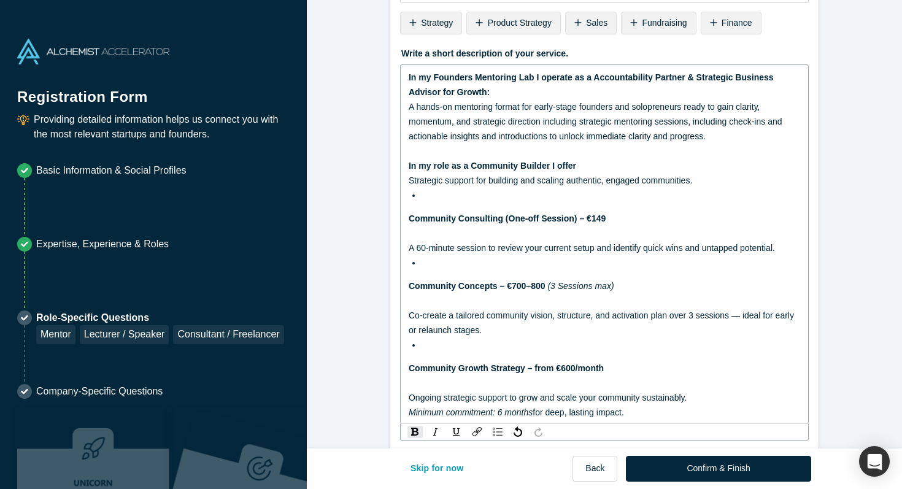
click at [511, 93] on div "In my Founders Mentoring Lab I operate as a Accountability Partner & Strategic …" at bounding box center [605, 84] width 392 height 29
click at [414, 104] on span "A hands-on mentoring format for early-stage founders and solopreneurs ready to …" at bounding box center [597, 121] width 376 height 39
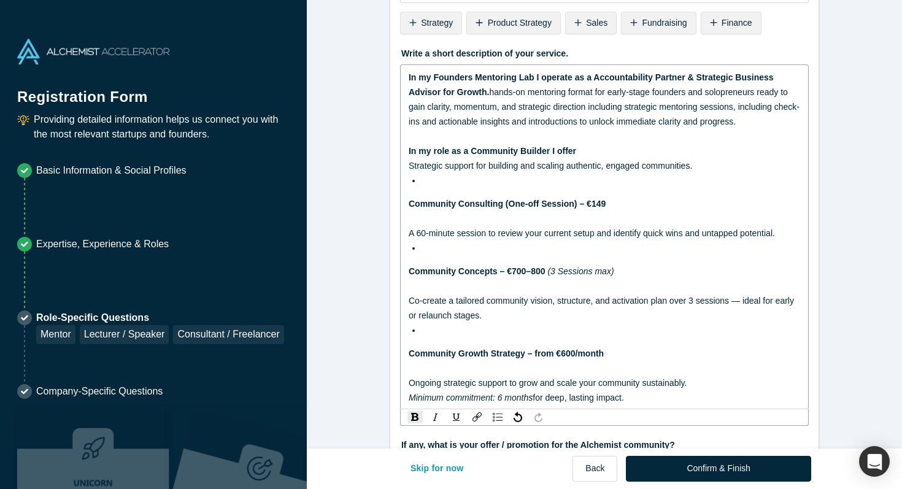
click at [497, 88] on span "hands-on mentoring format for early-stage founders and solopreneurs ready to ga…" at bounding box center [604, 106] width 391 height 39
click at [493, 89] on span "I offer a hands-on mentoring format for early-stage founders and solopreneurs r…" at bounding box center [603, 106] width 388 height 39
click at [410, 156] on span "In my role as a Community Builder I offer" at bounding box center [493, 151] width 168 height 10
click at [407, 163] on div "In my Founders Mentoring Lab I operate as a Accountability Partner & Strategic …" at bounding box center [604, 236] width 409 height 345
click at [411, 171] on span "Strategic support for building and scaling authentic, engaged communities." at bounding box center [551, 166] width 284 height 10
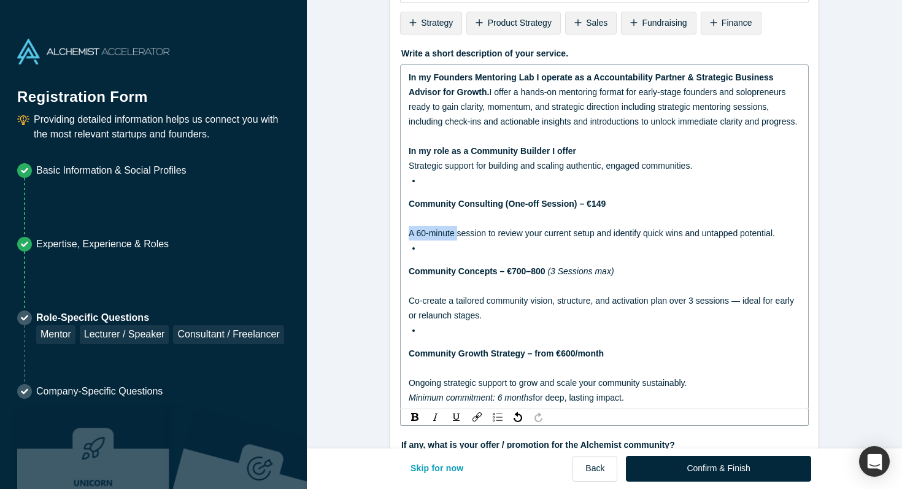
drag, startPoint x: 457, startPoint y: 248, endPoint x: 384, endPoint y: 249, distance: 73.0
click at [384, 249] on form "Mentor / Advisor 1/3 * What mentor type would you prefer? Regular Mentor Direct…" at bounding box center [604, 22] width 595 height 1423
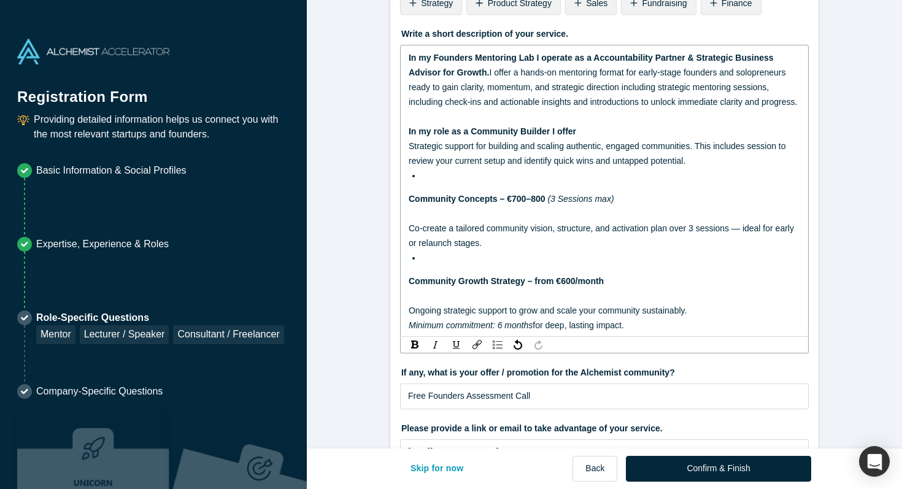
scroll to position [725, 0]
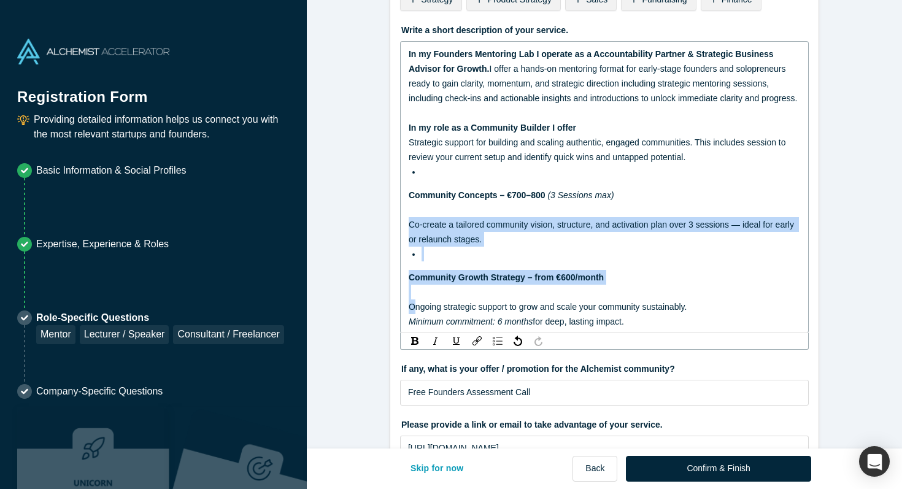
drag, startPoint x: 414, startPoint y: 320, endPoint x: 409, endPoint y: 236, distance: 84.2
click at [409, 236] on div "In my Founders Mentoring Lab I operate as a Accountability Partner & Strategic …" at bounding box center [605, 188] width 392 height 282
drag, startPoint x: 688, startPoint y: 172, endPoint x: 415, endPoint y: 318, distance: 309.7
click at [415, 318] on div "In my Founders Mentoring Lab I operate as a Accountability Partner & Strategic …" at bounding box center [605, 188] width 392 height 282
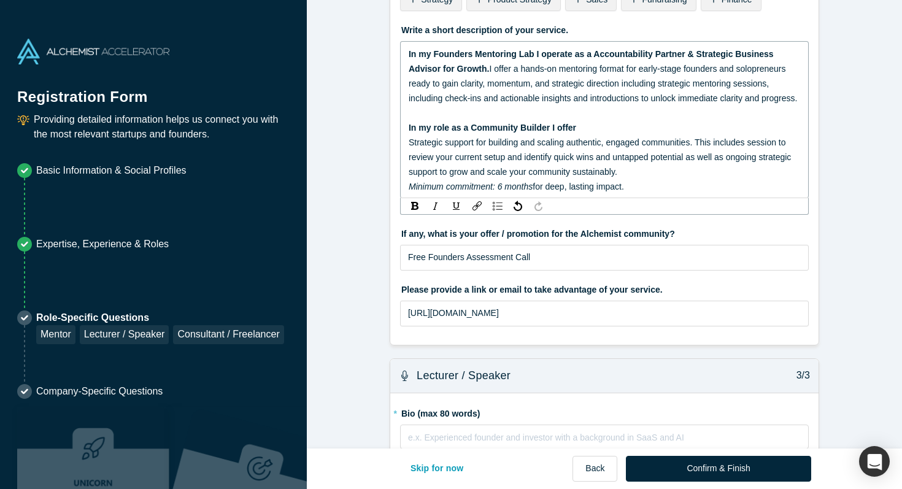
scroll to position [740, 0]
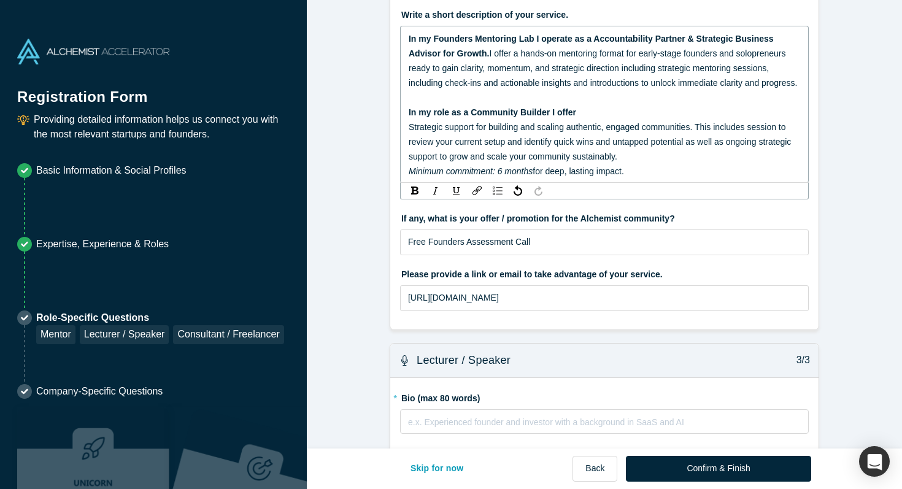
click at [410, 176] on span "Minimum commitment: 6 months" at bounding box center [471, 171] width 124 height 10
drag, startPoint x: 410, startPoint y: 185, endPoint x: 631, endPoint y: 181, distance: 221.6
click at [631, 179] on div "Minimum commitment: 6 months for deep, lasting impact." at bounding box center [605, 171] width 392 height 15
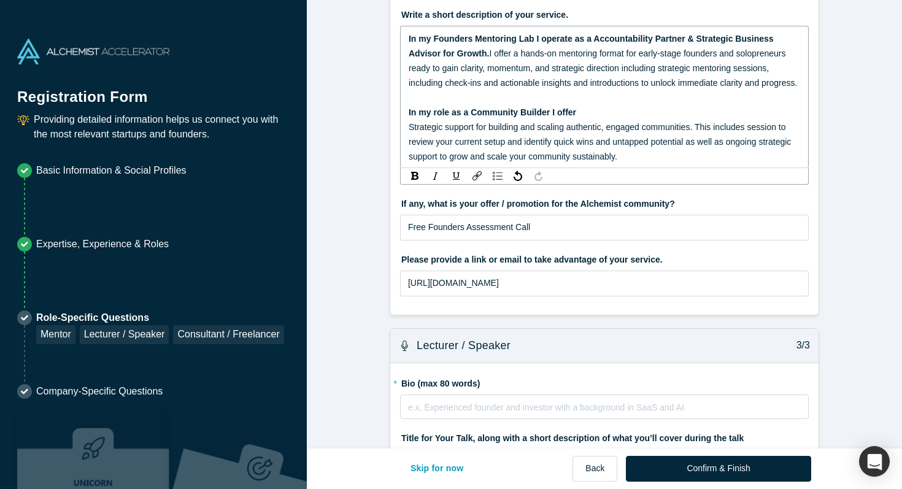
click at [463, 105] on div "rdw-editor" at bounding box center [605, 97] width 392 height 15
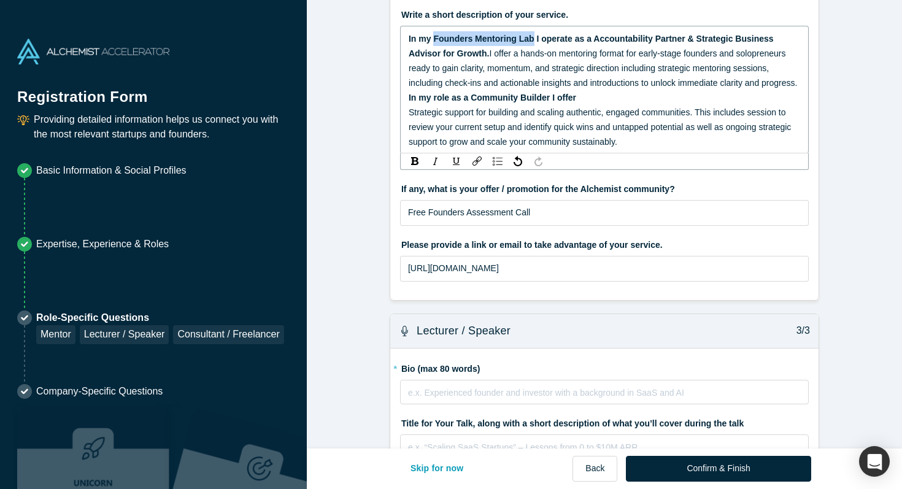
drag, startPoint x: 434, startPoint y: 37, endPoint x: 532, endPoint y: 37, distance: 98.2
click at [532, 37] on span "In my Founders Mentoring Lab I operate as a Accountability Partner & Strategic …" at bounding box center [592, 46] width 367 height 25
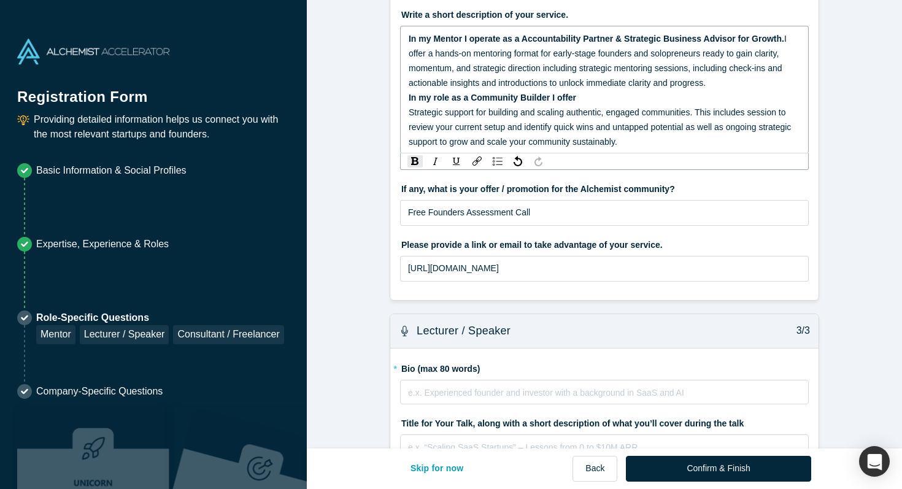
click at [434, 38] on span "In my Mentor I operate as a Accountability Partner & Strategic Business Advisor…" at bounding box center [597, 39] width 376 height 10
click at [582, 96] on div "In my role as a Community Builder I offer" at bounding box center [605, 97] width 392 height 15
click at [412, 112] on span "Strategic support for building and scaling authentic, engaged communities. This…" at bounding box center [601, 126] width 385 height 39
click at [409, 112] on span "Strategic support for building and scaling authentic, engaged communities. This…" at bounding box center [601, 126] width 385 height 39
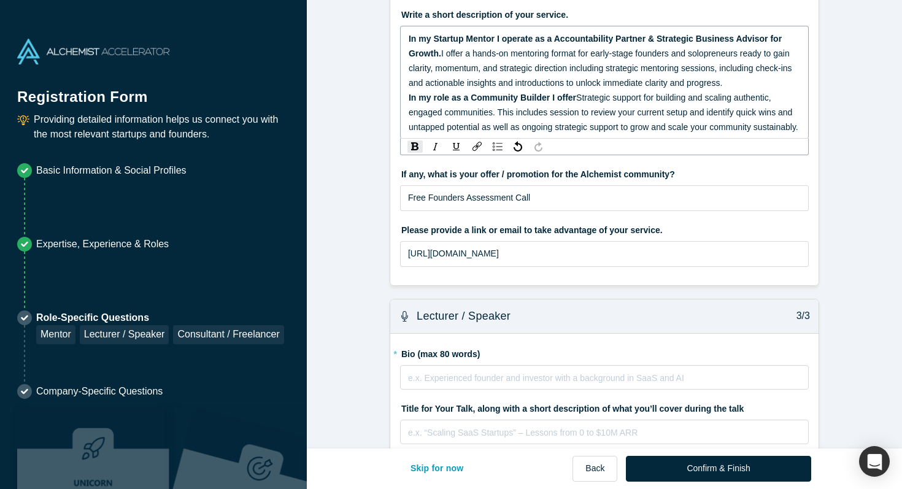
click at [582, 96] on span "Strategic support for building and scaling authentic, engaged communities. This…" at bounding box center [604, 112] width 390 height 39
drag, startPoint x: 577, startPoint y: 98, endPoint x: 583, endPoint y: 97, distance: 6.2
click at [583, 97] on div "In my role as a Community Builder I offer s trategic support for building and s…" at bounding box center [605, 112] width 392 height 44
click at [411, 150] on img "rdw-inline-control" at bounding box center [414, 146] width 7 height 8
click at [581, 82] on span "I offer a hands-on mentoring format for early-stage founders and solopreneurs r…" at bounding box center [601, 67] width 385 height 39
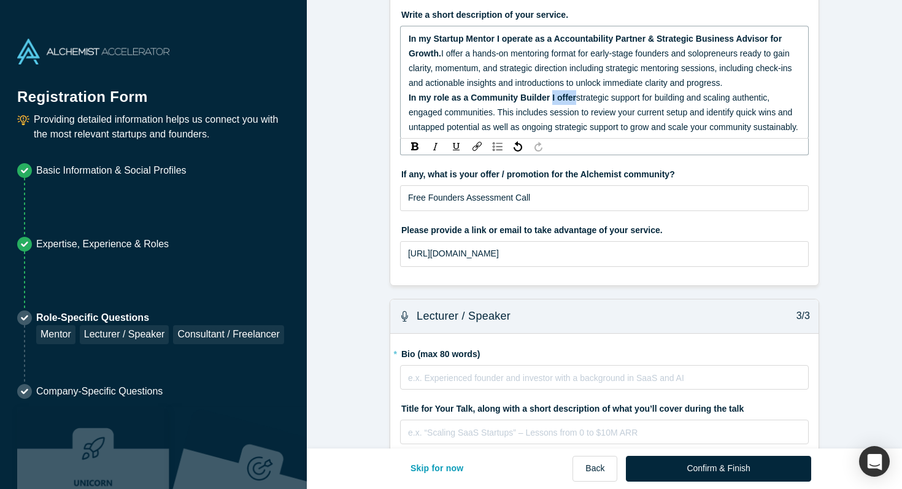
drag, startPoint x: 550, startPoint y: 98, endPoint x: 576, endPoint y: 98, distance: 25.2
click at [576, 98] on span "In my role as a Community Builder I offer" at bounding box center [493, 98] width 168 height 10
click at [417, 150] on img "rdw-inline-control" at bounding box center [414, 146] width 7 height 8
click at [590, 58] on div "In my Startup Mentor I operate as a Accountability Partner & Strategic Business…" at bounding box center [605, 60] width 392 height 59
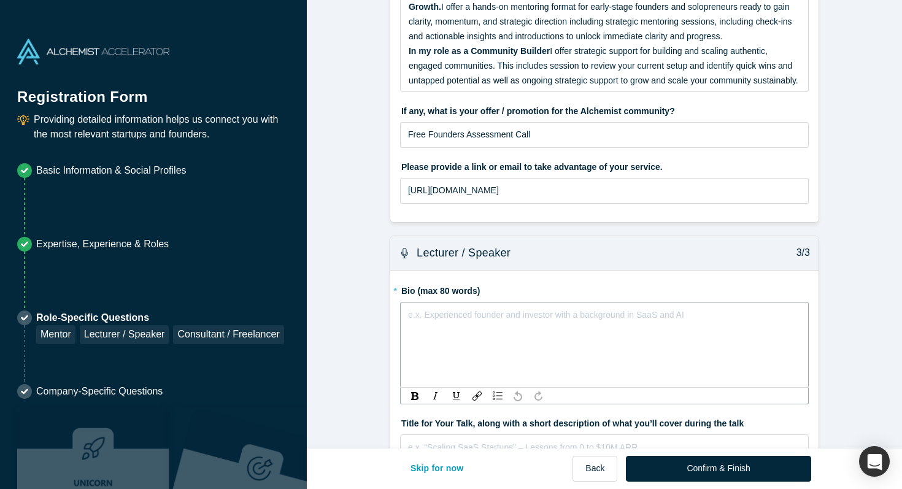
click at [509, 348] on div "e.x. Experienced founder and investor with a background in SaaS and AI" at bounding box center [604, 345] width 409 height 86
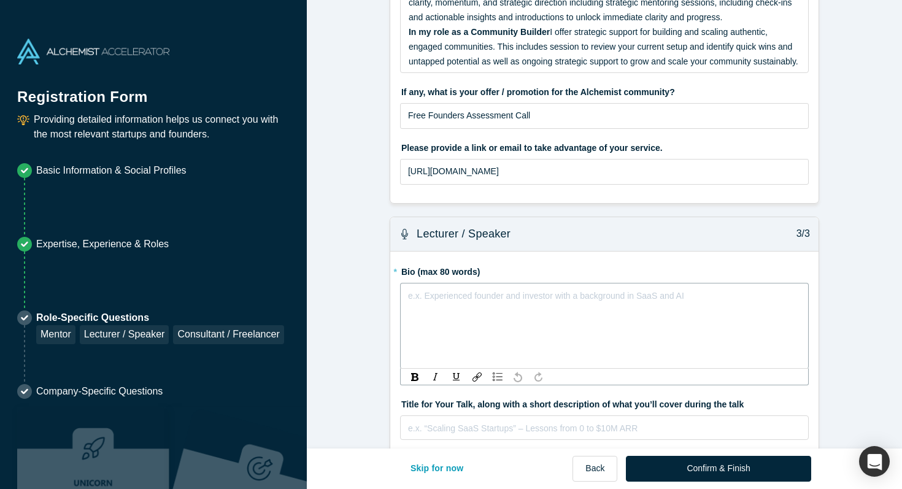
scroll to position [848, 0]
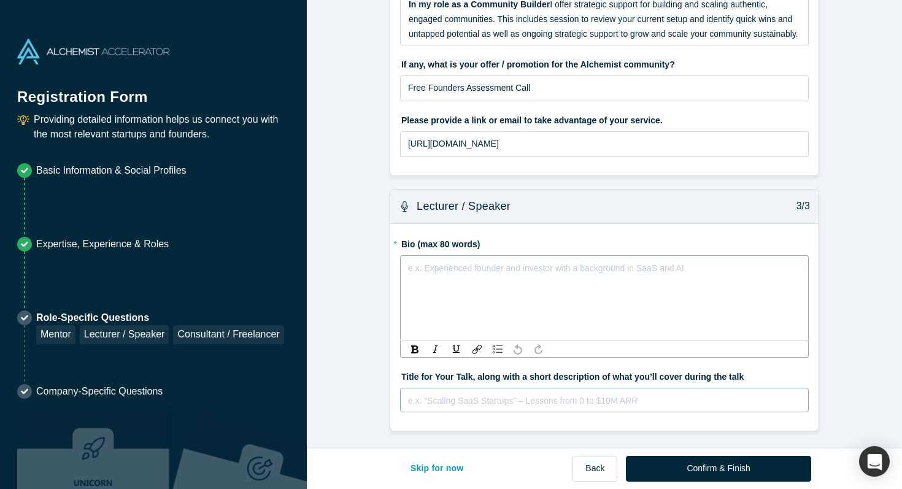
click at [487, 404] on div "e.x. “Scaling SaaS Startups” – Lessons from 0 to $10M ARR" at bounding box center [604, 400] width 409 height 25
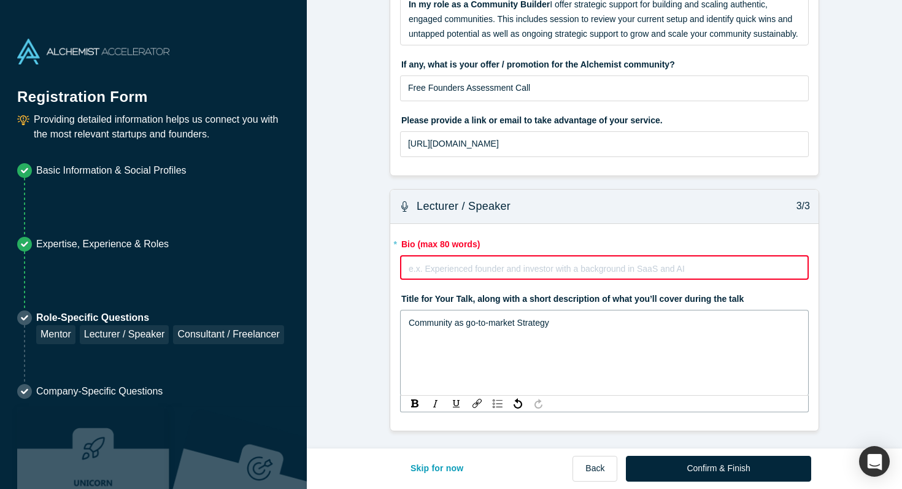
click at [499, 268] on div "Lecturer / Speaker 3/3 * Bio (max 80 words) e.x. Experienced founder and invest…" at bounding box center [605, 310] width 430 height 242
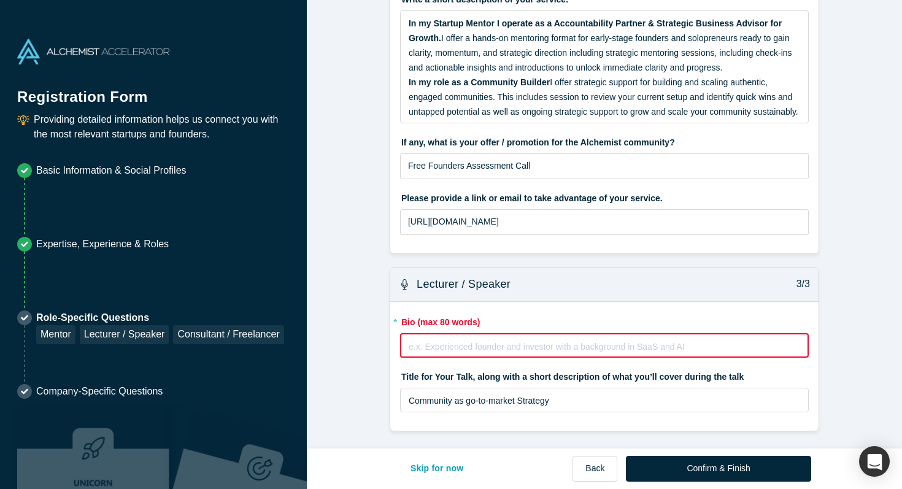
scroll to position [770, 0]
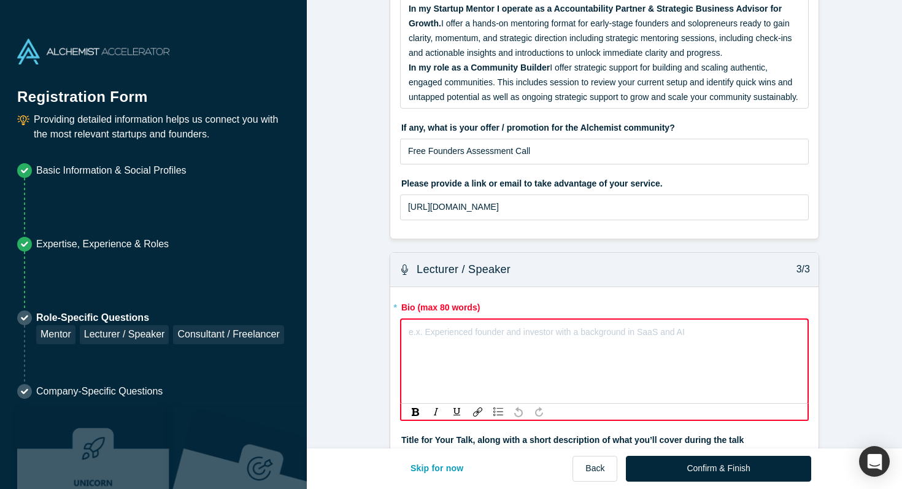
click at [246, 463] on img at bounding box center [245, 497] width 152 height 181
click at [437, 339] on div "rdw-editor" at bounding box center [604, 332] width 391 height 15
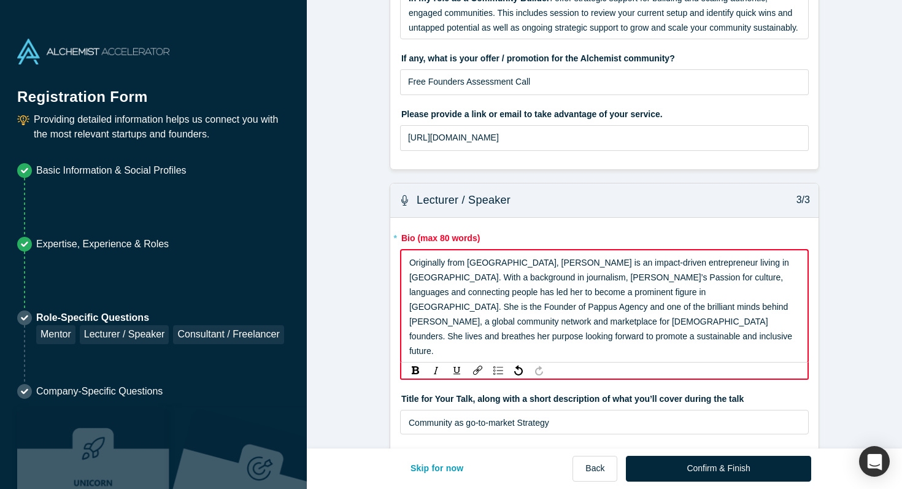
scroll to position [848, 0]
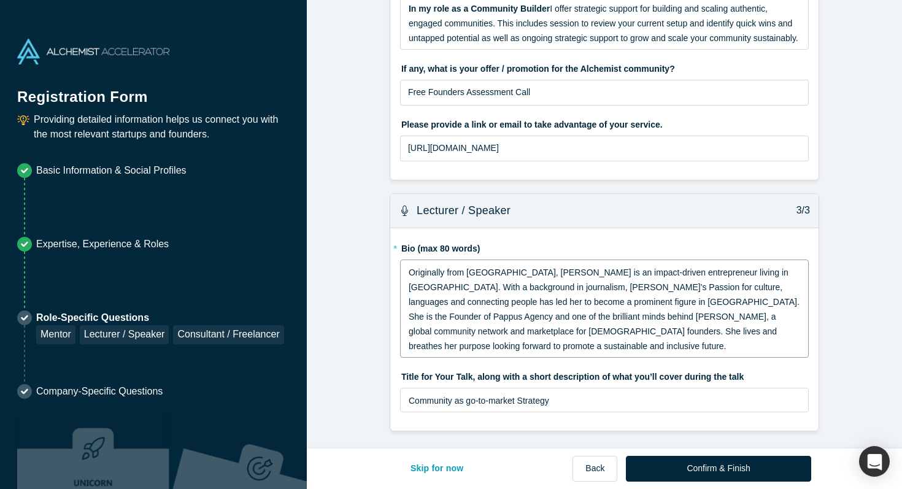
scroll to position [832, 0]
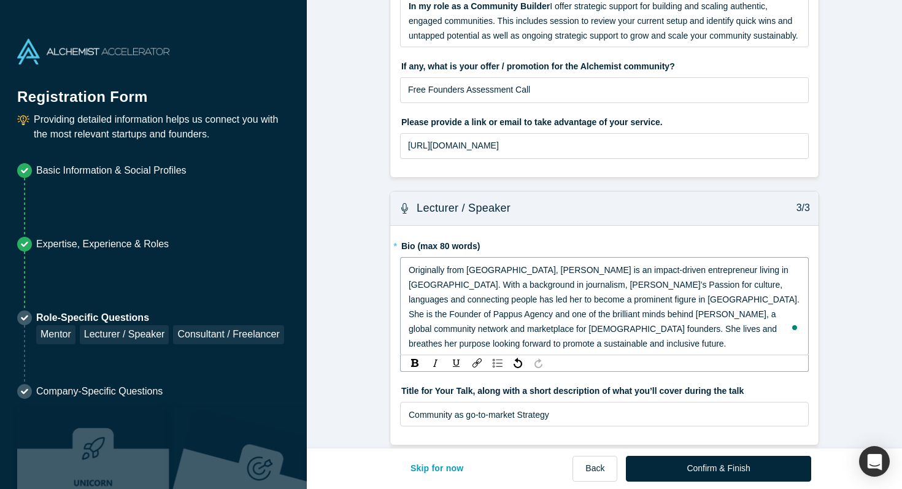
drag, startPoint x: 663, startPoint y: 287, endPoint x: 725, endPoint y: 278, distance: 62.6
click at [725, 278] on div "Originally from Germany, Simone is an impact-driven entrepreneur living in Lisb…" at bounding box center [605, 307] width 392 height 88
drag, startPoint x: 720, startPoint y: 285, endPoint x: 663, endPoint y: 285, distance: 56.5
click at [663, 285] on span "Originally from Germany, Simone is an impact-driven entrepreneur living in Lisb…" at bounding box center [605, 306] width 393 height 83
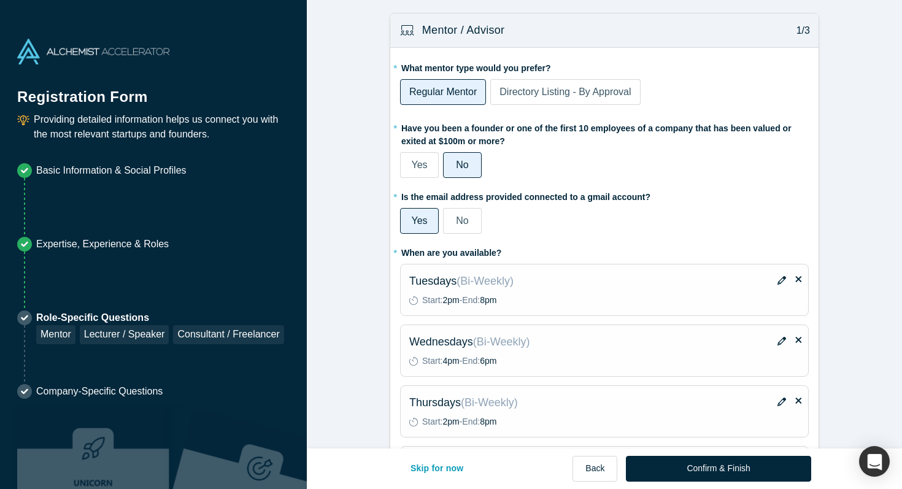
scroll to position [832, 0]
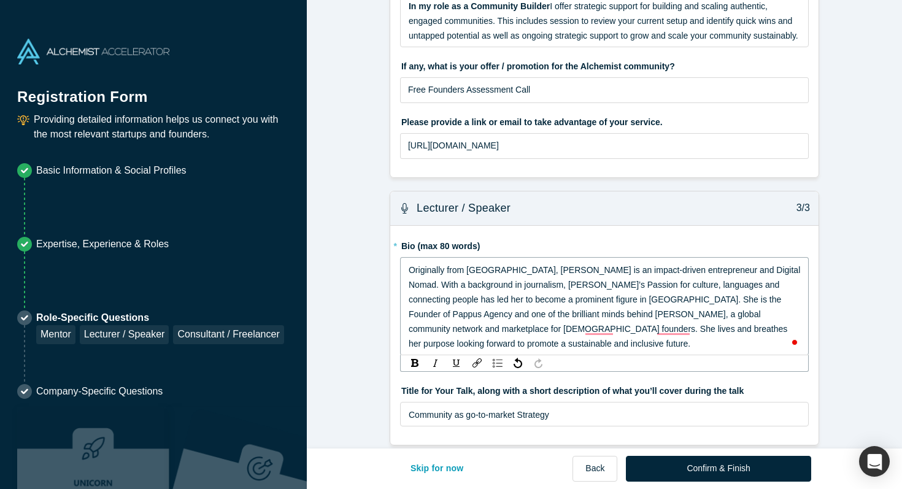
click at [491, 317] on span "Originally from Germany, Simone is an impact-driven entrepreneur and Digital No…" at bounding box center [606, 306] width 394 height 83
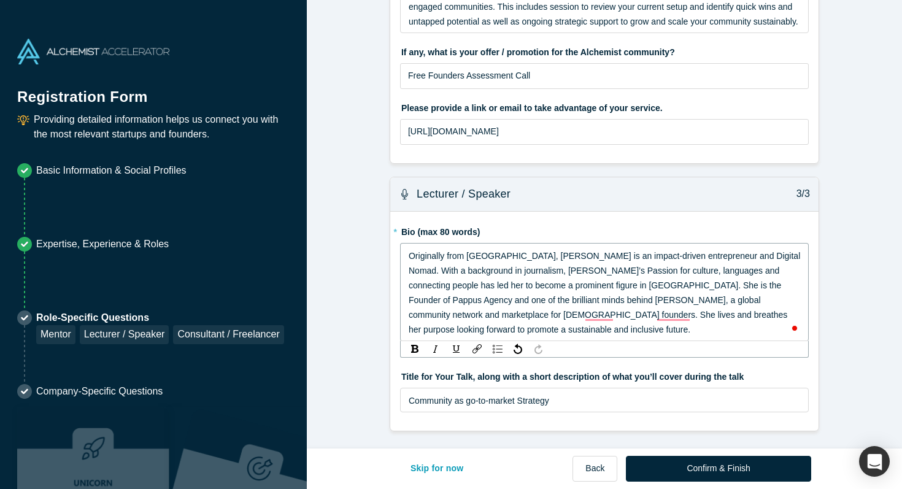
scroll to position [860, 0]
click at [574, 296] on span "Originally from Germany, Simone is an impact-driven entrepreneur and Digital No…" at bounding box center [606, 292] width 394 height 83
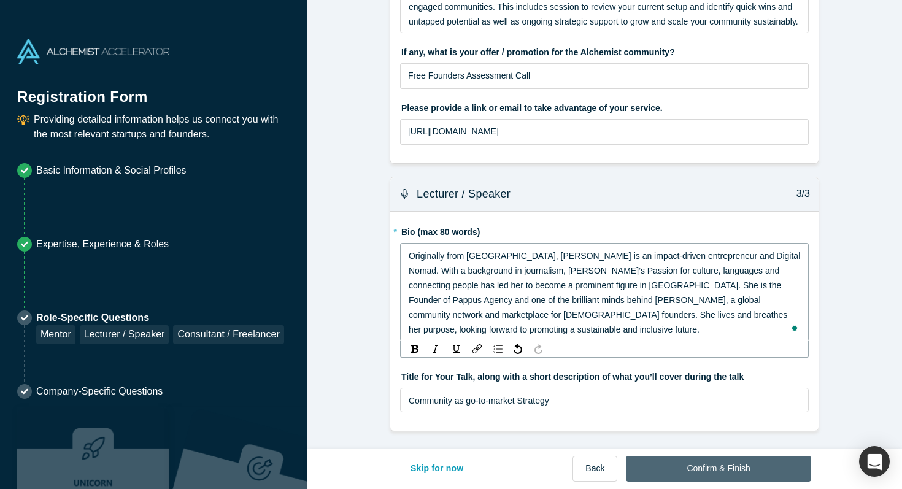
click at [704, 470] on button "Confirm & Finish" at bounding box center [718, 469] width 185 height 26
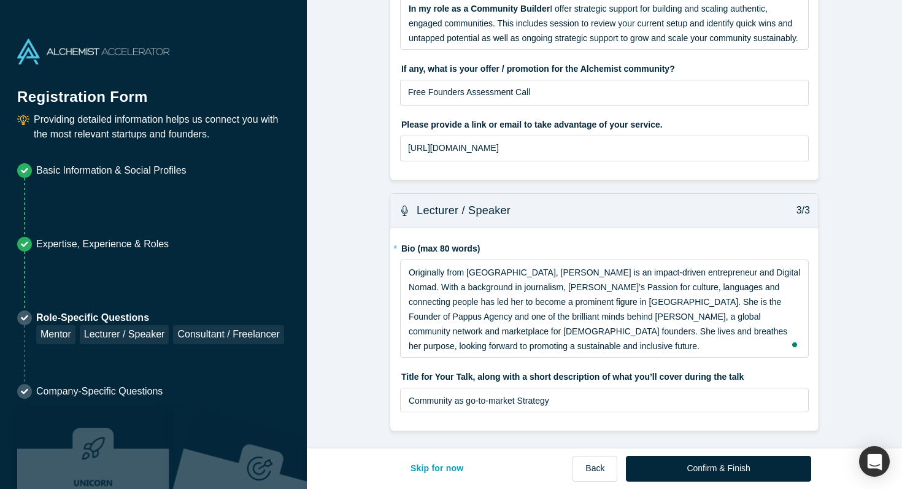
scroll to position [150, 0]
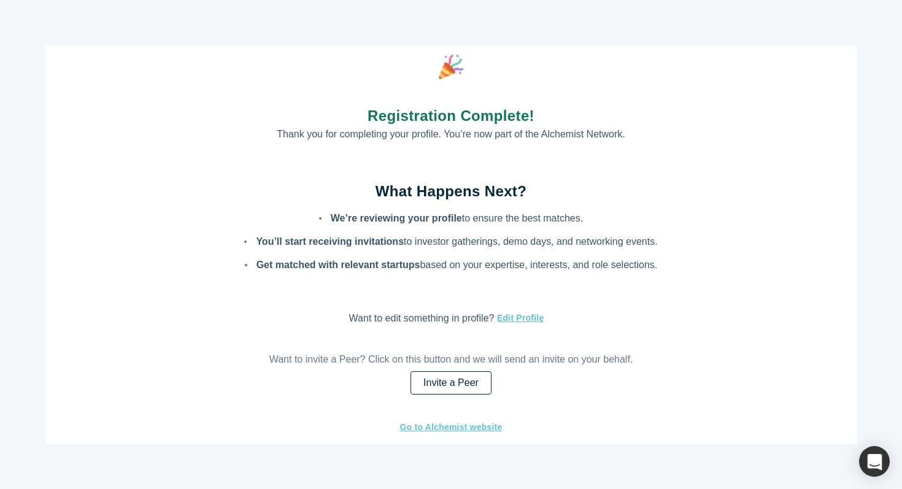
click at [466, 380] on link "Invite a Peer" at bounding box center [451, 382] width 81 height 23
